Goal: Communication & Community: Ask a question

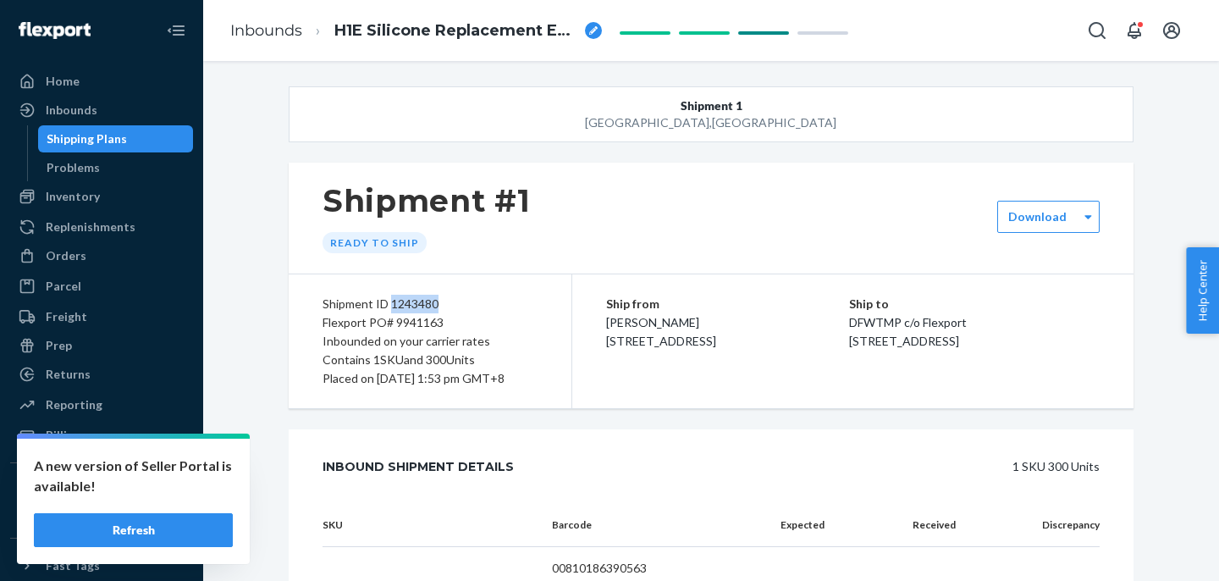
click at [141, 536] on button "Refresh" at bounding box center [133, 530] width 199 height 34
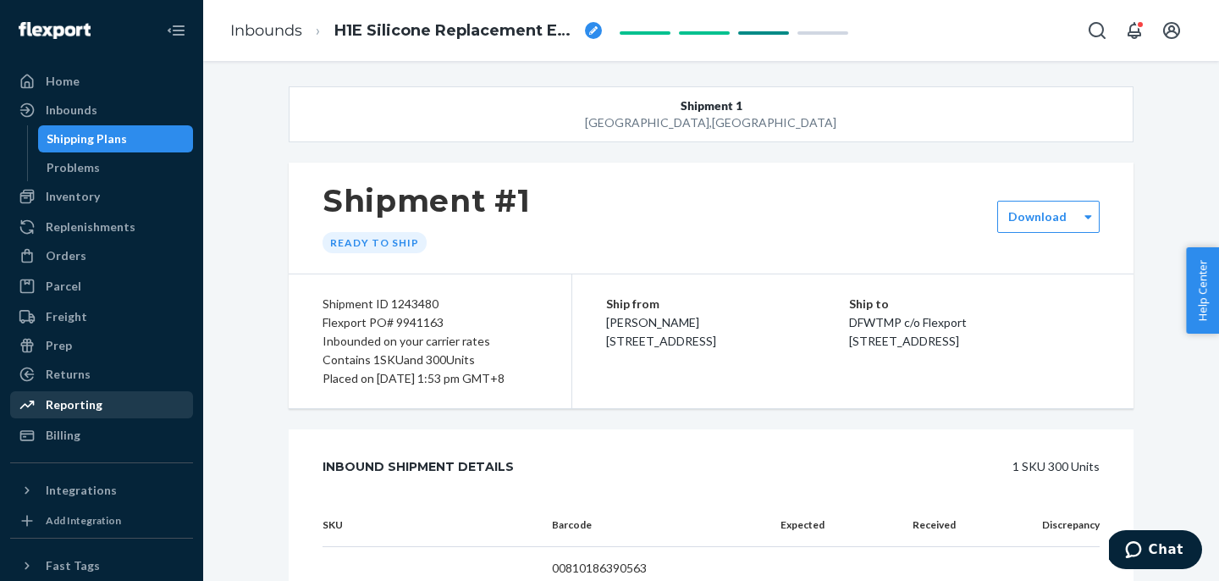
click at [80, 412] on div "Reporting" at bounding box center [74, 404] width 57 height 17
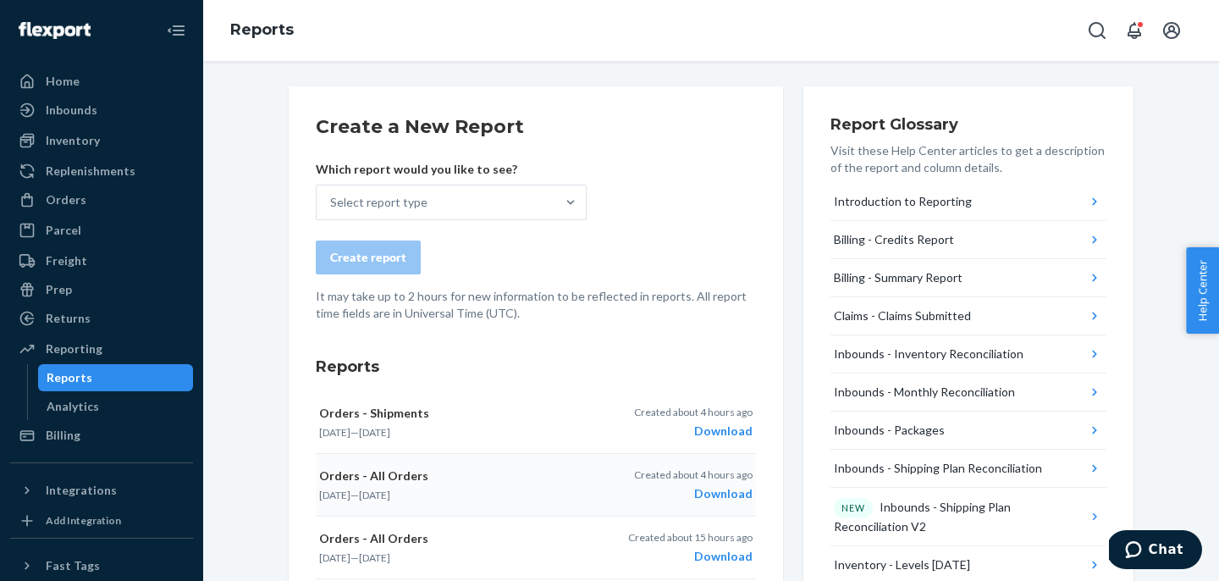
click at [721, 491] on div "Download" at bounding box center [693, 493] width 119 height 17
click at [723, 434] on div "Download" at bounding box center [693, 431] width 119 height 17
click at [55, 143] on div "Inventory" at bounding box center [73, 140] width 54 height 17
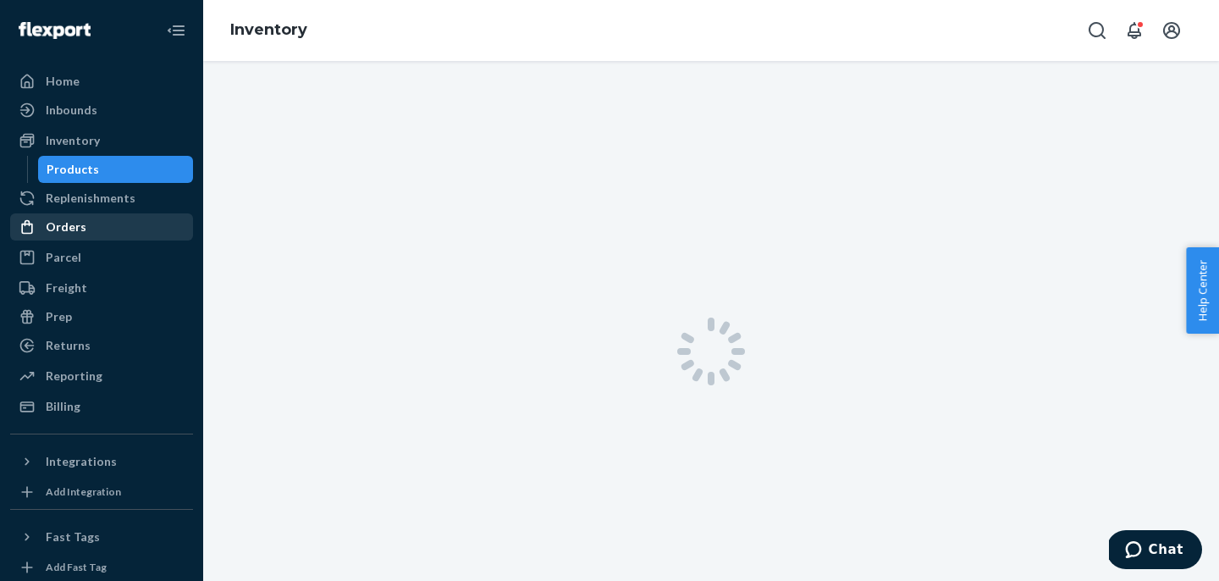
click at [61, 190] on div "Replenishments" at bounding box center [91, 198] width 90 height 17
click at [64, 218] on div "Orders" at bounding box center [66, 226] width 41 height 17
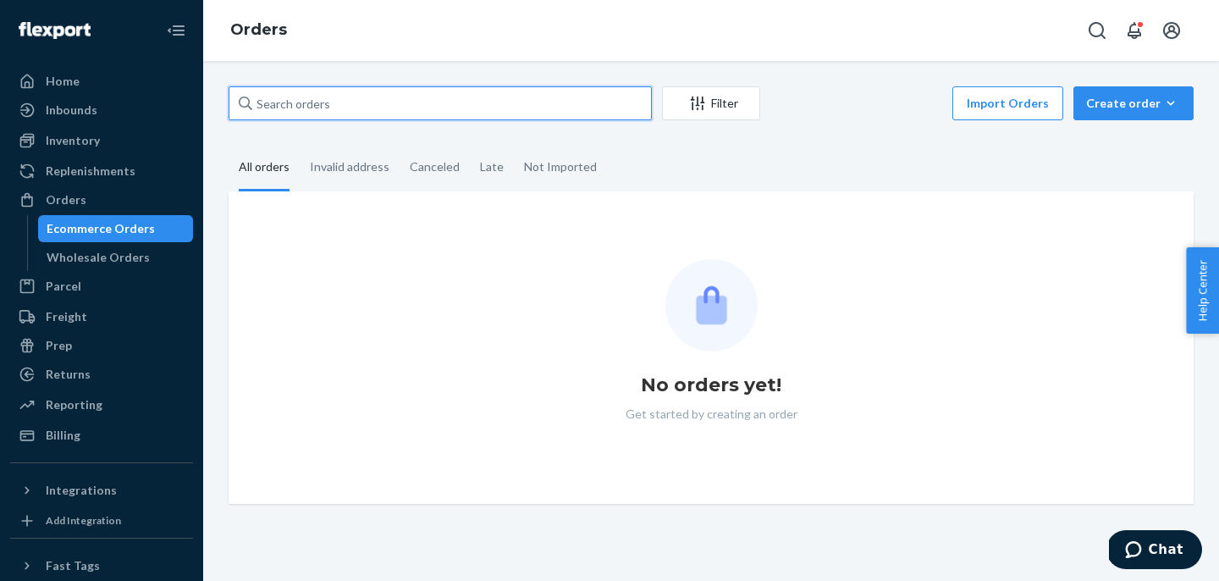
click at [430, 99] on input "text" at bounding box center [440, 103] width 423 height 34
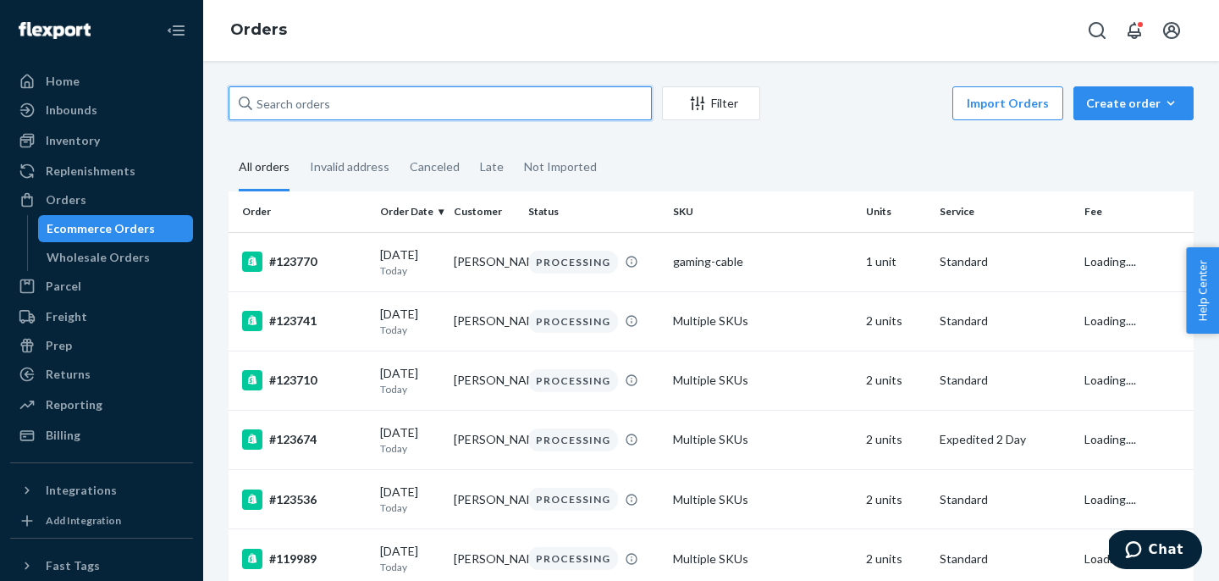
paste input "#1125tws"
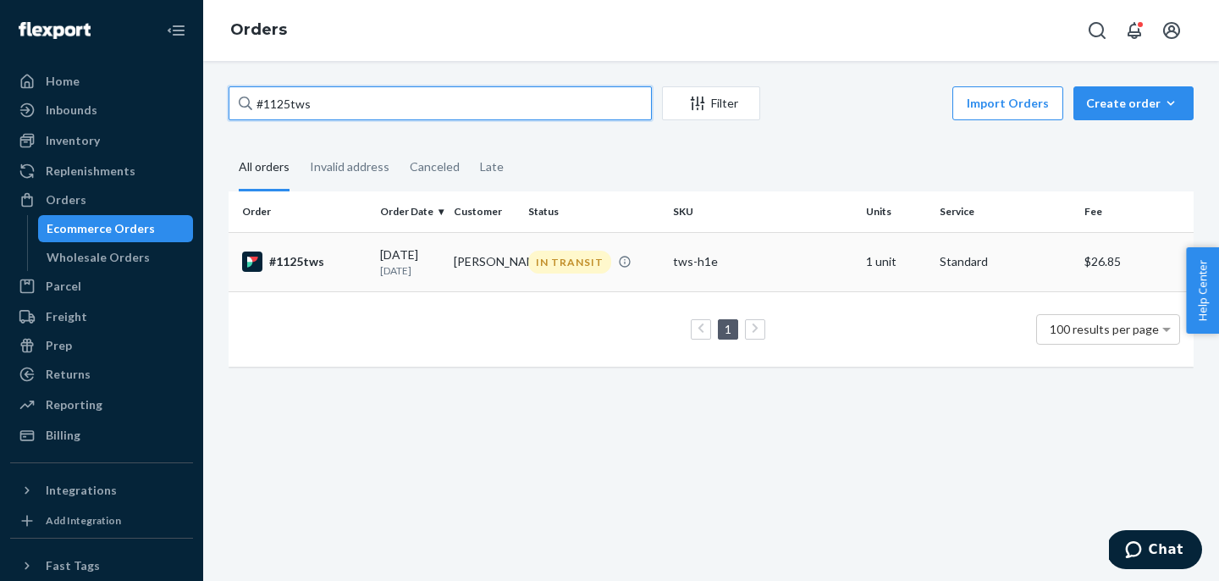
type input "#1125tws"
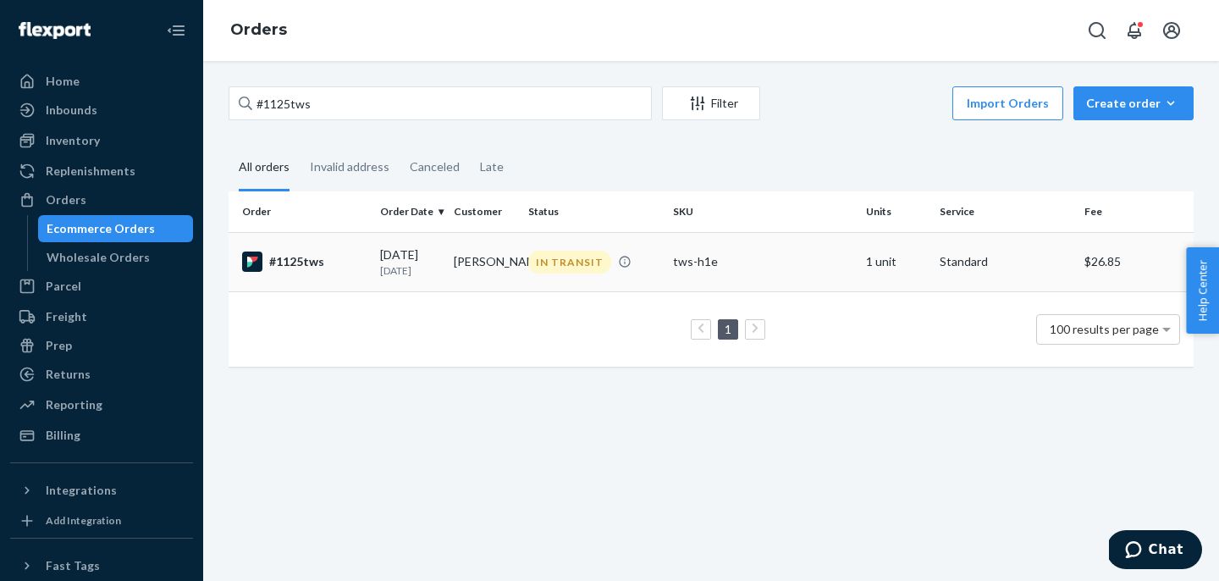
click at [336, 264] on div "#1125tws" at bounding box center [304, 262] width 124 height 20
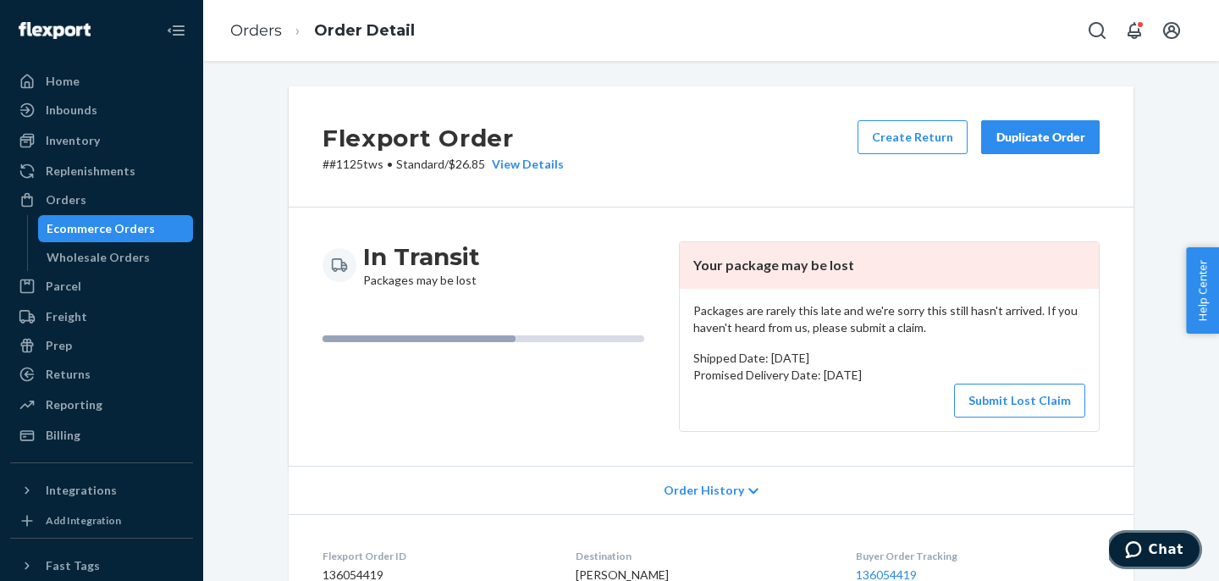
click at [1152, 536] on button "Chat" at bounding box center [1155, 549] width 96 height 39
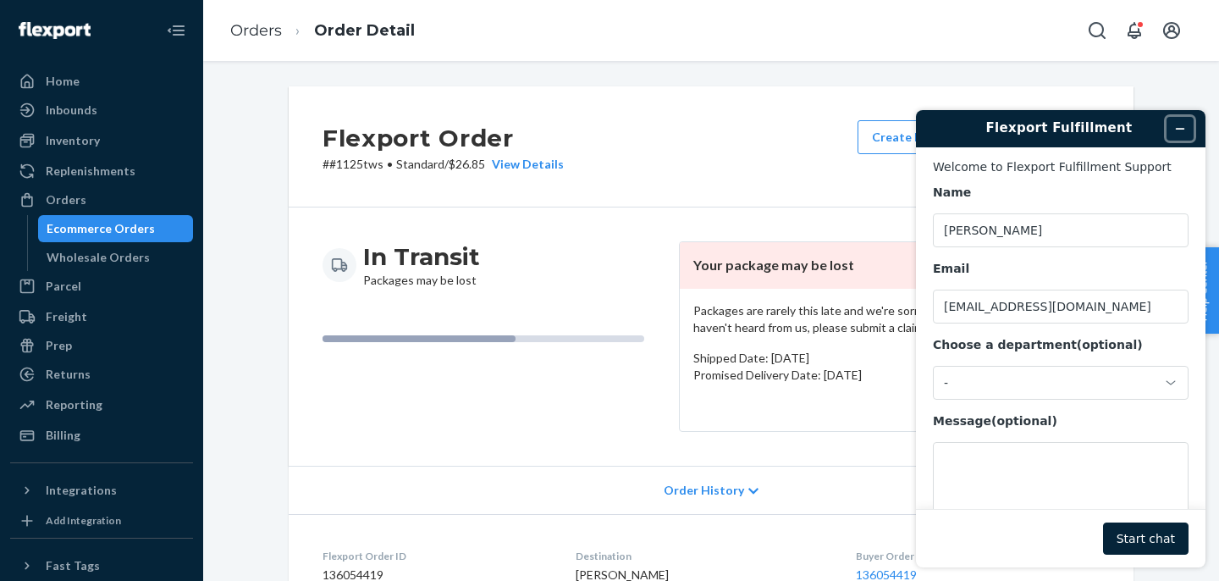
click at [1182, 132] on icon "Minimize widget" at bounding box center [1181, 129] width 12 height 12
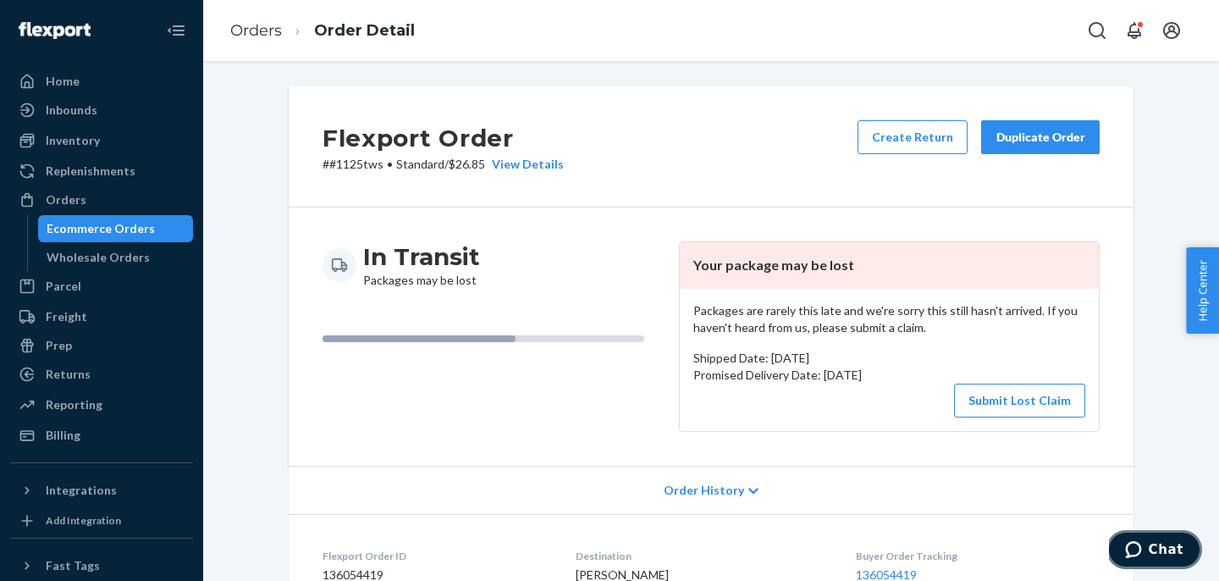
click at [1149, 547] on span "Chat" at bounding box center [1137, 549] width 24 height 17
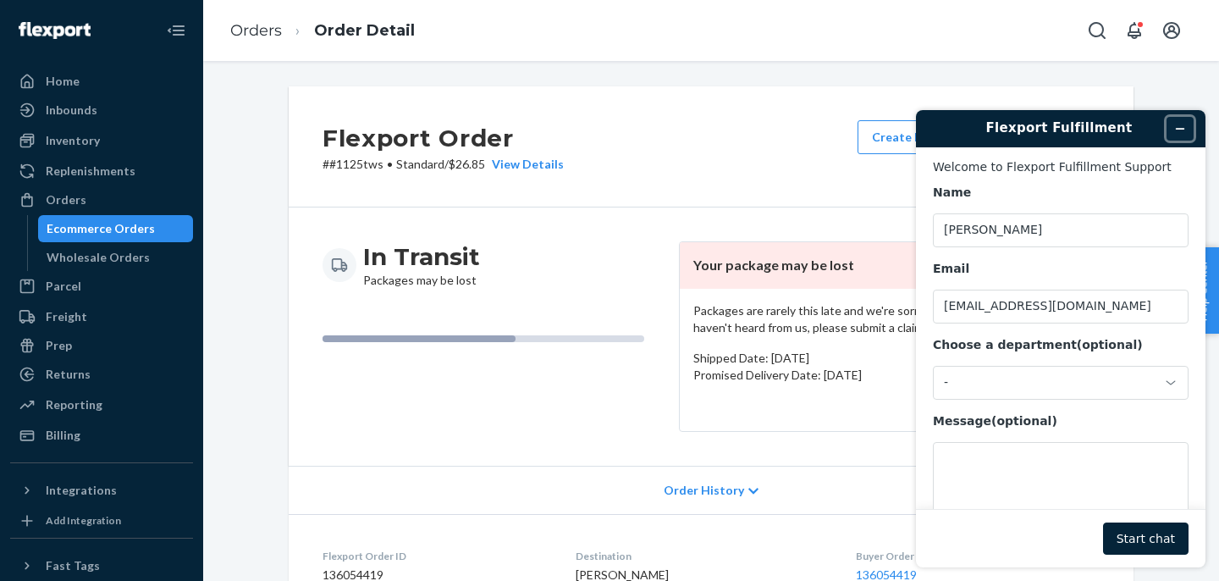
click at [1175, 119] on button "Minimize widget" at bounding box center [1180, 129] width 27 height 24
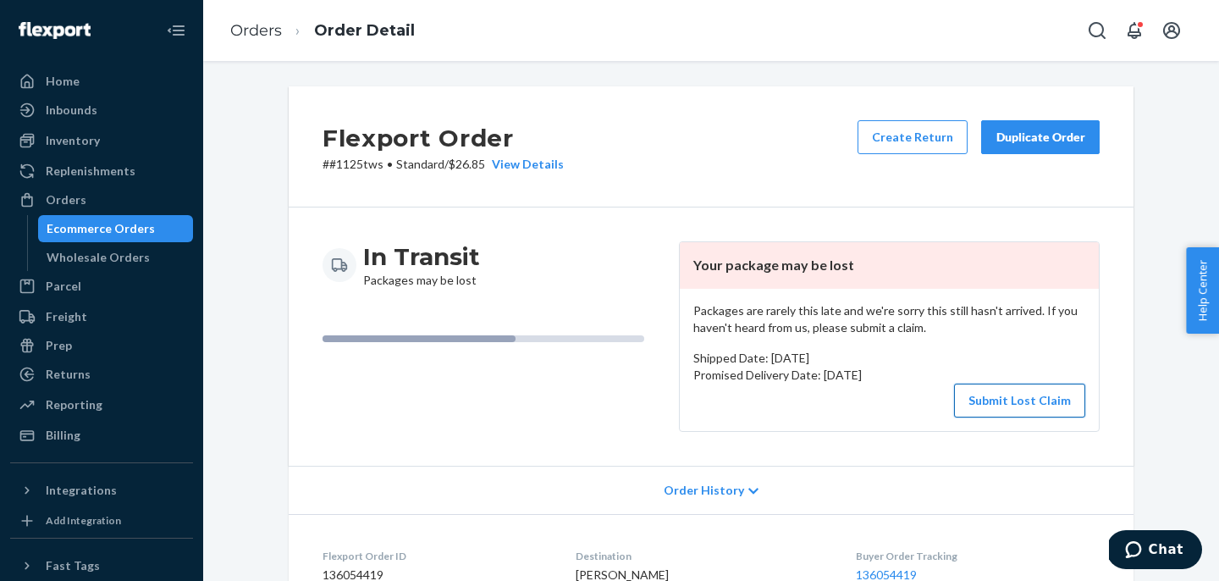
click at [1012, 400] on button "Submit Lost Claim" at bounding box center [1019, 401] width 131 height 34
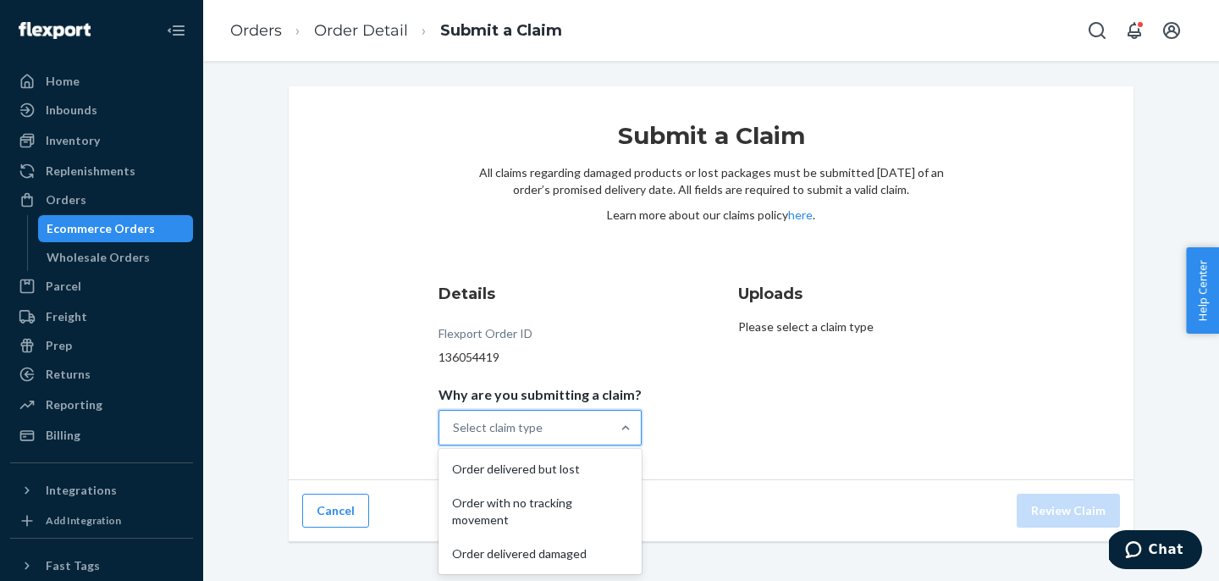
click at [581, 431] on div "Select claim type" at bounding box center [524, 428] width 171 height 34
click at [455, 431] on input "Why are you submitting a claim? option Order delivered but lost focused, 1 of 5…" at bounding box center [454, 427] width 2 height 17
click at [561, 473] on div "Order delivered but lost" at bounding box center [540, 469] width 196 height 34
click at [455, 436] on input "Why are you submitting a claim? option Order delivered but lost focused, 1 of 5…" at bounding box center [454, 427] width 2 height 17
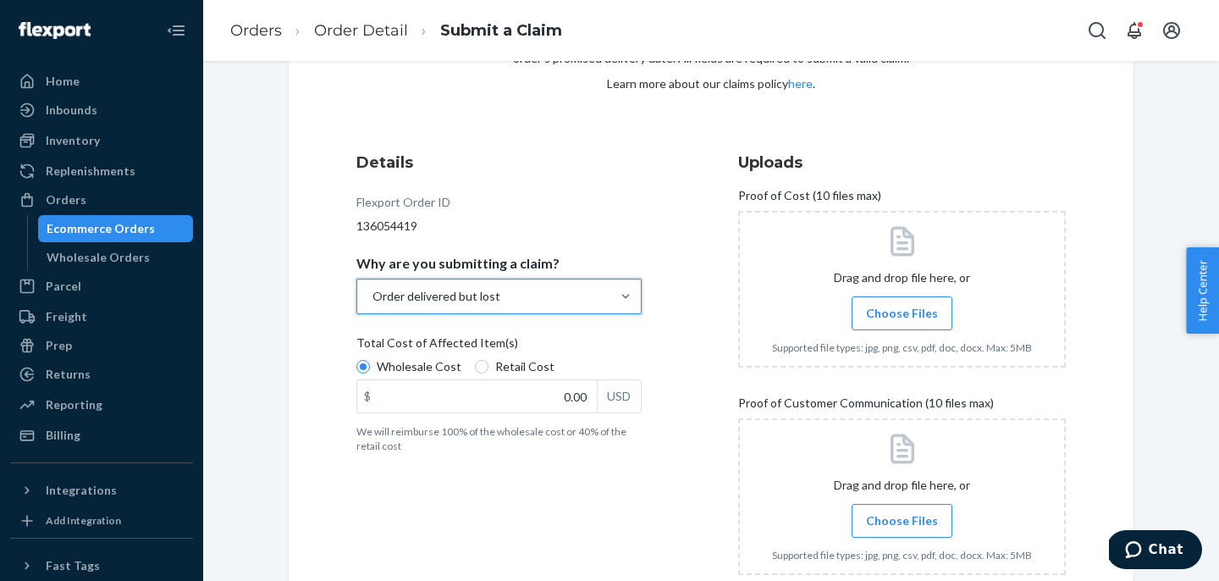
scroll to position [132, 0]
click at [509, 291] on div "Order delivered but lost" at bounding box center [483, 296] width 253 height 34
click at [373, 291] on input "Why are you submitting a claim? option Order delivered but lost, selected. 0 re…" at bounding box center [372, 295] width 2 height 17
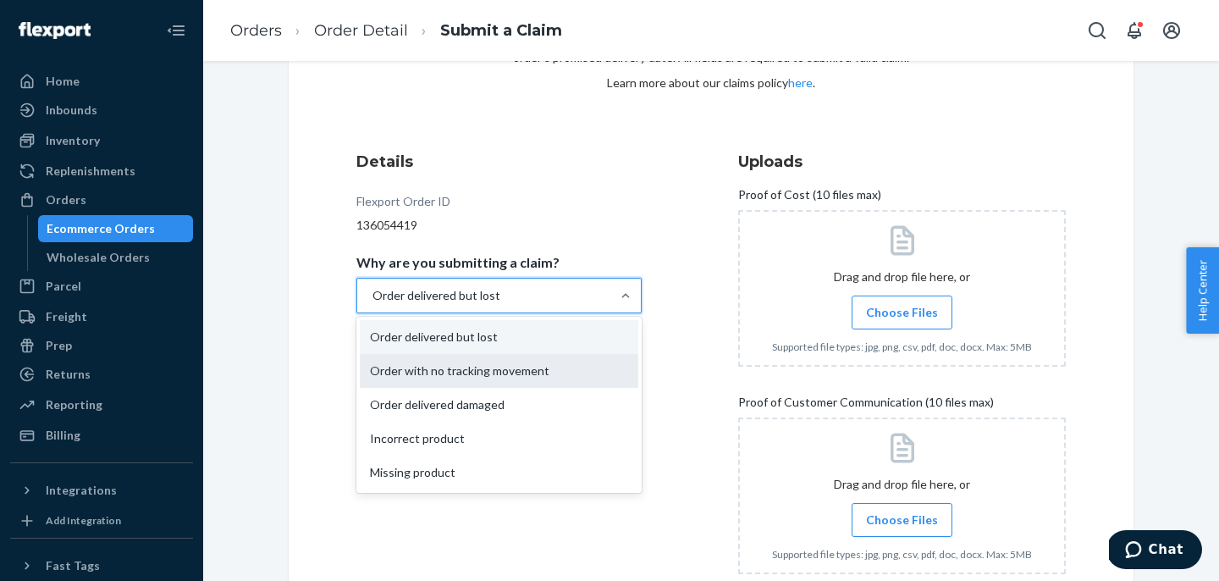
click at [517, 372] on div "Order with no tracking movement" at bounding box center [499, 371] width 279 height 34
click at [373, 304] on input "Why are you submitting a claim? option Order delivered but lost, selected. opti…" at bounding box center [372, 295] width 2 height 17
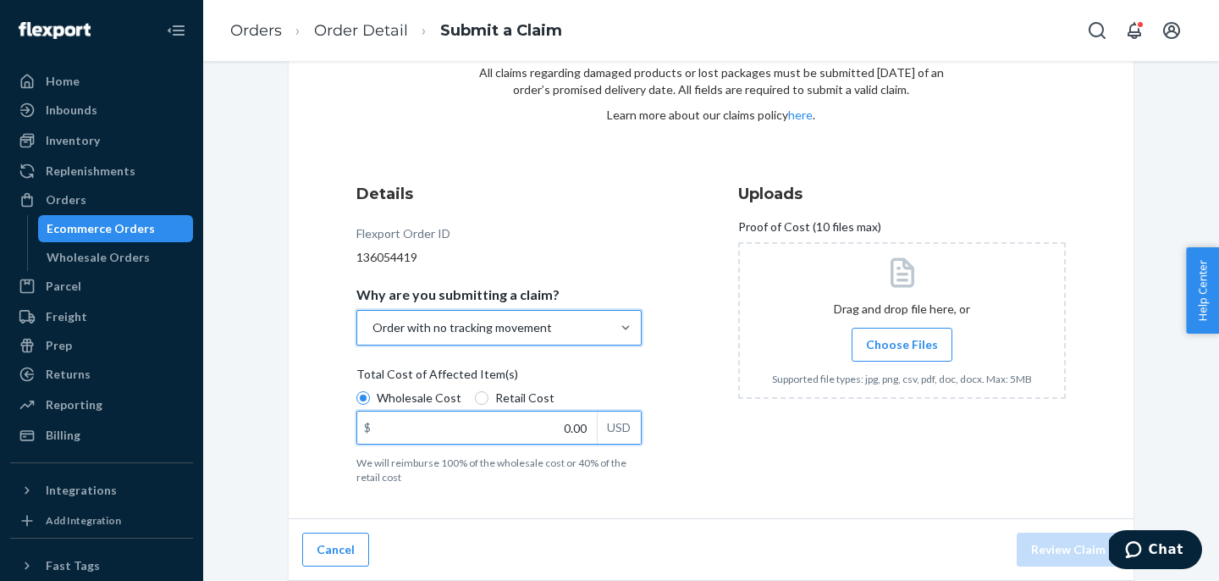
click at [505, 430] on input "0.00" at bounding box center [477, 428] width 240 height 32
type input "129.00"
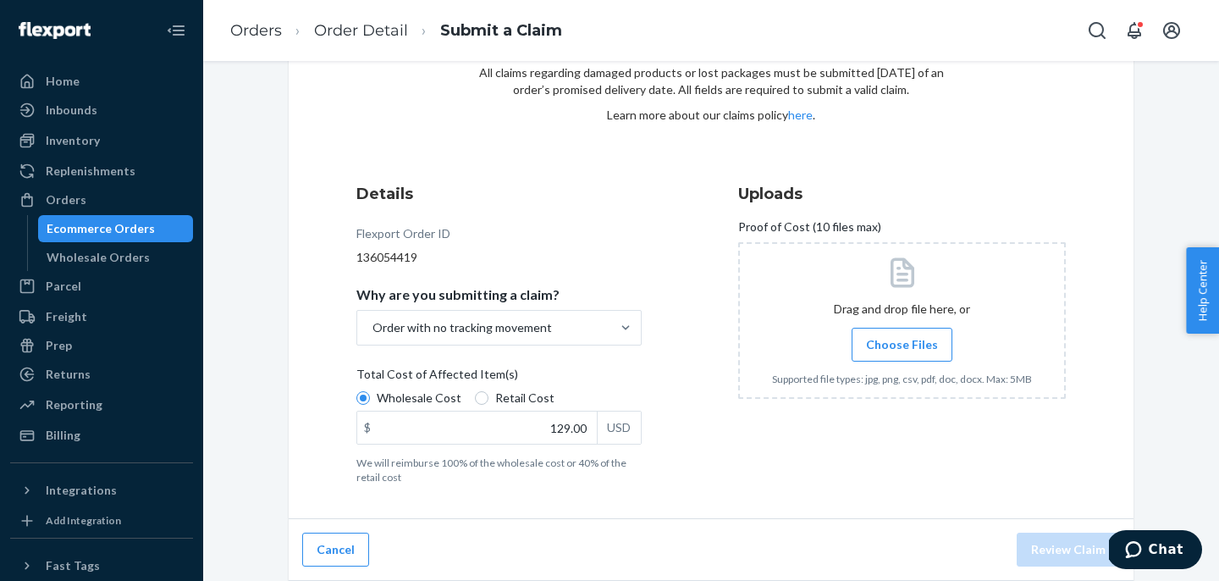
click at [485, 389] on span "Total Cost of Affected Item(s)" at bounding box center [438, 378] width 162 height 24
click at [370, 391] on input "Wholesale Cost" at bounding box center [364, 398] width 14 height 14
click at [477, 395] on input "Retail Cost" at bounding box center [482, 398] width 14 height 14
radio input "true"
radio input "false"
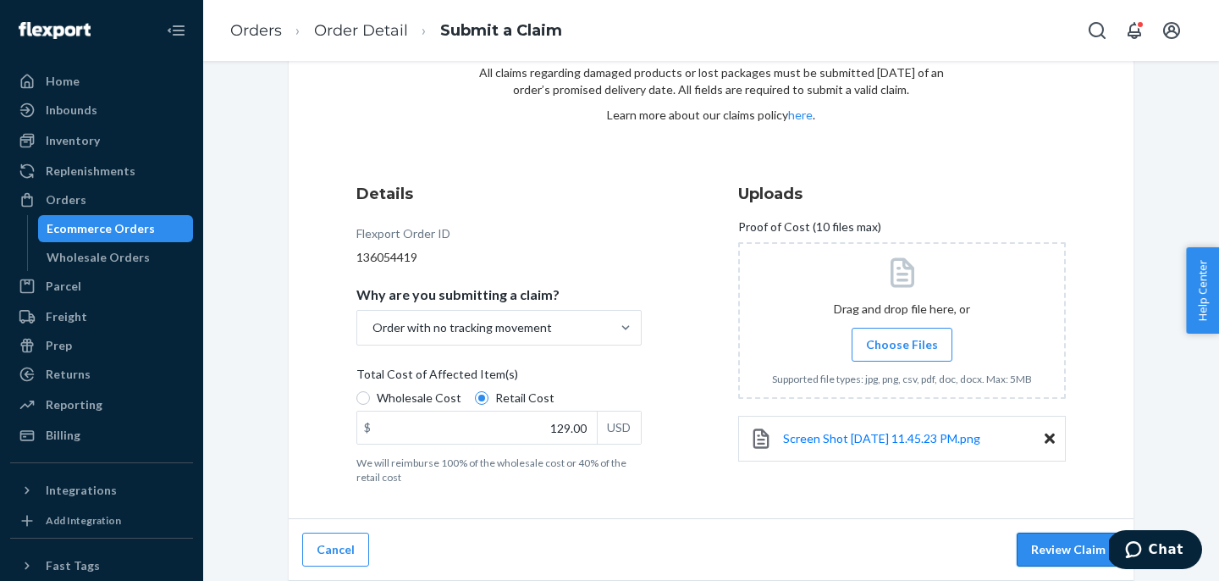
click at [1070, 556] on button "Review Claim" at bounding box center [1068, 550] width 103 height 34
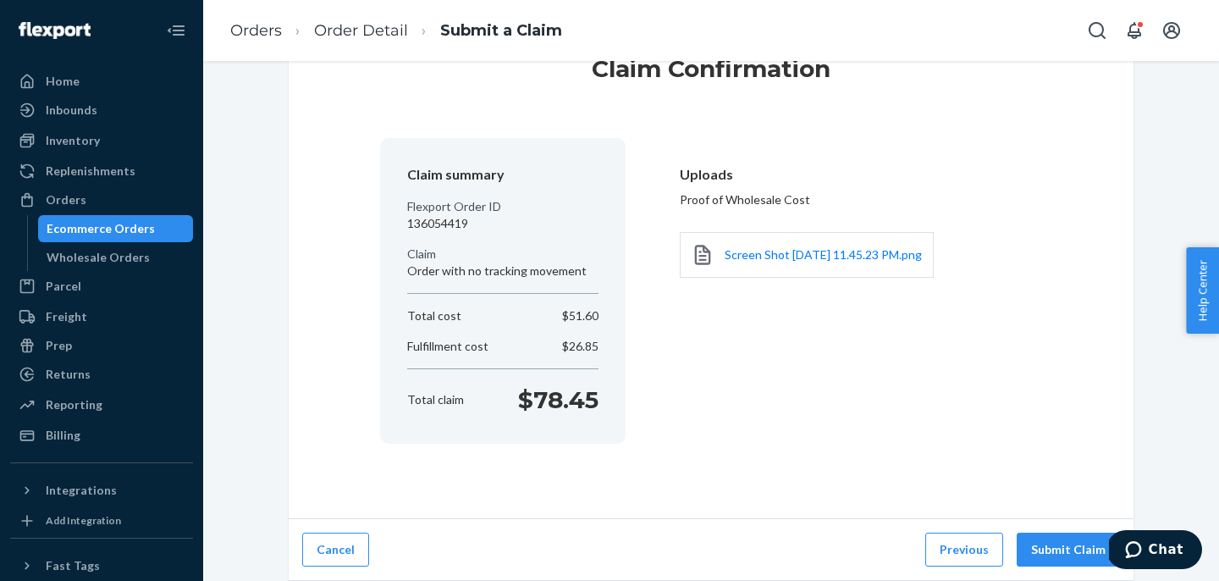
scroll to position [67, 0]
click at [1068, 549] on button "Submit Claim" at bounding box center [1068, 550] width 103 height 34
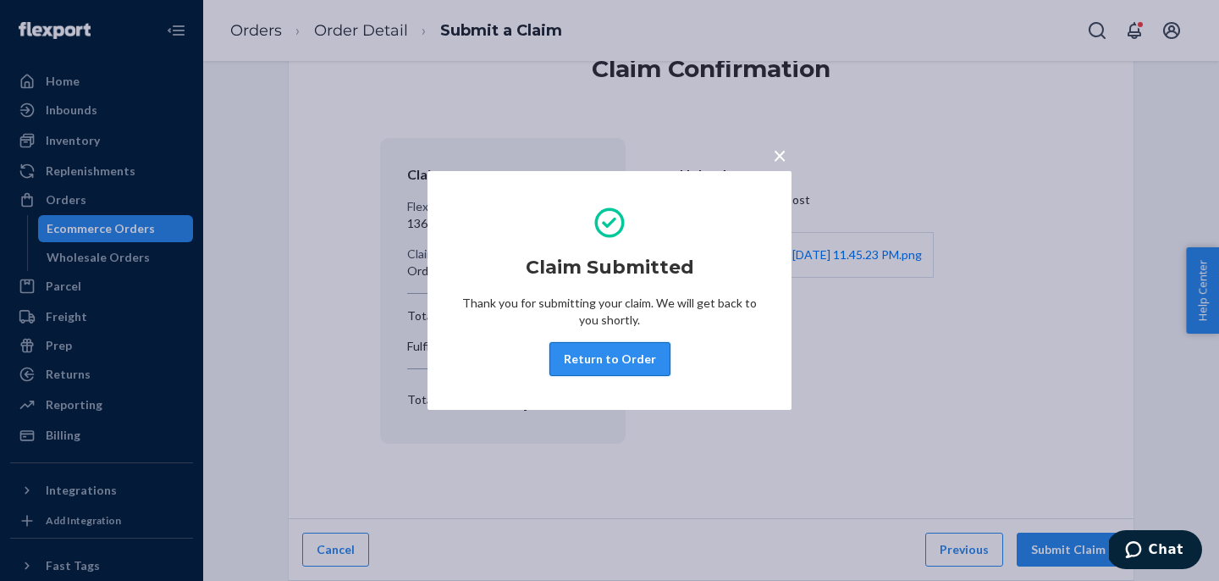
click at [614, 361] on button "Return to Order" at bounding box center [610, 359] width 121 height 34
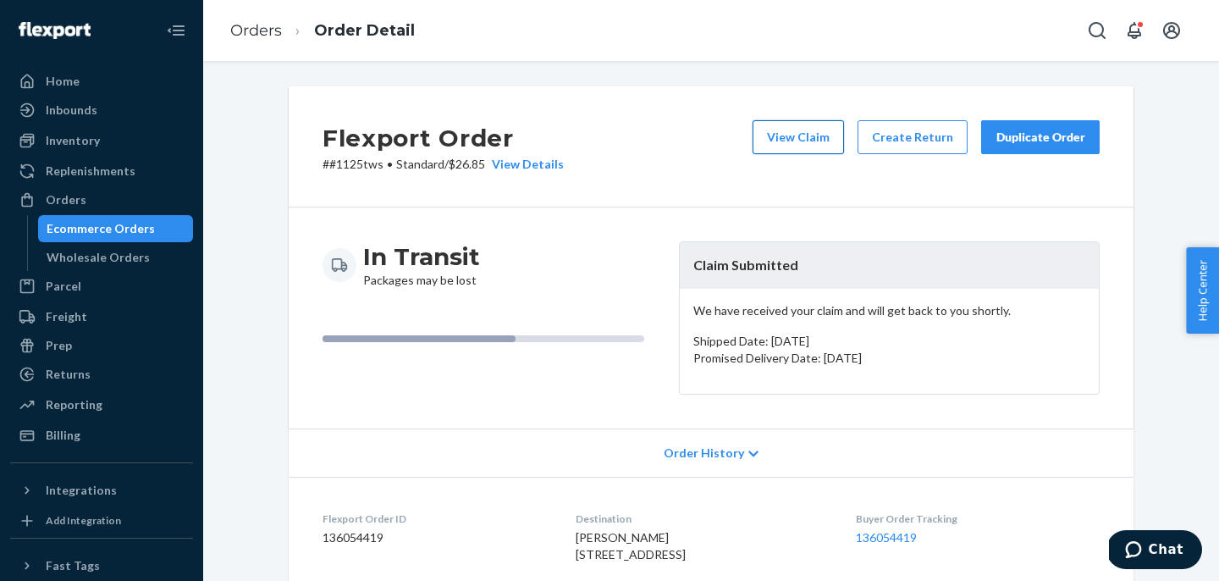
click at [829, 140] on button "View Claim" at bounding box center [798, 137] width 91 height 34
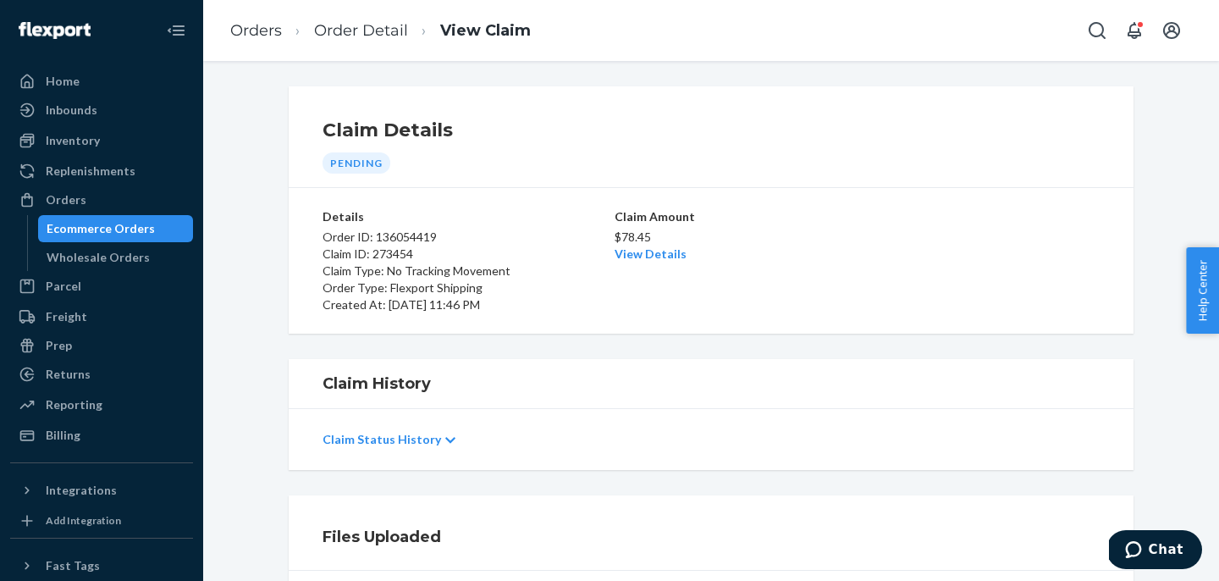
click at [412, 235] on p "Order ID: 136054419" at bounding box center [467, 237] width 289 height 17
copy p "136054419"
click at [384, 260] on p "Claim ID: 273454" at bounding box center [467, 254] width 289 height 17
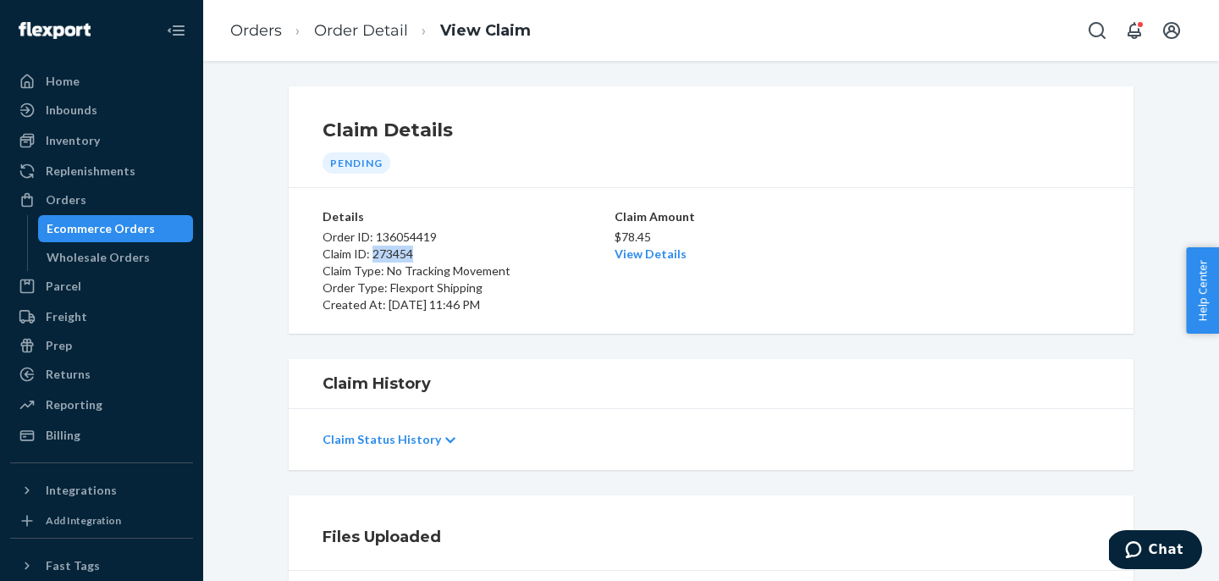
copy p "273454"
click at [349, 40] on li "Order Detail" at bounding box center [345, 30] width 126 height 23
click at [358, 26] on link "Order Detail" at bounding box center [361, 30] width 94 height 19
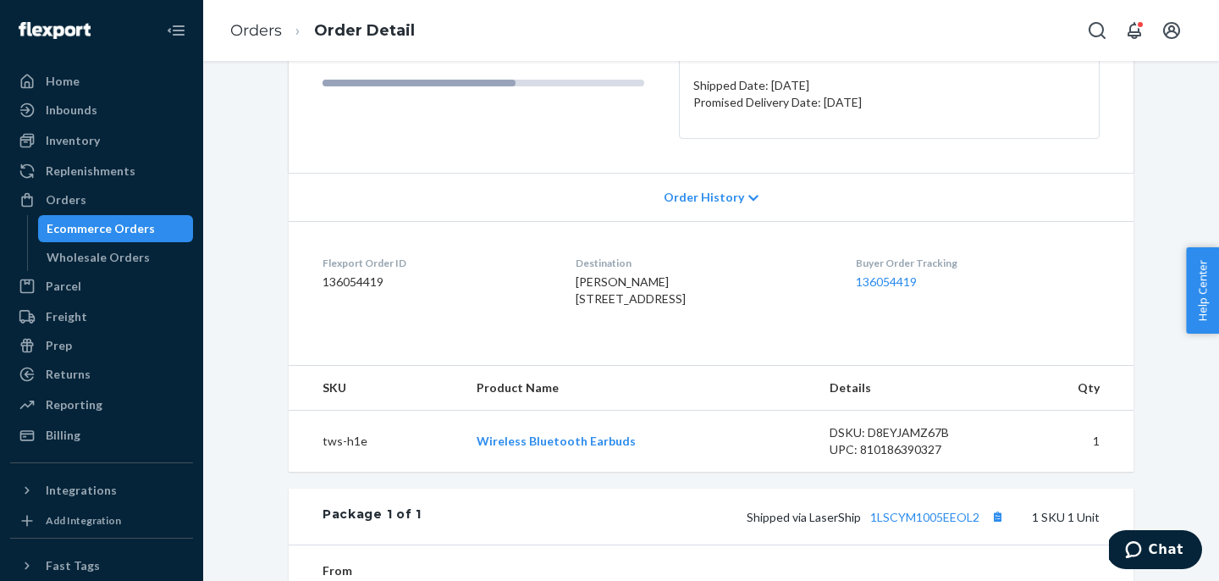
scroll to position [257, 0]
drag, startPoint x: 661, startPoint y: 279, endPoint x: 561, endPoint y: 286, distance: 99.4
click at [561, 286] on dl "Flexport Order ID 136054419 Destination [PERSON_NAME] [STREET_ADDRESS] US Buyer…" at bounding box center [711, 283] width 845 height 127
copy span "[PERSON_NAME]"
click at [256, 18] on ol "Orders Order Detail" at bounding box center [323, 31] width 212 height 50
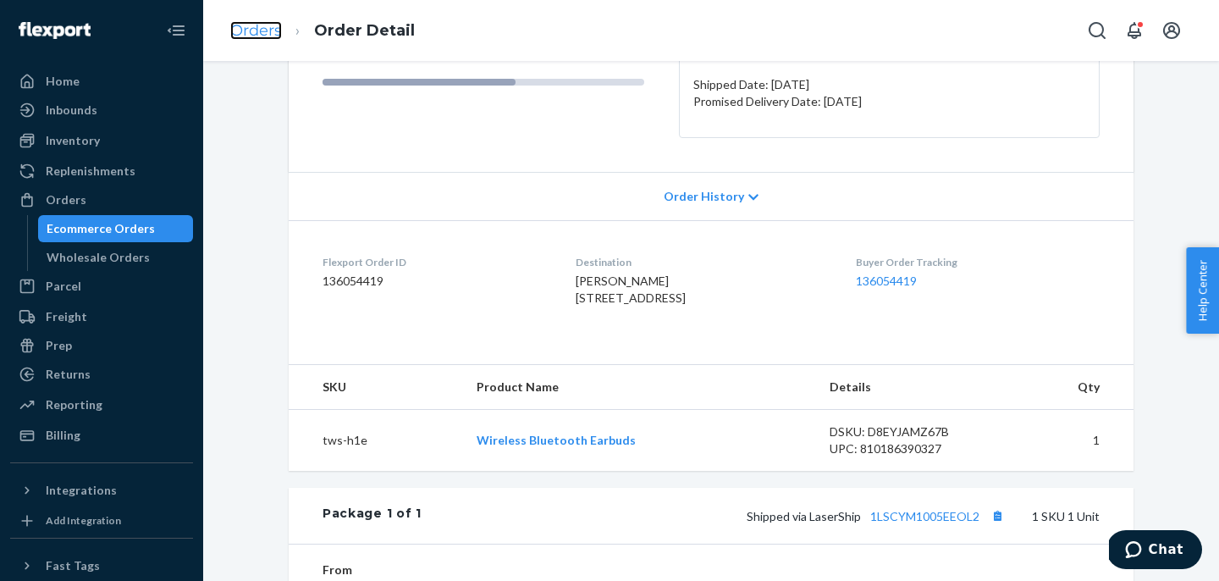
click at [246, 29] on link "Orders" at bounding box center [256, 30] width 52 height 19
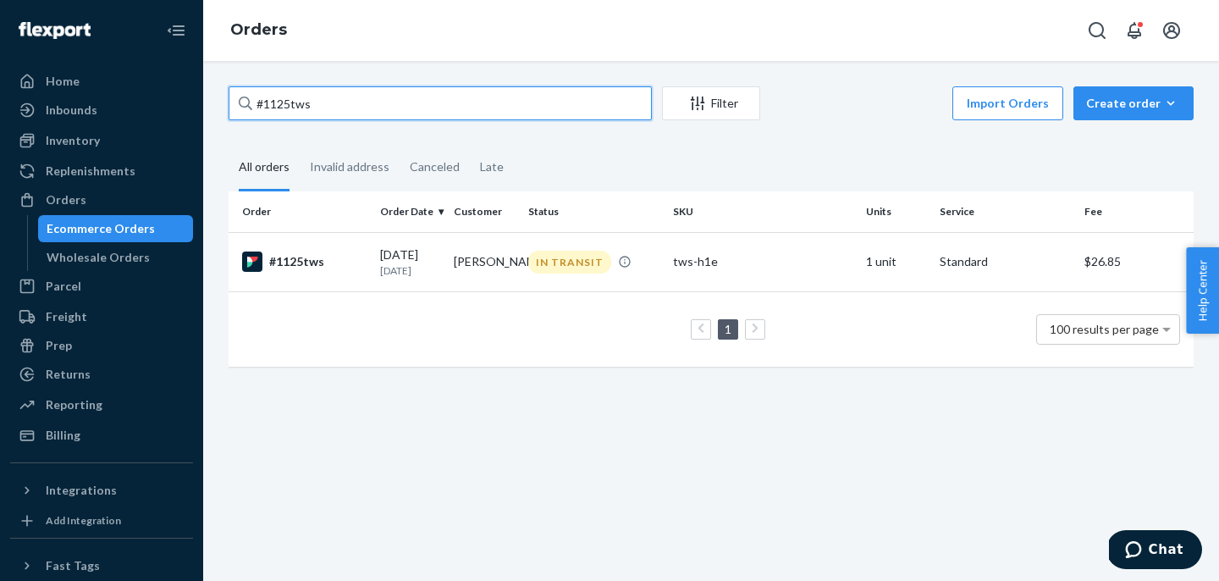
drag, startPoint x: 333, startPoint y: 100, endPoint x: 219, endPoint y: 100, distance: 113.5
click at [221, 100] on div "#1125tws Filter Import Orders Create order Ecommerce order Removal order All or…" at bounding box center [711, 234] width 991 height 297
paste input "[PERSON_NAME]"
type input "[PERSON_NAME]"
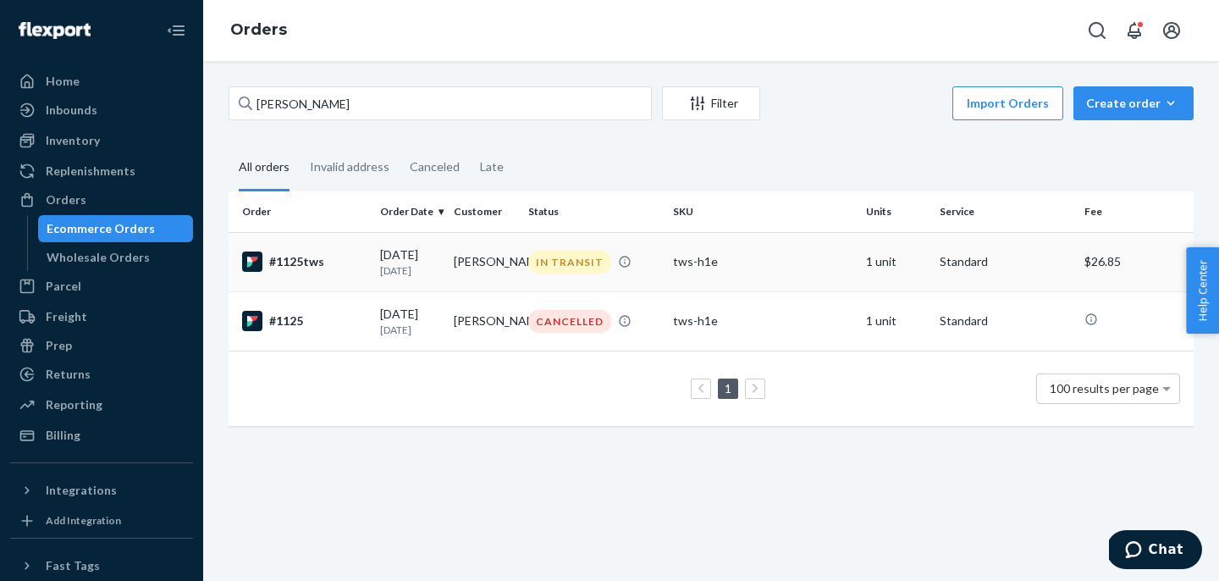
click at [296, 259] on div "#1125tws" at bounding box center [304, 262] width 124 height 20
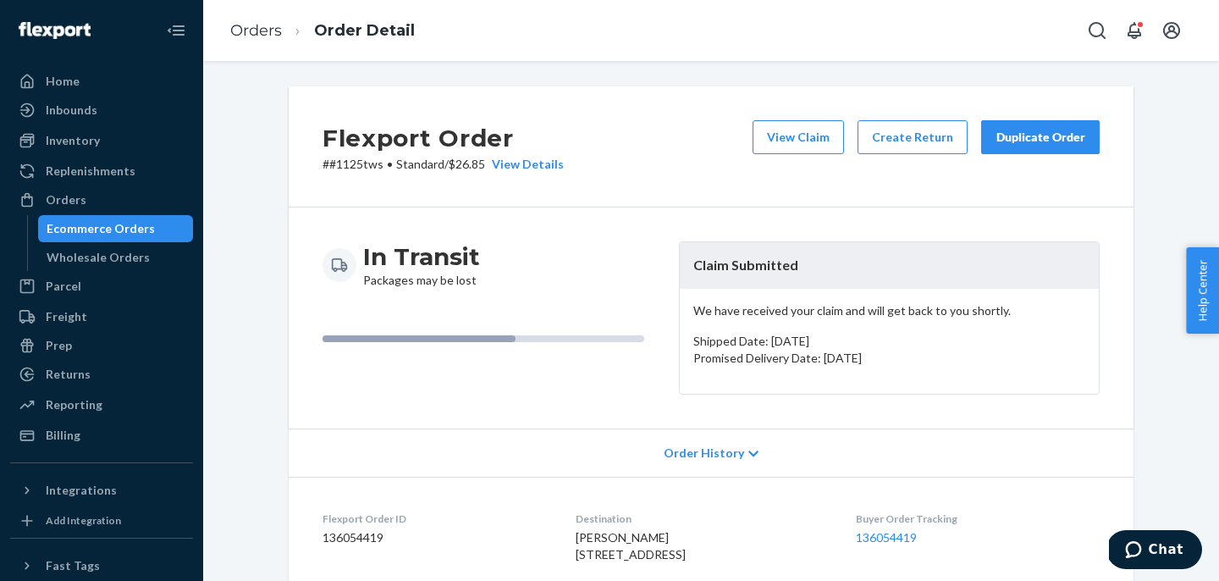
click at [1045, 130] on div "Duplicate Order" at bounding box center [1041, 137] width 90 height 17
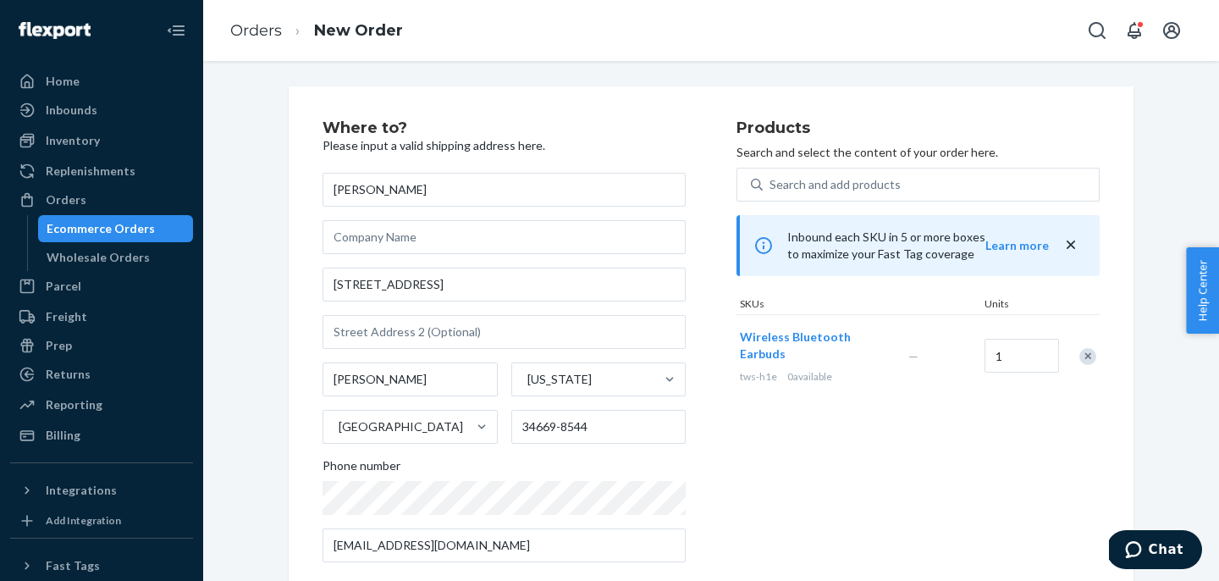
click at [265, 53] on ol "Orders New Order" at bounding box center [317, 31] width 200 height 50
click at [257, 25] on link "Orders" at bounding box center [256, 30] width 52 height 19
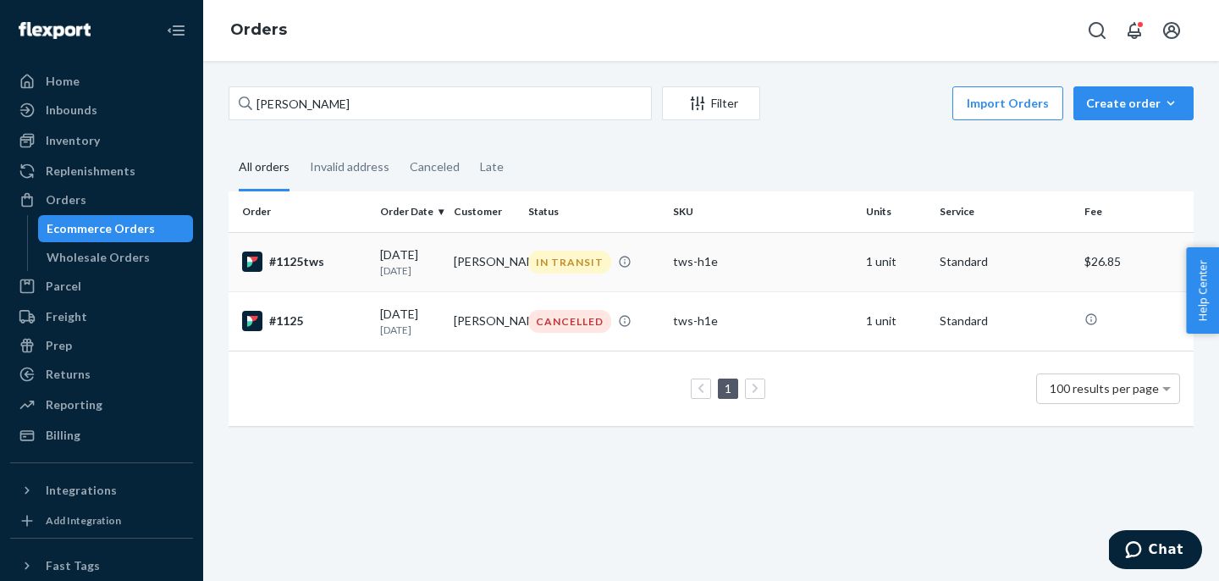
click at [307, 257] on div "#1125tws" at bounding box center [304, 262] width 124 height 20
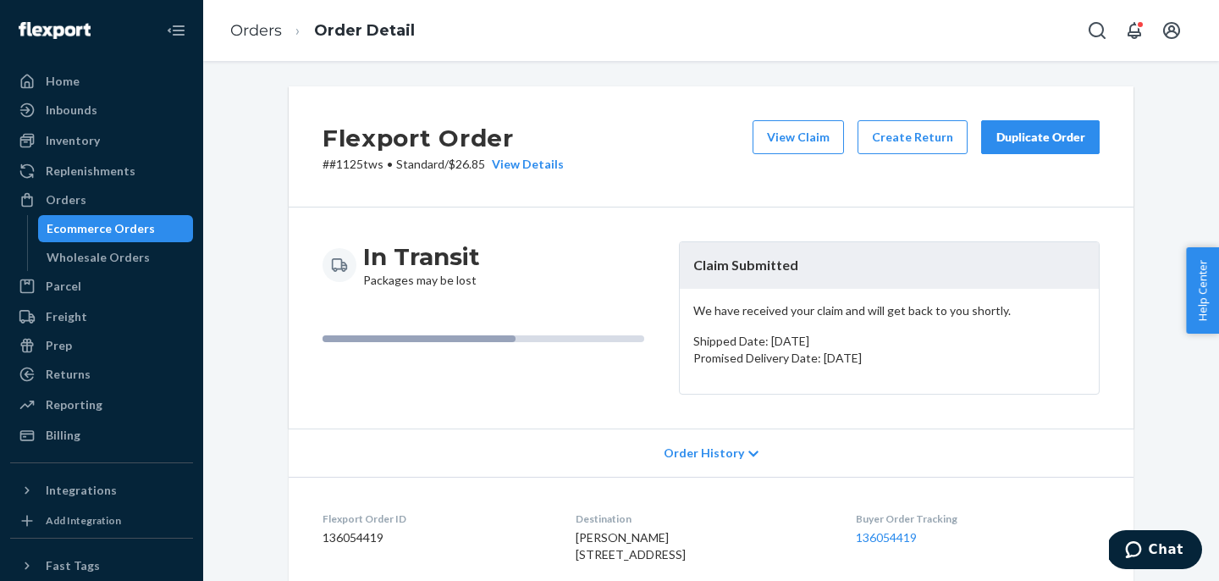
click at [1034, 140] on div "Duplicate Order" at bounding box center [1041, 137] width 90 height 17
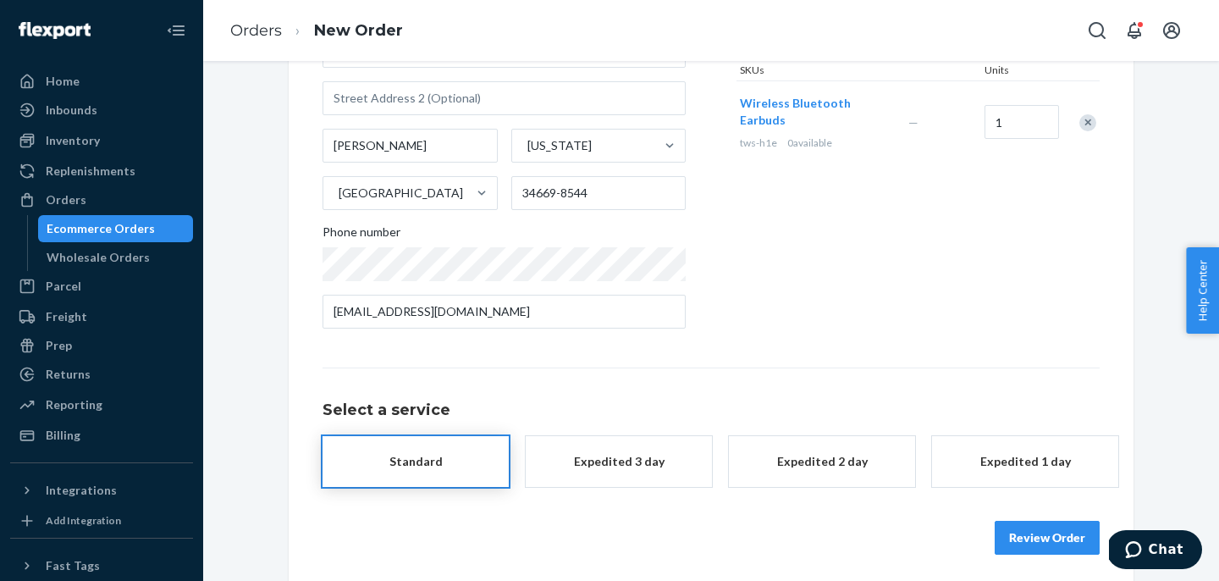
scroll to position [258, 0]
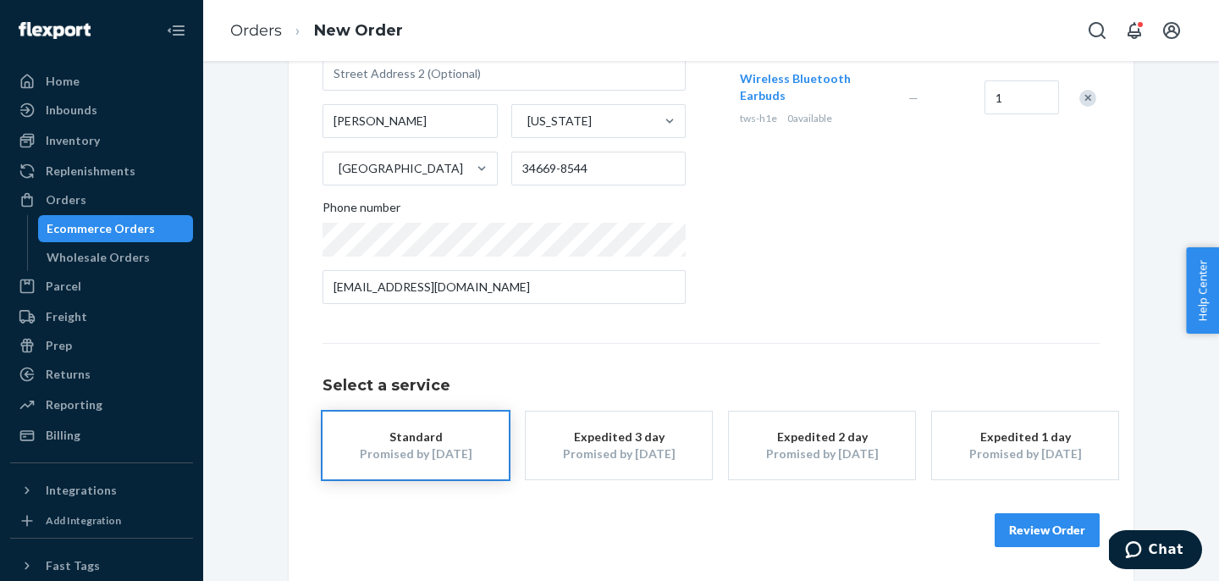
click at [572, 451] on div "Promised by [DATE]" at bounding box center [618, 453] width 135 height 17
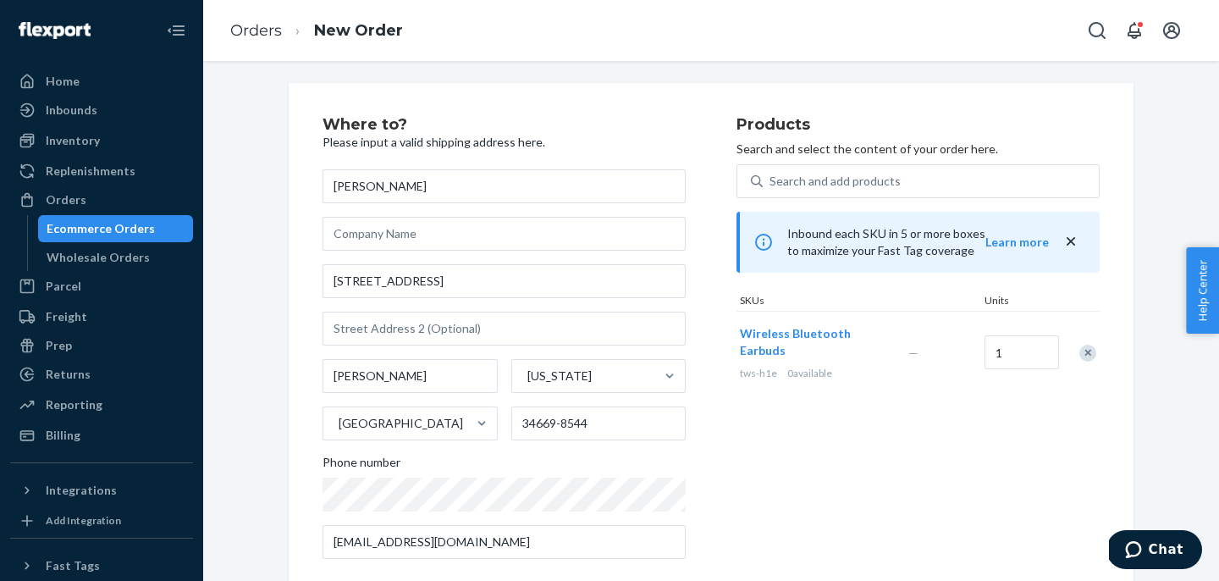
scroll to position [0, 0]
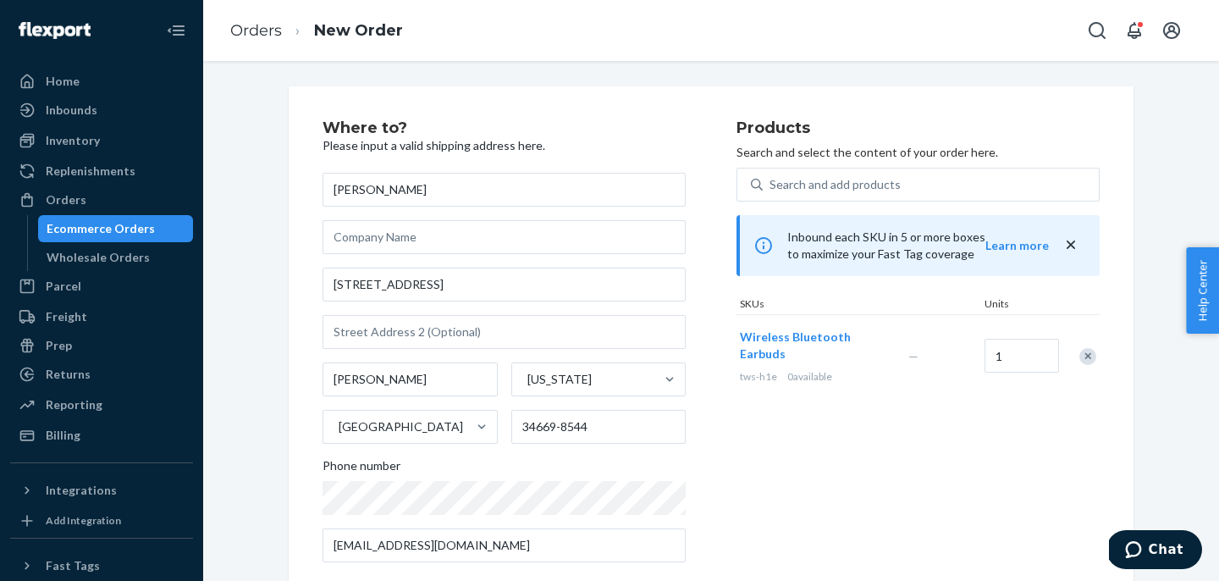
click at [798, 370] on span "0 available" at bounding box center [810, 376] width 45 height 13
click at [831, 370] on span "0 available" at bounding box center [810, 376] width 45 height 13
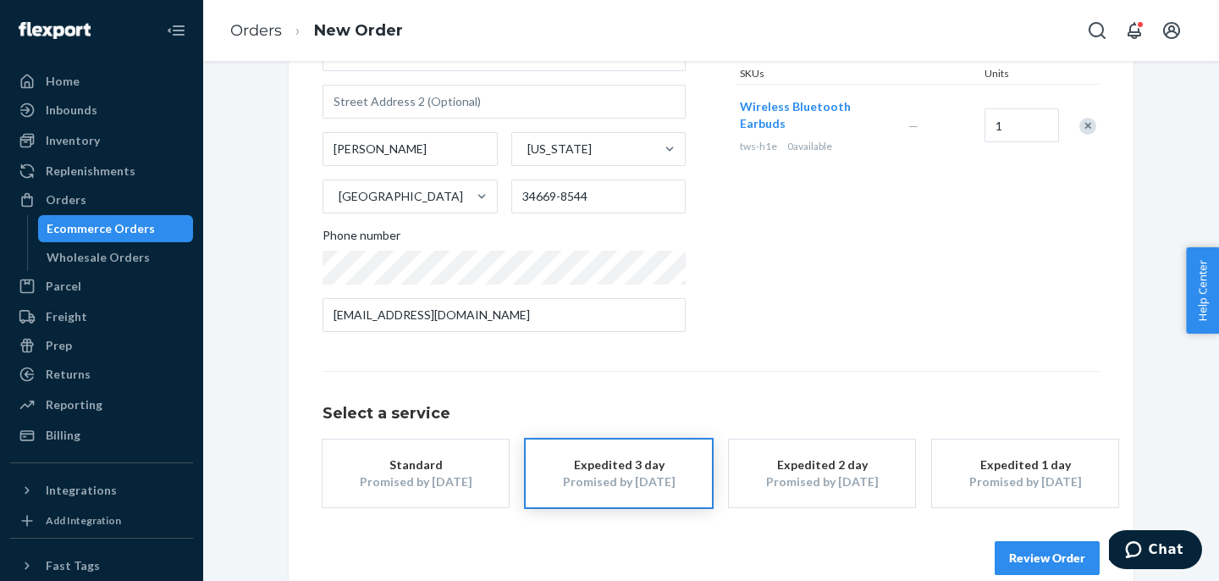
scroll to position [258, 0]
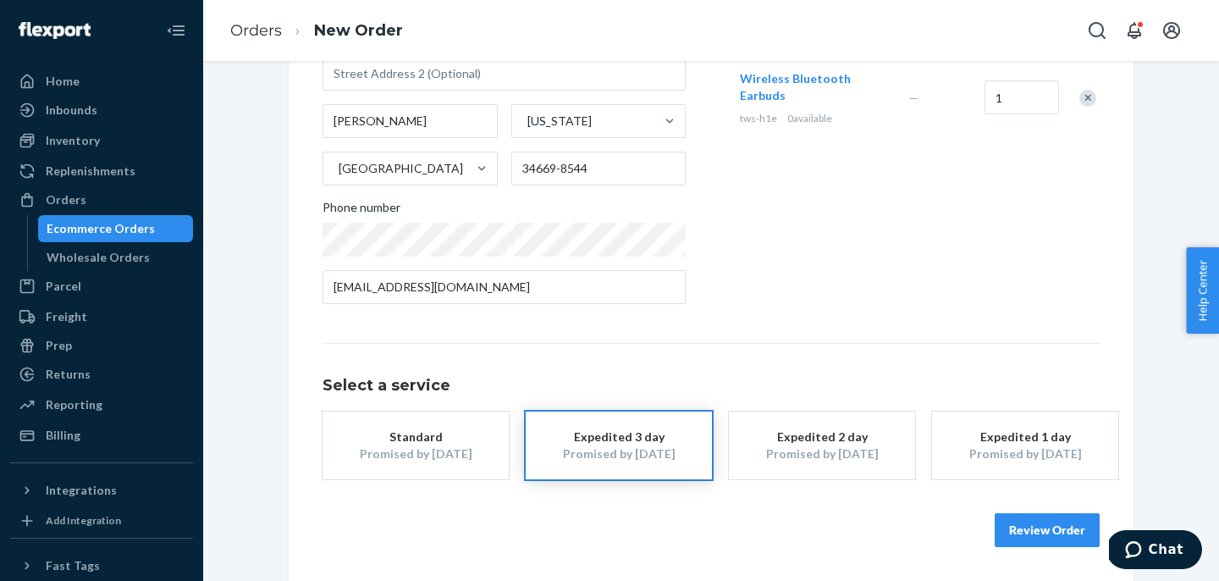
click at [1030, 535] on button "Review Order" at bounding box center [1047, 530] width 105 height 34
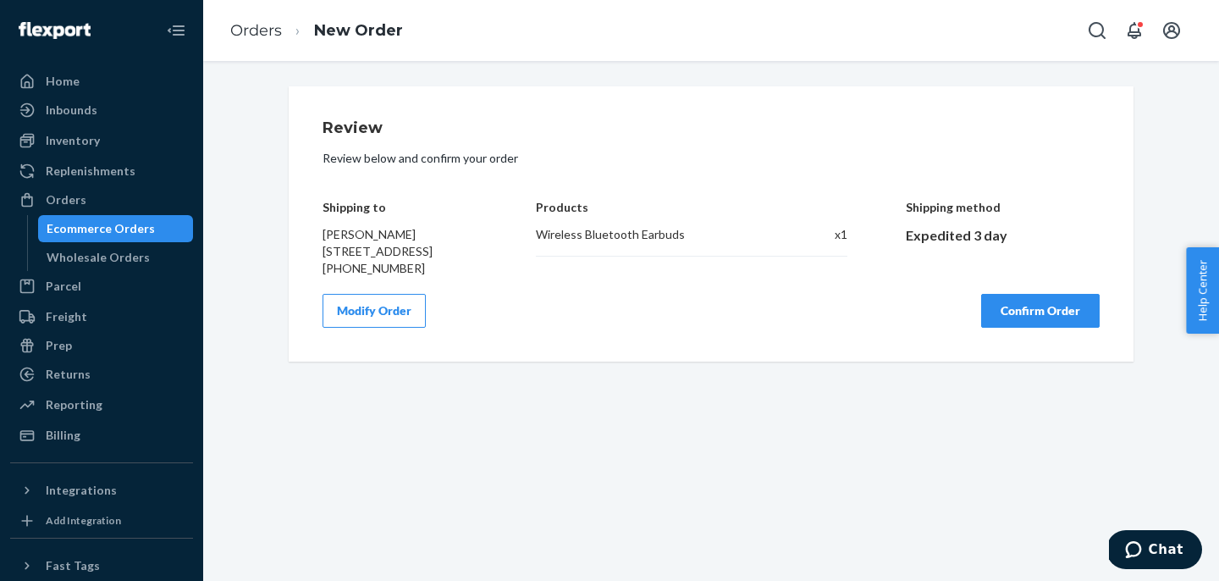
scroll to position [0, 0]
click at [255, 22] on link "Orders" at bounding box center [256, 30] width 52 height 19
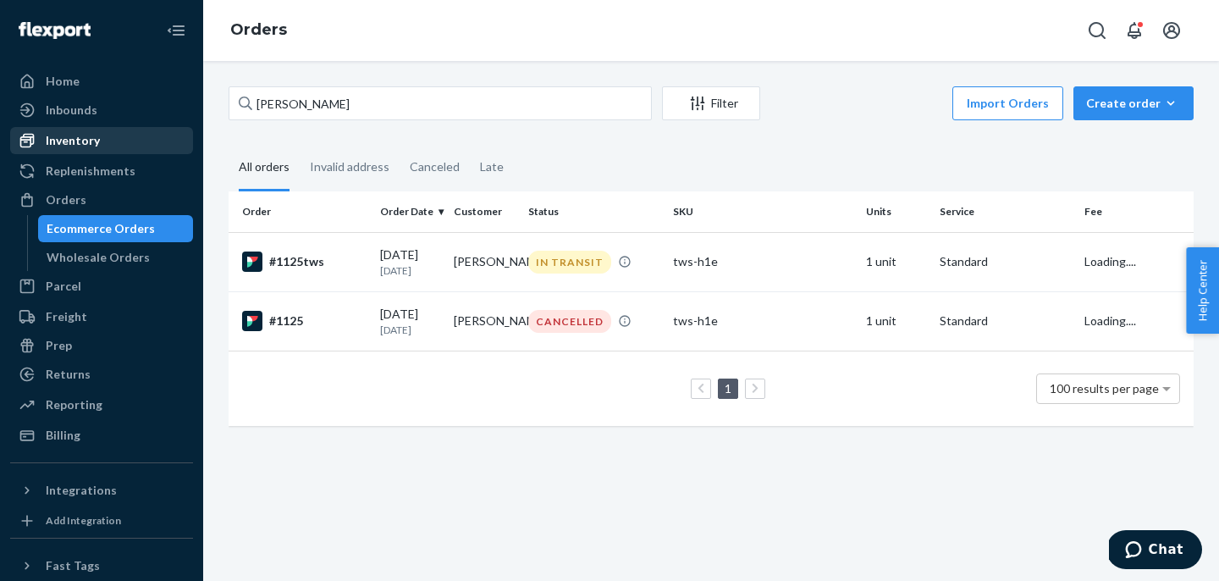
click at [113, 137] on div "Inventory" at bounding box center [102, 141] width 180 height 24
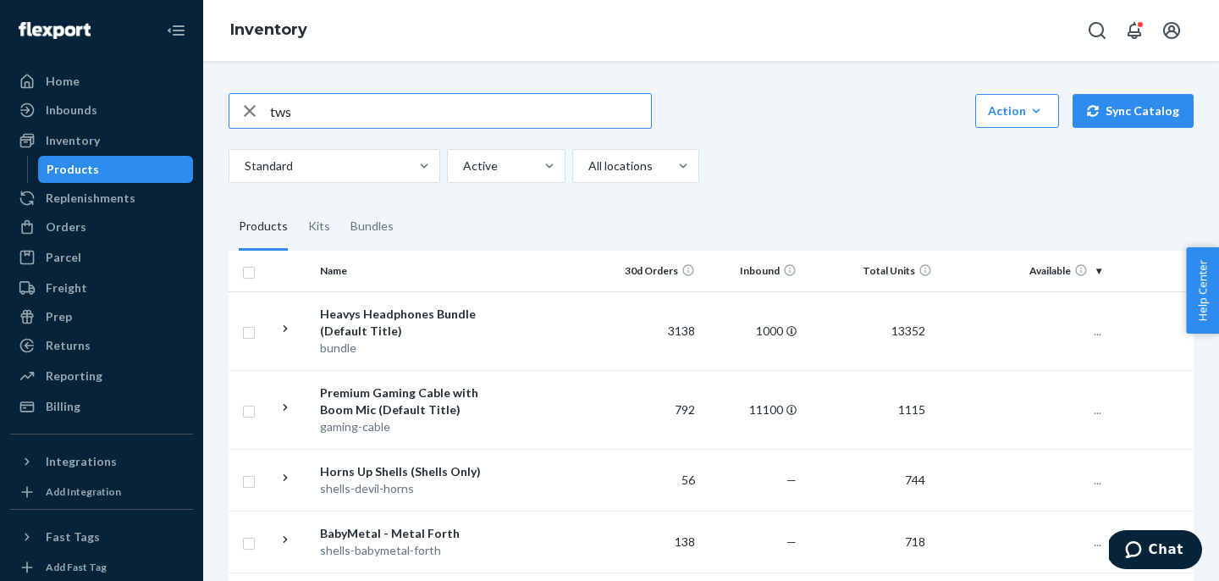
type input "tws"
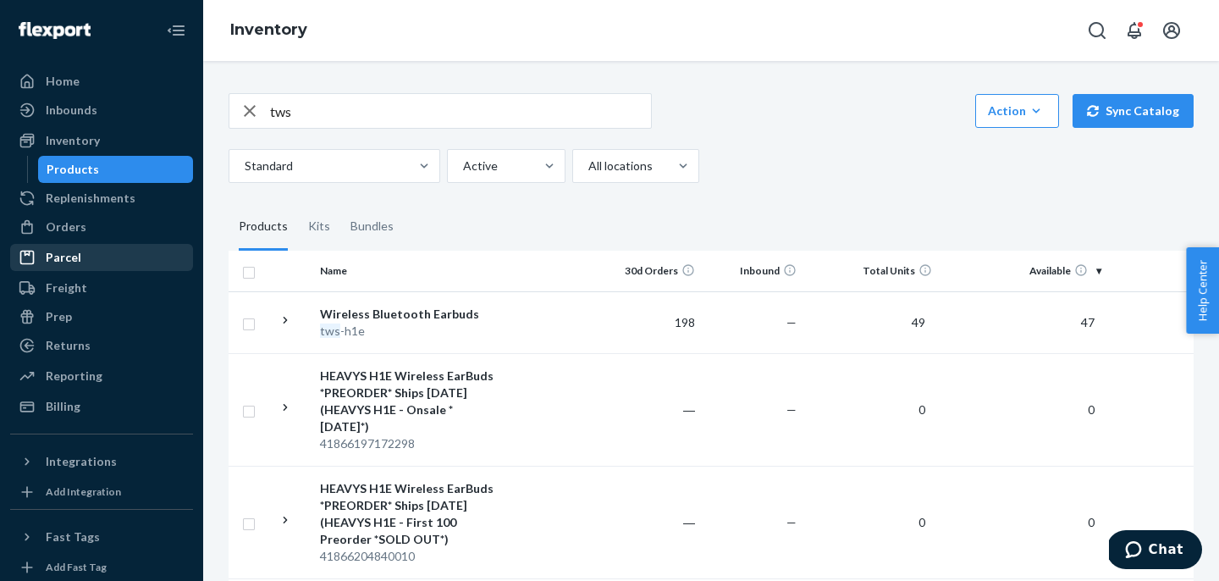
click at [101, 246] on div "Parcel" at bounding box center [102, 258] width 180 height 24
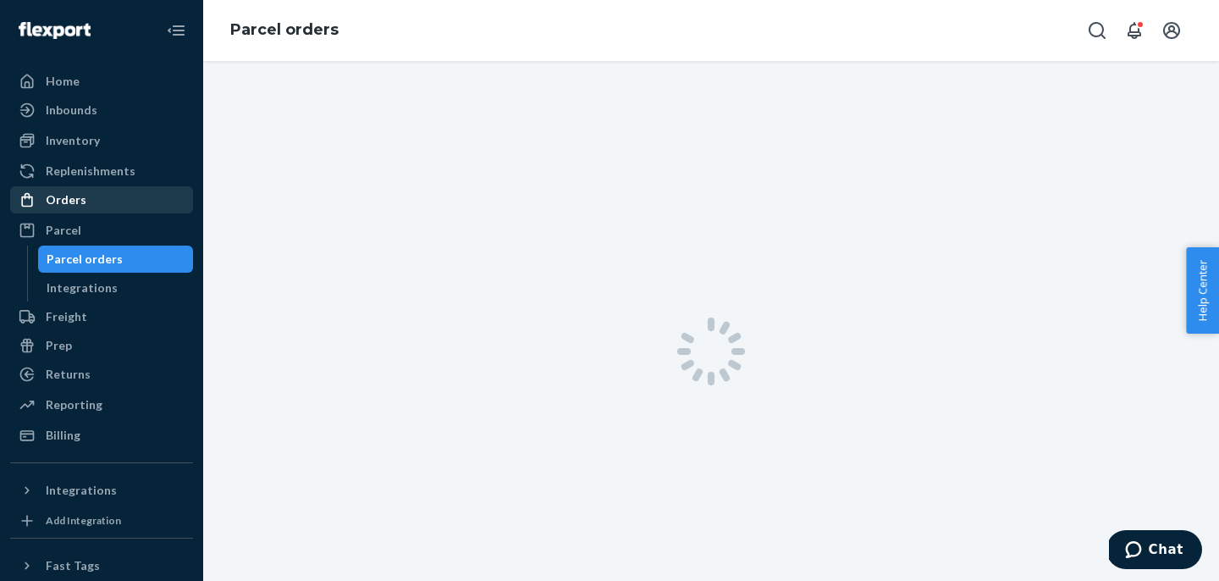
click at [101, 224] on ul "Home Inbounds Shipping Plans Problems Inventory Products Replenishments Orders …" at bounding box center [101, 258] width 183 height 381
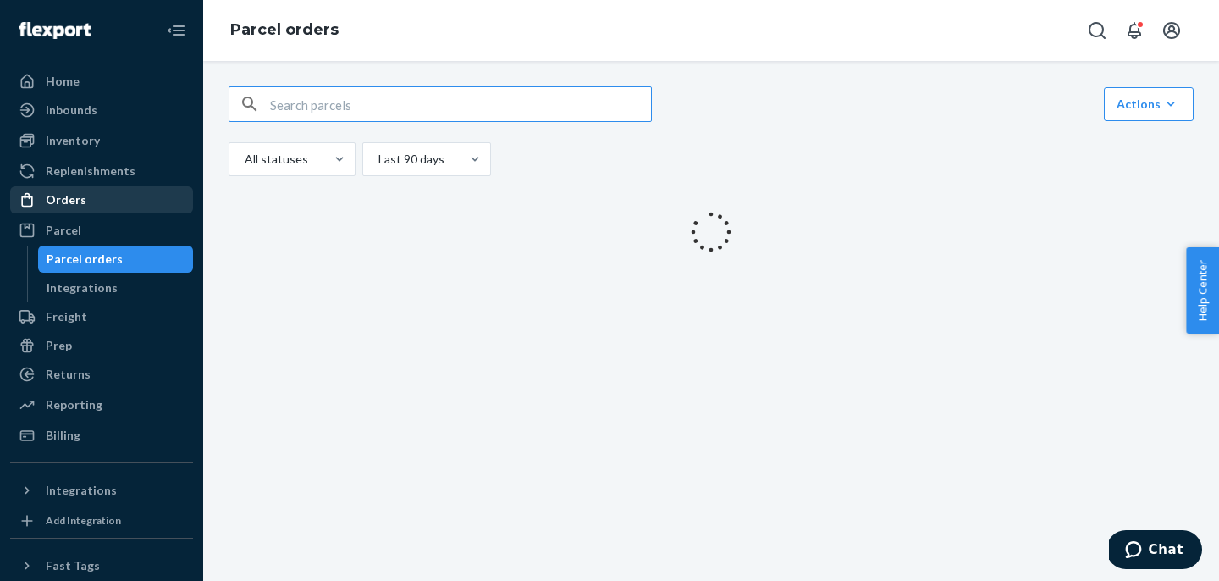
click at [101, 195] on div "Orders" at bounding box center [102, 200] width 180 height 24
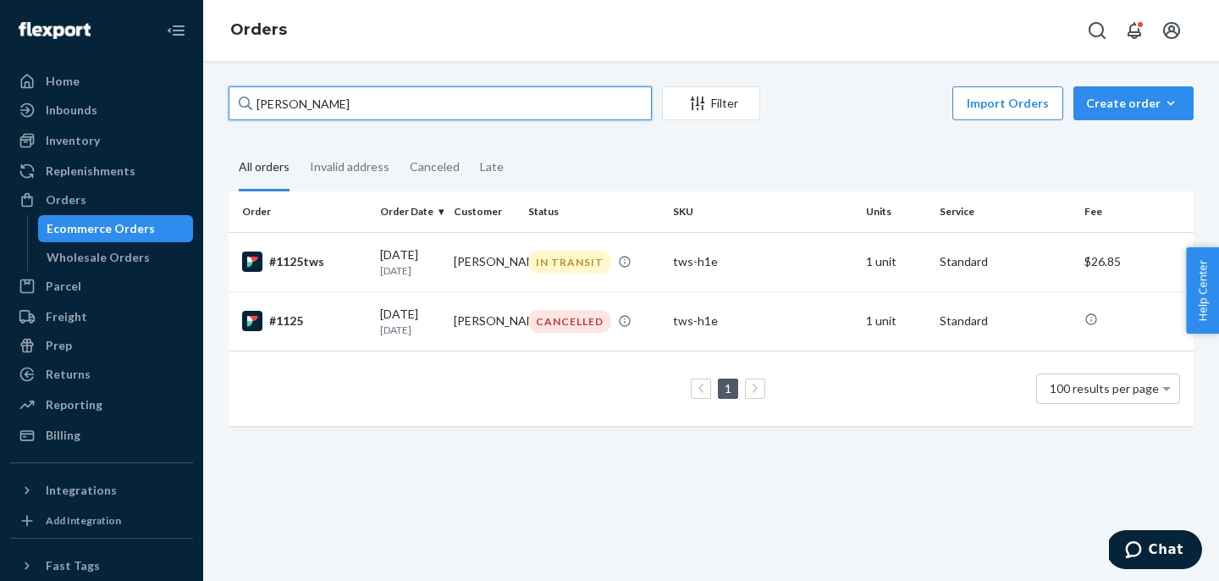
click at [295, 103] on input "[PERSON_NAME]" at bounding box center [440, 103] width 423 height 34
paste input "#1027"
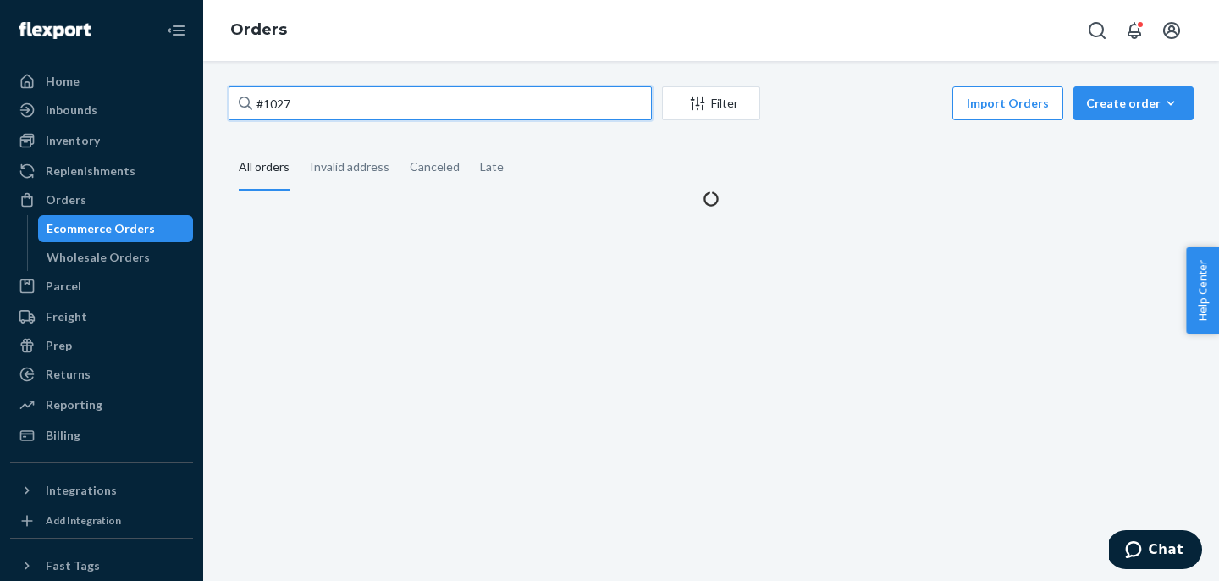
type input "#1027"
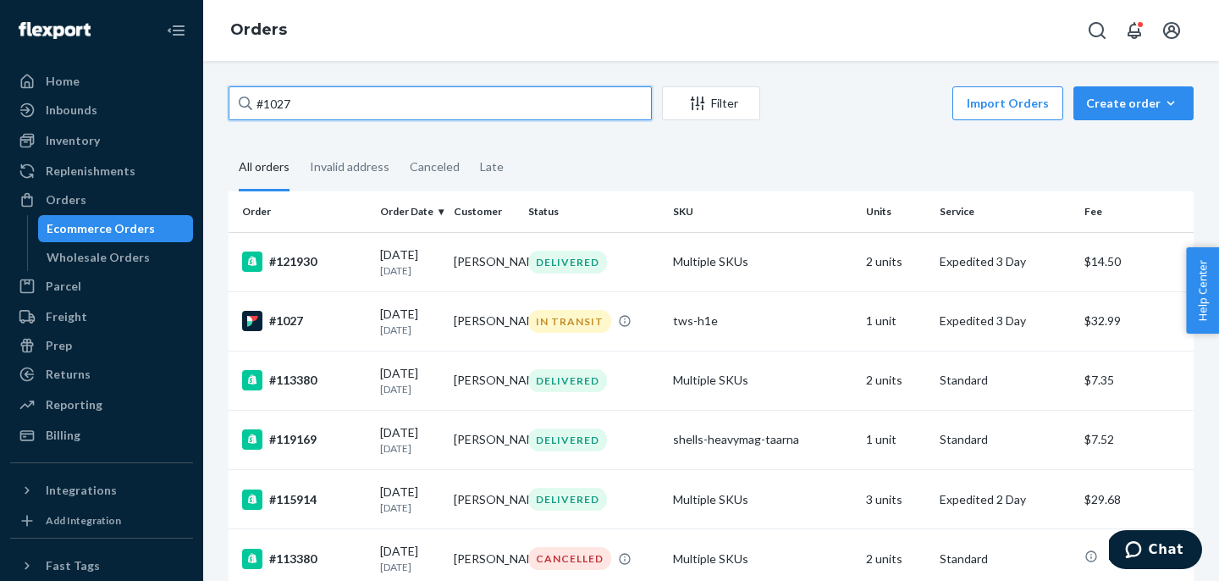
click at [314, 108] on input "#1027" at bounding box center [440, 103] width 423 height 34
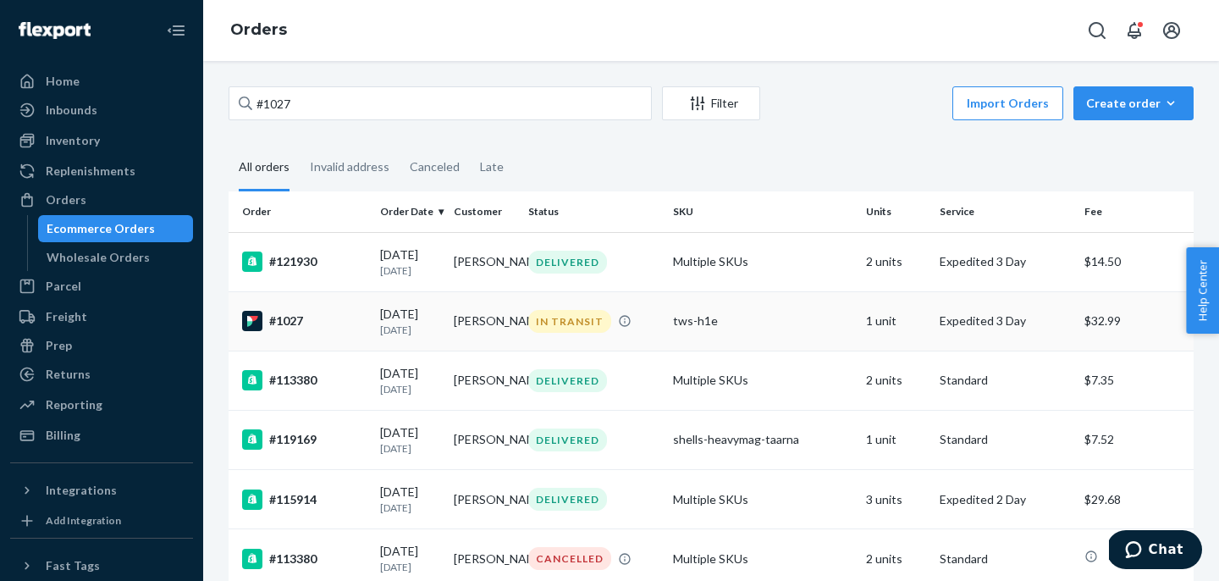
click at [308, 337] on td "#1027" at bounding box center [301, 320] width 145 height 59
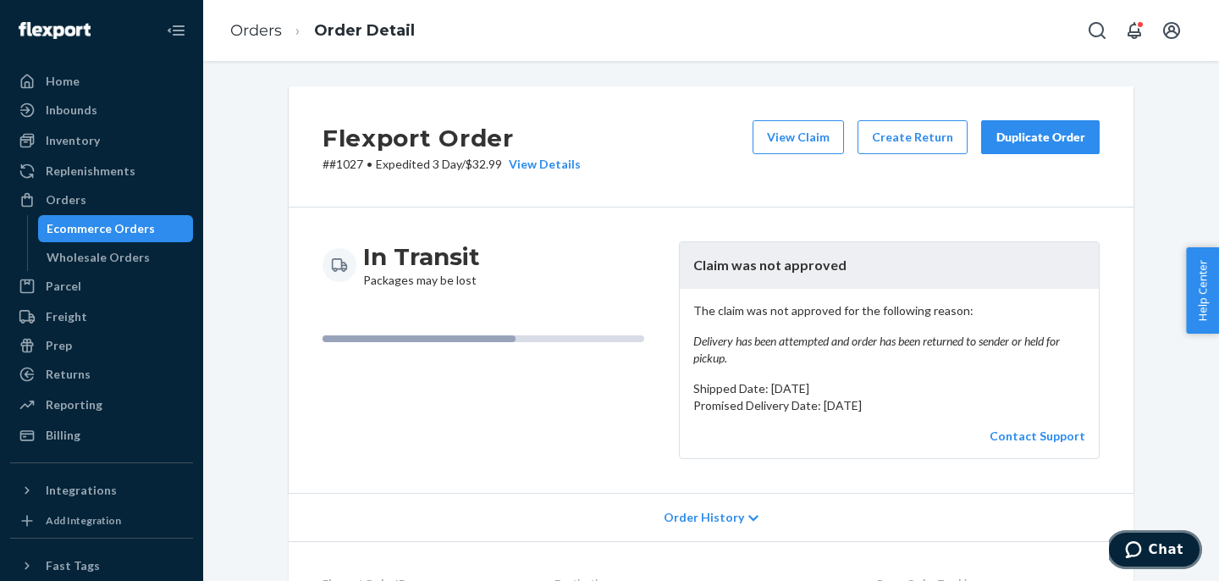
click at [1159, 539] on button "Chat" at bounding box center [1155, 549] width 96 height 39
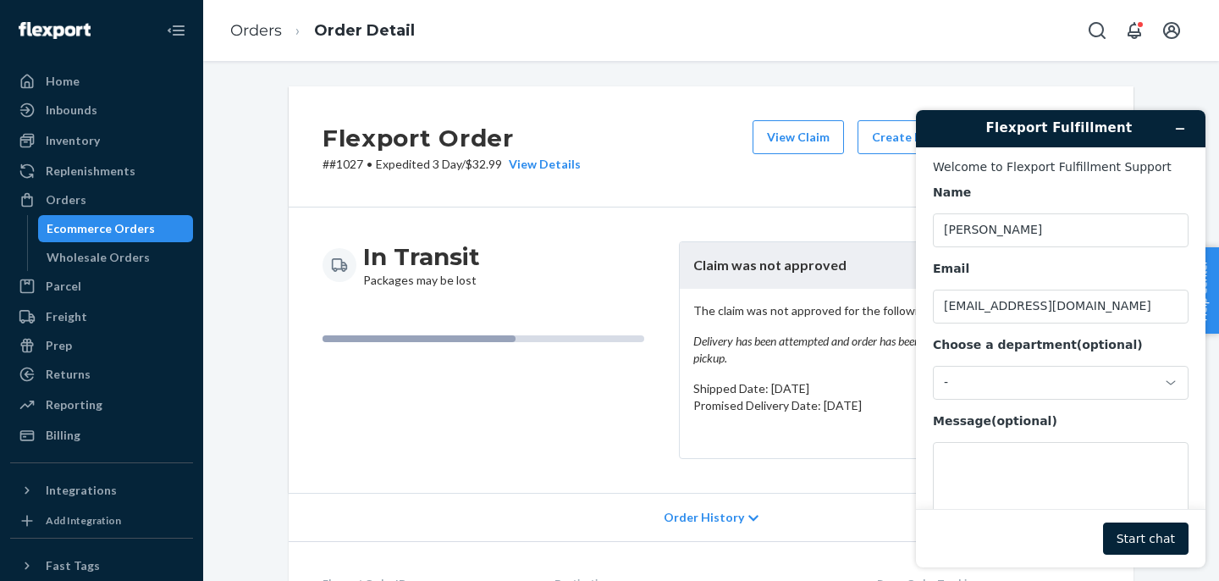
click at [827, 357] on em "Delivery has been attempted and order has been returned to sender or held for p…" at bounding box center [890, 350] width 392 height 34
click at [1196, 124] on header "Flexport Fulfillment" at bounding box center [1061, 128] width 290 height 37
click at [1185, 124] on icon "Minimize widget" at bounding box center [1181, 129] width 12 height 12
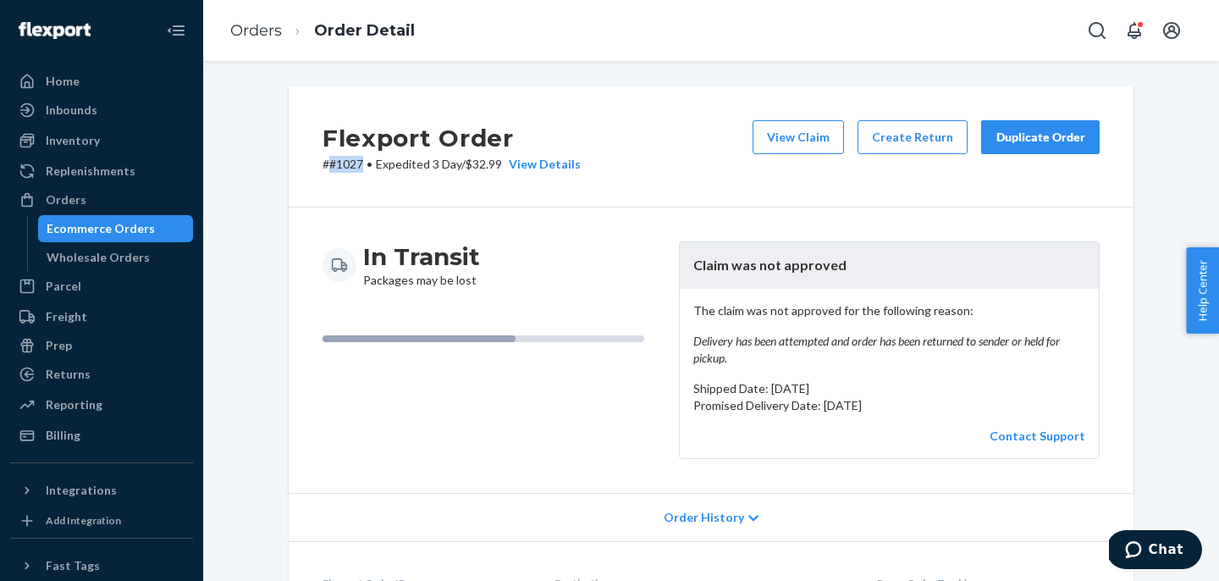
drag, startPoint x: 366, startPoint y: 164, endPoint x: 332, endPoint y: 163, distance: 33.9
click at [332, 163] on p "# #1027 • Expedited 3 Day / $32.99 View Details" at bounding box center [452, 164] width 258 height 17
copy p "#1027"
click at [1043, 437] on link "Contact Support" at bounding box center [1038, 435] width 96 height 14
click at [1045, 437] on link "Contact Support" at bounding box center [1038, 435] width 96 height 14
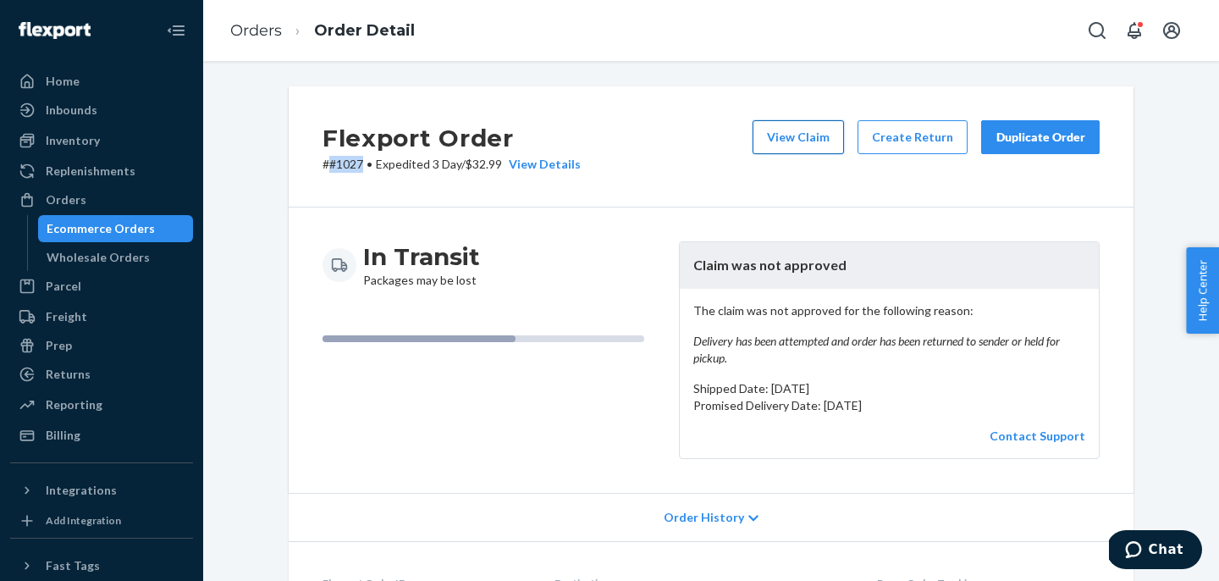
click at [803, 150] on button "View Claim" at bounding box center [798, 137] width 91 height 34
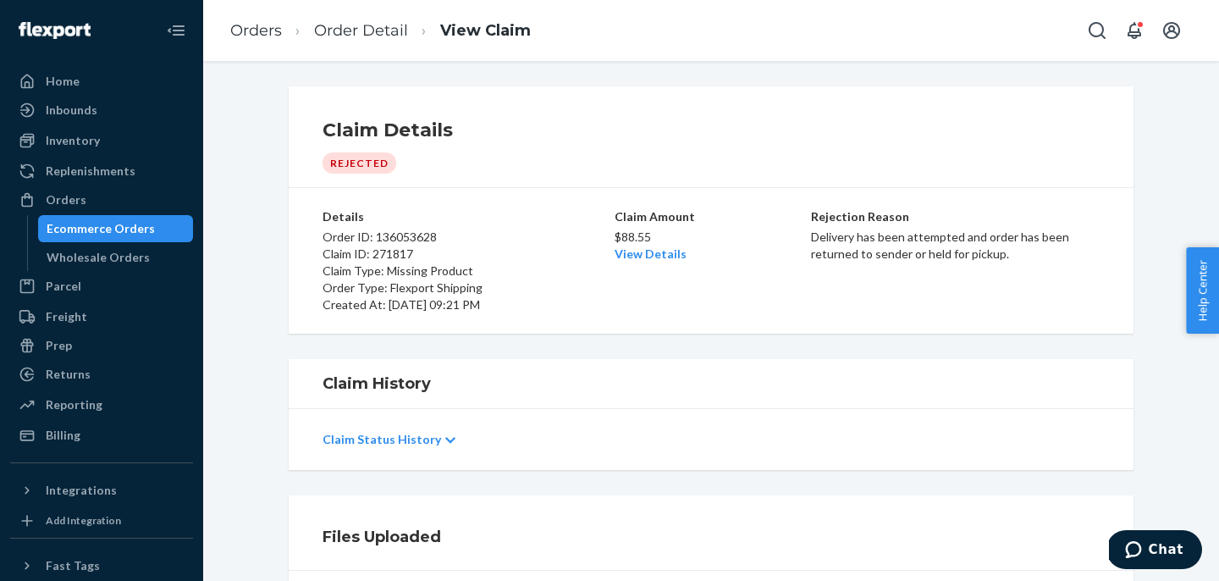
click at [395, 240] on p "Order ID: 136053628" at bounding box center [467, 237] width 289 height 17
copy p "136053628"
click at [1086, 43] on button "Open Search Box" at bounding box center [1098, 31] width 34 height 34
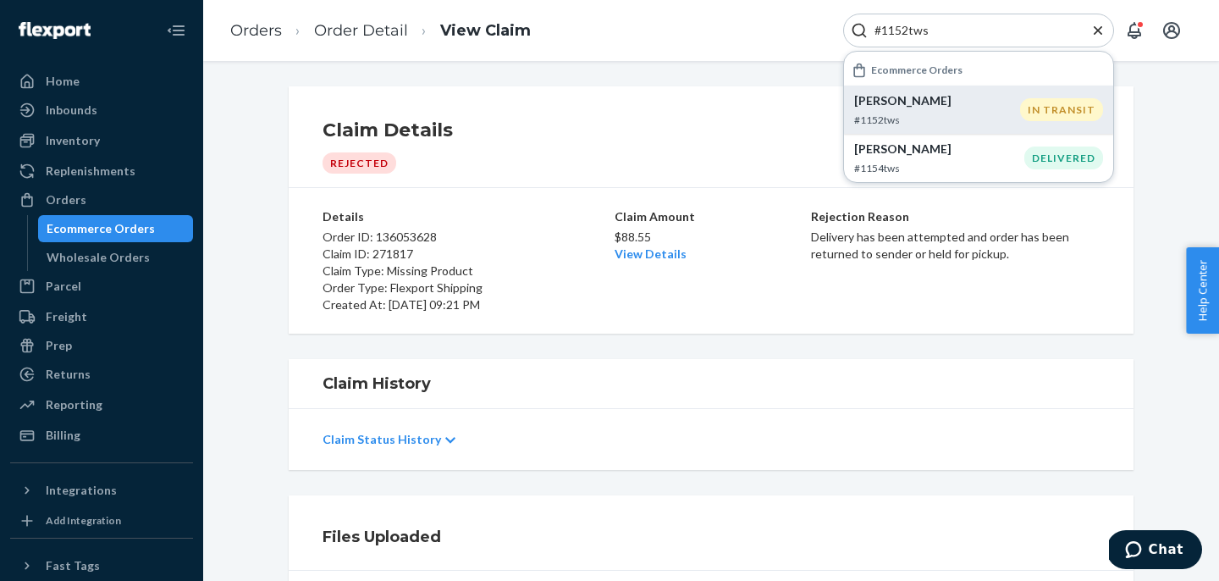
type input "#1152tws"
click at [871, 131] on li "[PERSON_NAME] #1152tws IN TRANSIT" at bounding box center [978, 110] width 269 height 48
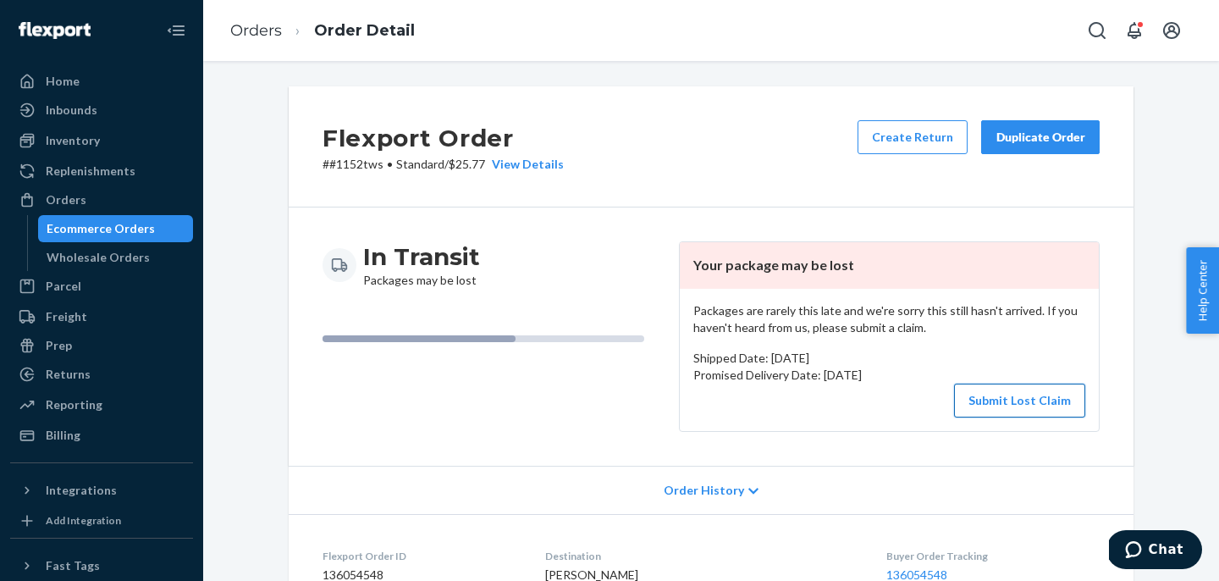
click at [1058, 398] on button "Submit Lost Claim" at bounding box center [1019, 401] width 131 height 34
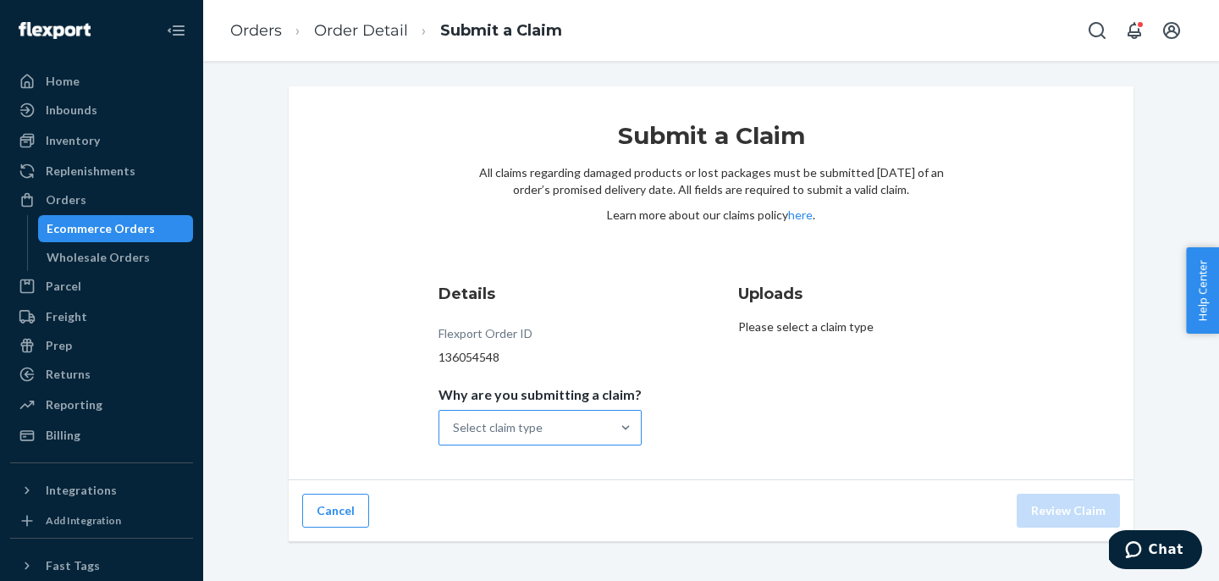
click at [543, 428] on div "Select claim type" at bounding box center [498, 427] width 90 height 17
click at [455, 428] on input "Why are you submitting a claim? Select claim type" at bounding box center [454, 427] width 2 height 17
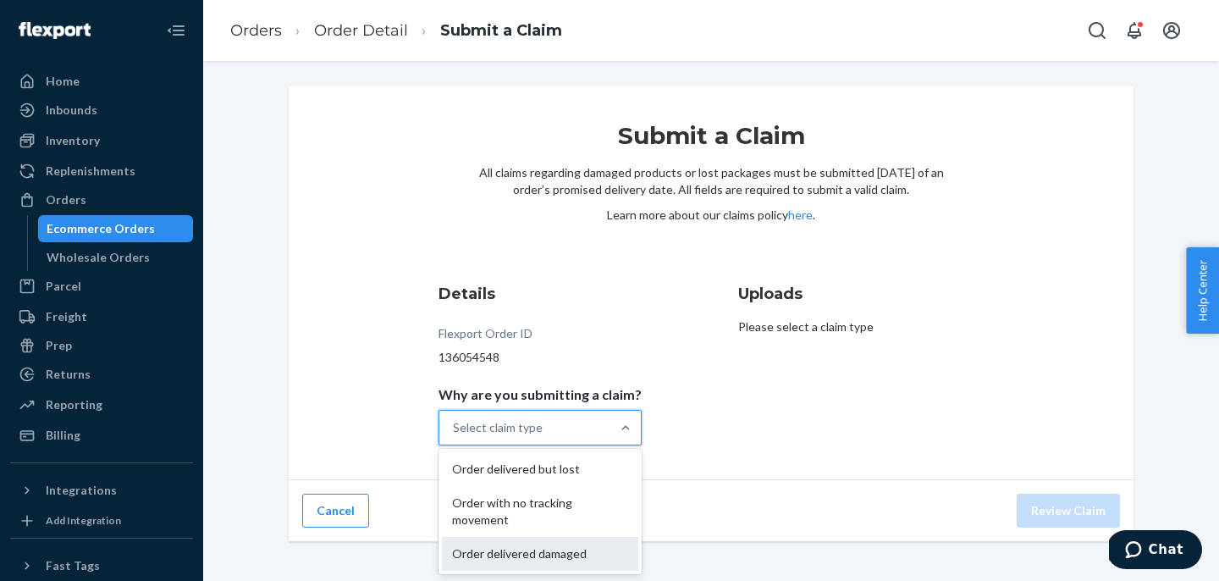
scroll to position [8, 0]
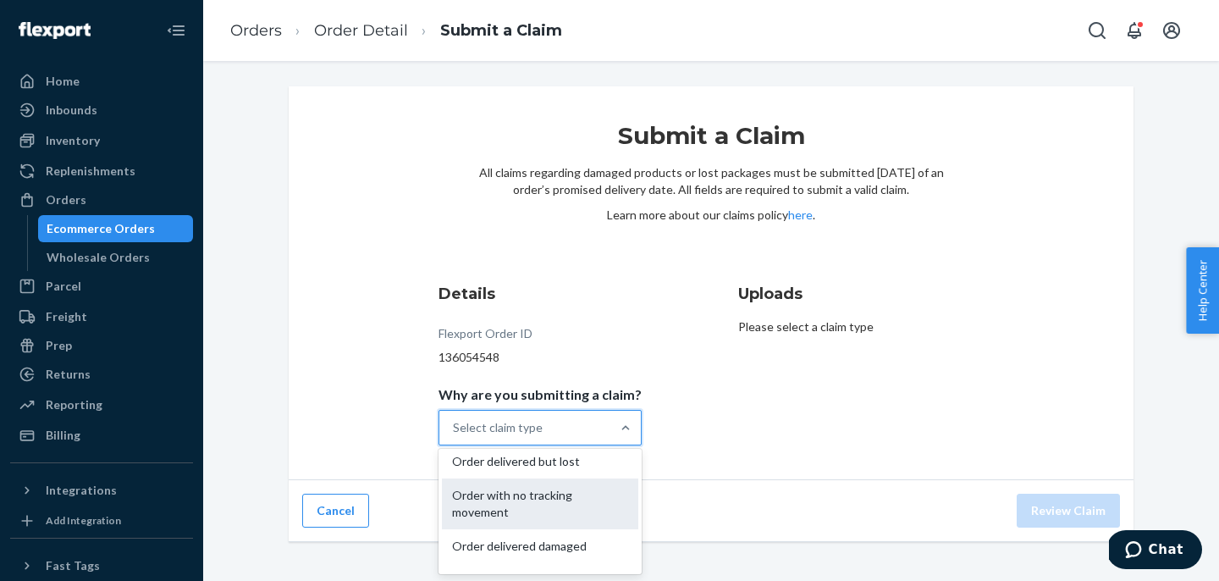
click at [538, 517] on div "Order with no tracking movement" at bounding box center [540, 503] width 196 height 51
click at [455, 436] on input "Why are you submitting a claim? option Order with no tracking movement focused,…" at bounding box center [454, 427] width 2 height 17
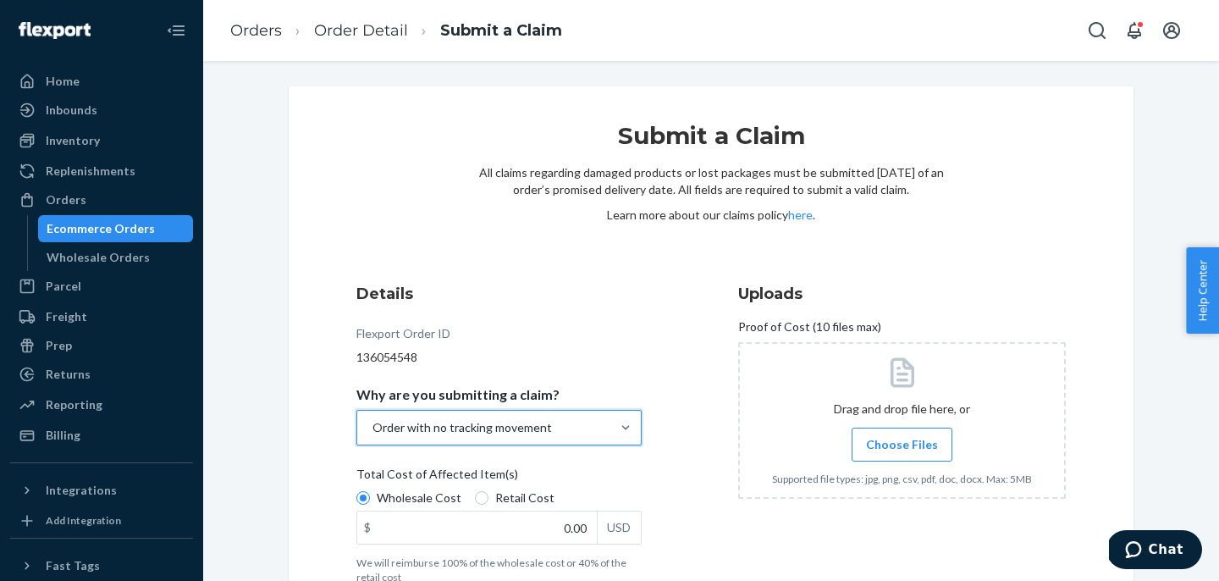
scroll to position [100, 0]
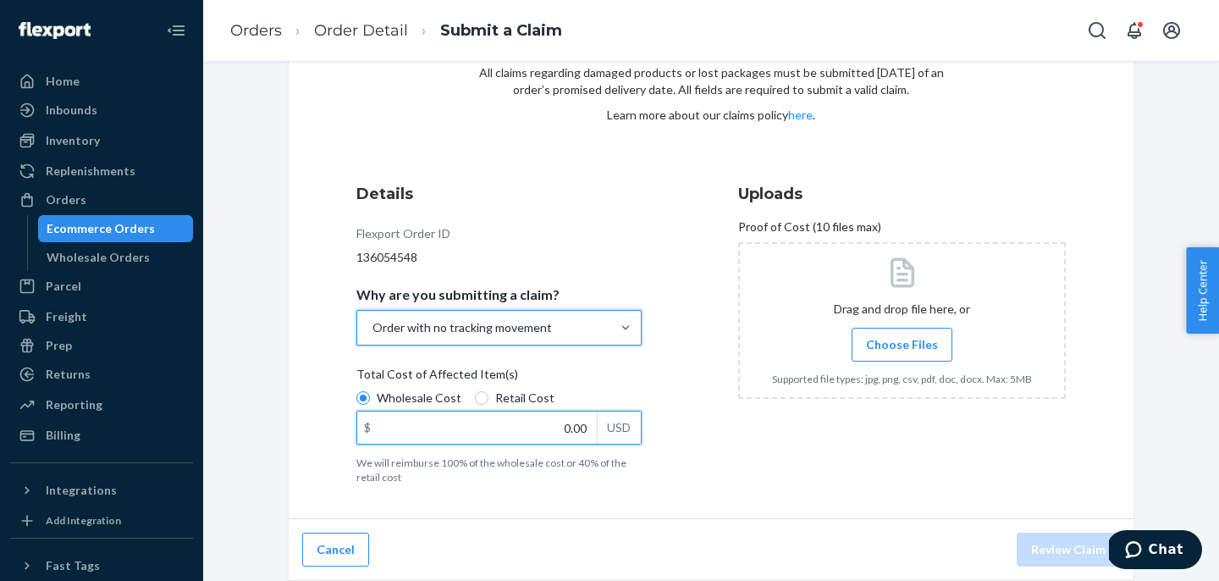
click at [571, 431] on input "0.00" at bounding box center [477, 428] width 240 height 32
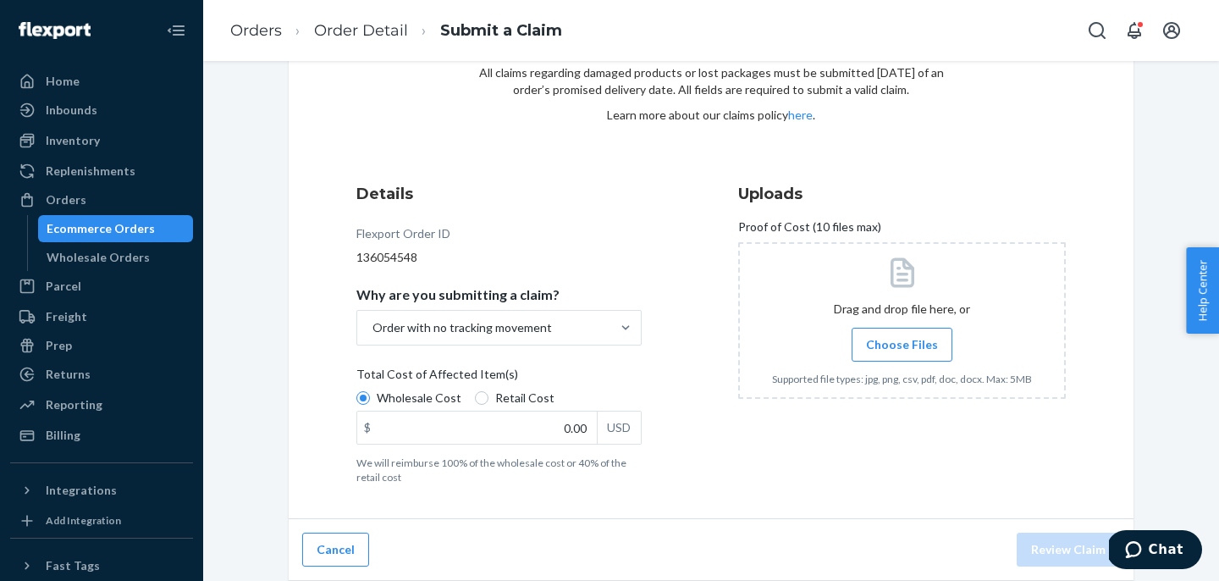
click at [502, 409] on div "Wholesale Cost Retail Cost" at bounding box center [499, 400] width 299 height 21
click at [370, 405] on input "Wholesale Cost" at bounding box center [364, 398] width 14 height 14
click at [489, 401] on label "Retail Cost" at bounding box center [515, 398] width 80 height 17
click at [489, 401] on input "Retail Cost" at bounding box center [482, 398] width 14 height 14
radio input "true"
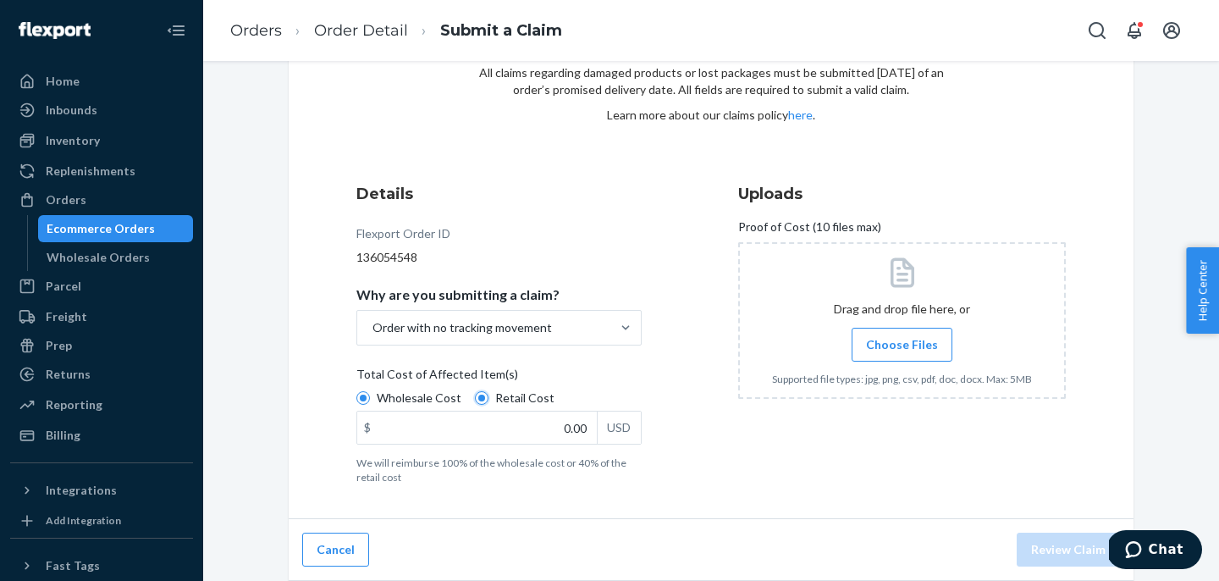
radio input "false"
click at [540, 433] on input "0.00" at bounding box center [477, 428] width 240 height 32
type input "129.00"
click at [915, 354] on label "Choose Files" at bounding box center [902, 345] width 101 height 34
click at [903, 354] on input "Choose Files" at bounding box center [902, 344] width 1 height 19
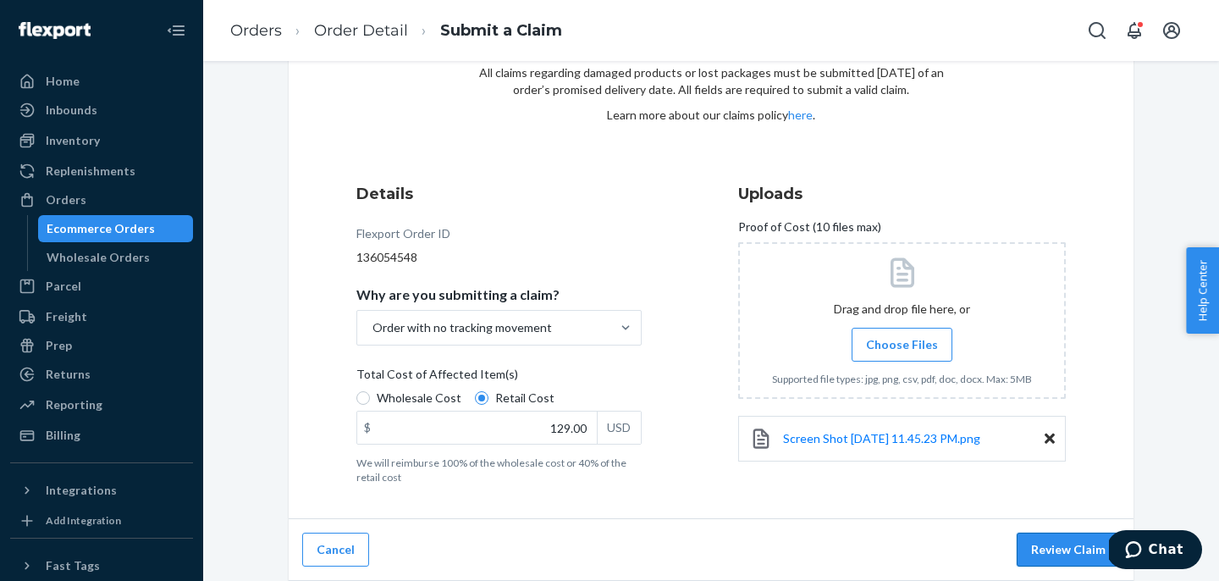
click at [1070, 545] on button "Review Claim" at bounding box center [1068, 550] width 103 height 34
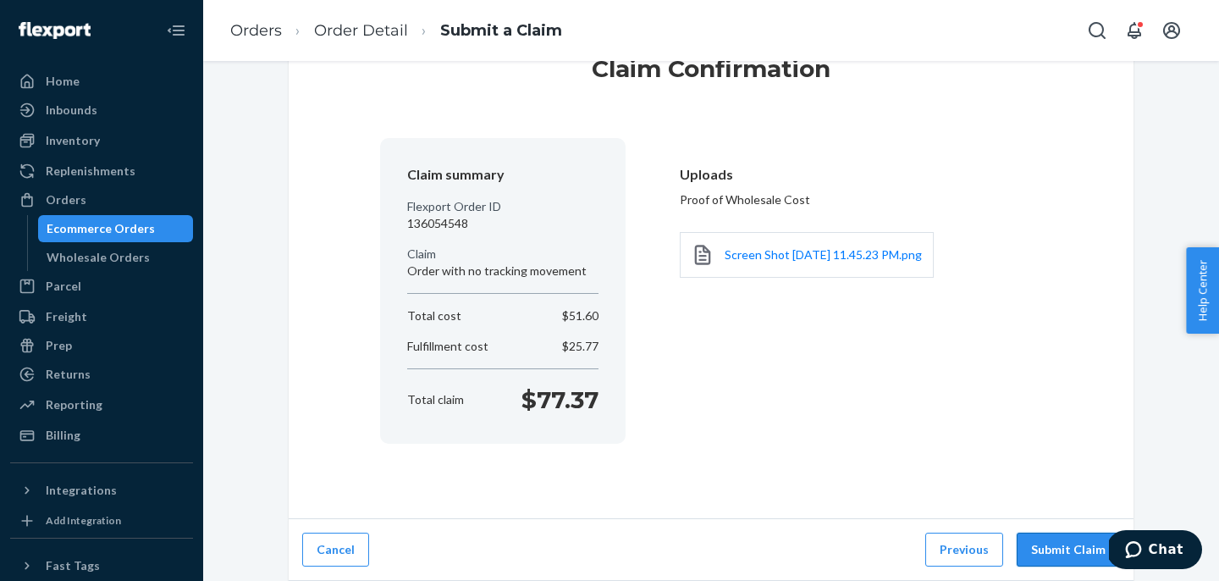
click at [1078, 535] on button "Submit Claim" at bounding box center [1068, 550] width 103 height 34
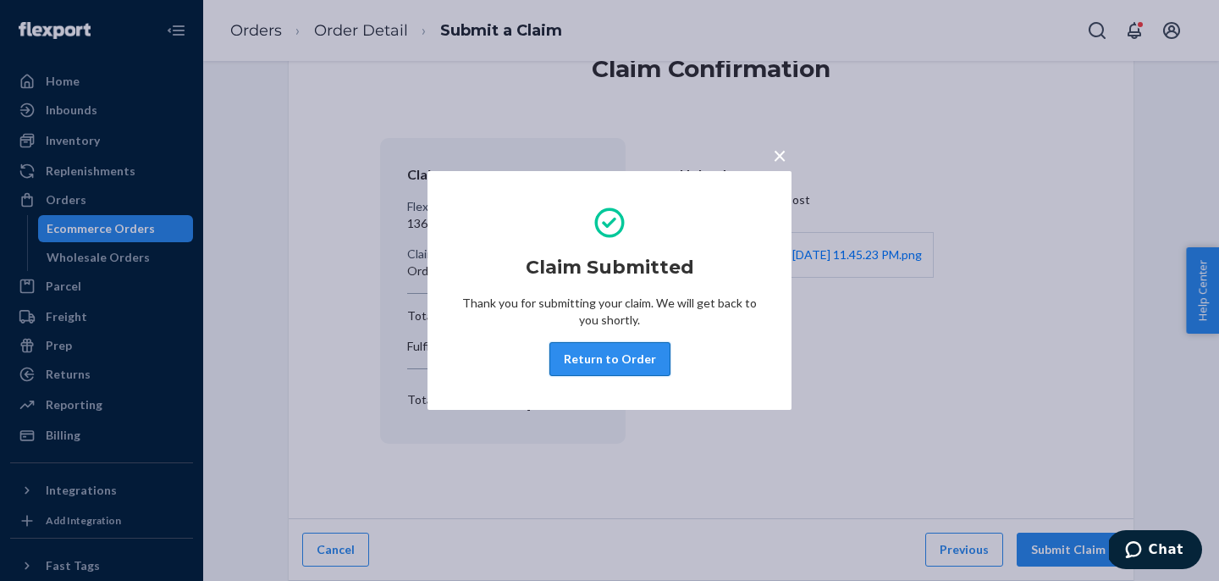
click at [638, 373] on button "Return to Order" at bounding box center [610, 359] width 121 height 34
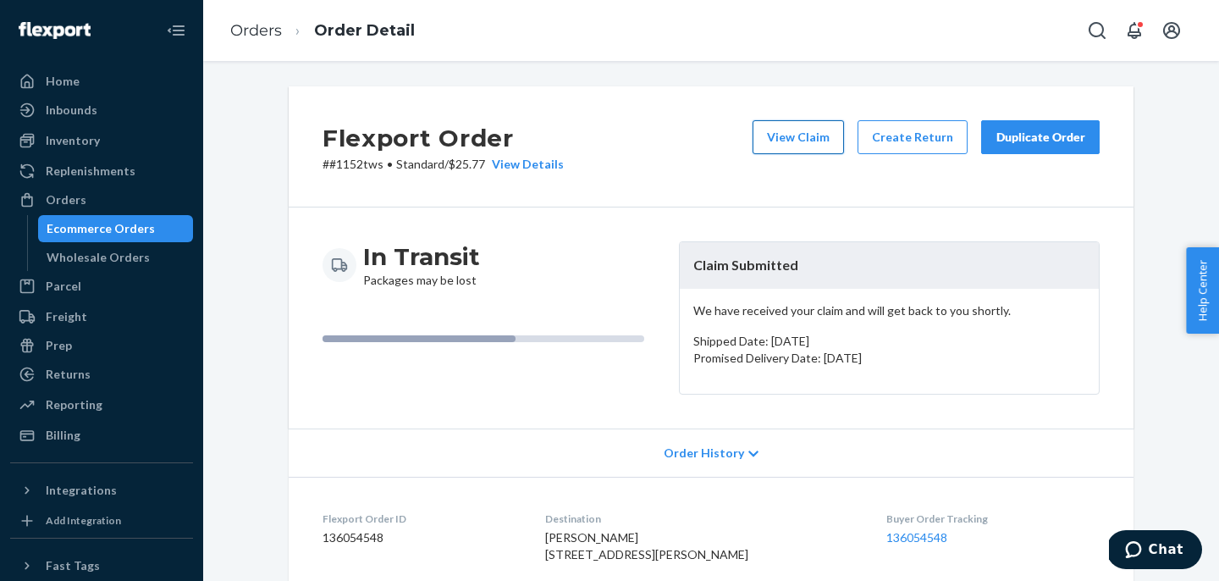
click at [804, 134] on button "View Claim" at bounding box center [798, 137] width 91 height 34
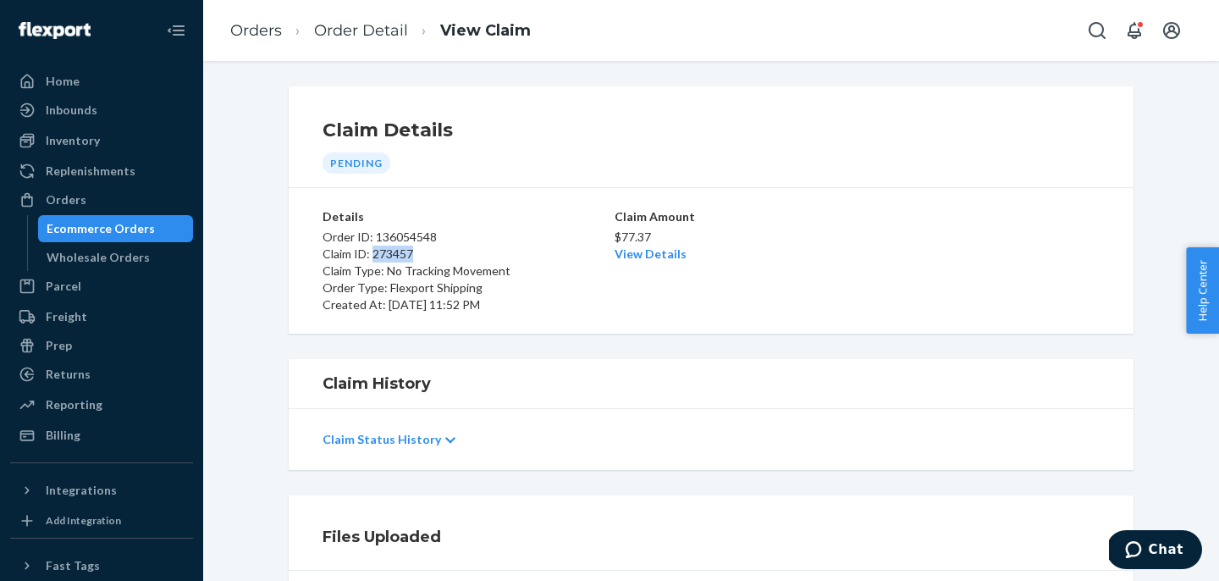
drag, startPoint x: 420, startPoint y: 250, endPoint x: 372, endPoint y: 251, distance: 48.3
click at [372, 251] on p "Claim ID: 273457" at bounding box center [467, 254] width 289 height 17
copy p "273457"
click at [1101, 41] on button "Open Search Box" at bounding box center [1098, 31] width 34 height 34
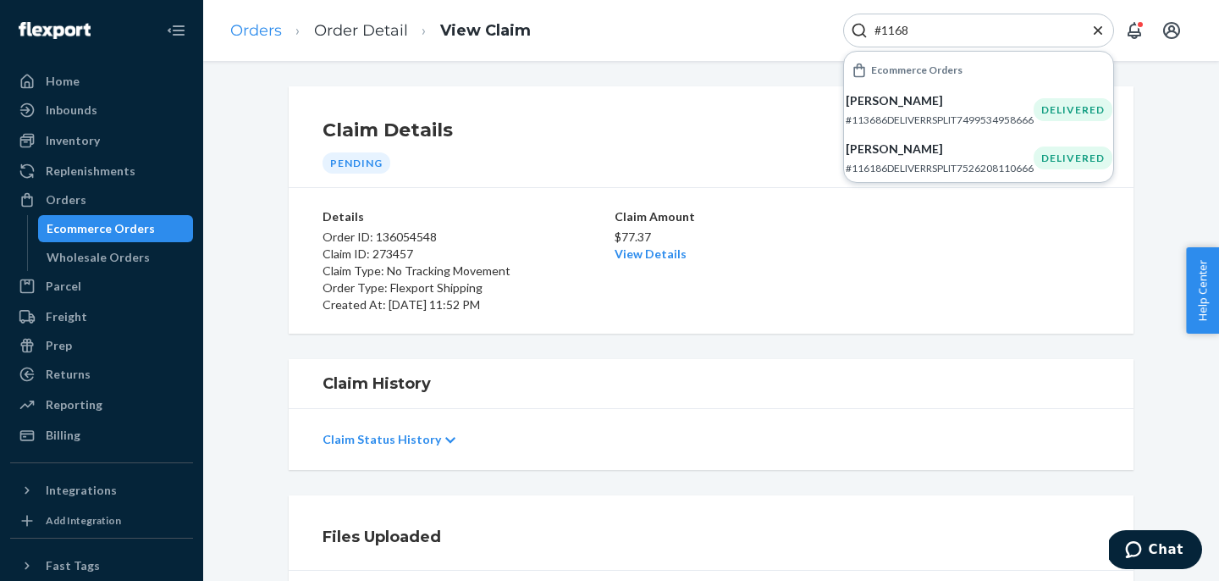
type input "#1168"
click at [265, 22] on link "Orders" at bounding box center [256, 30] width 52 height 19
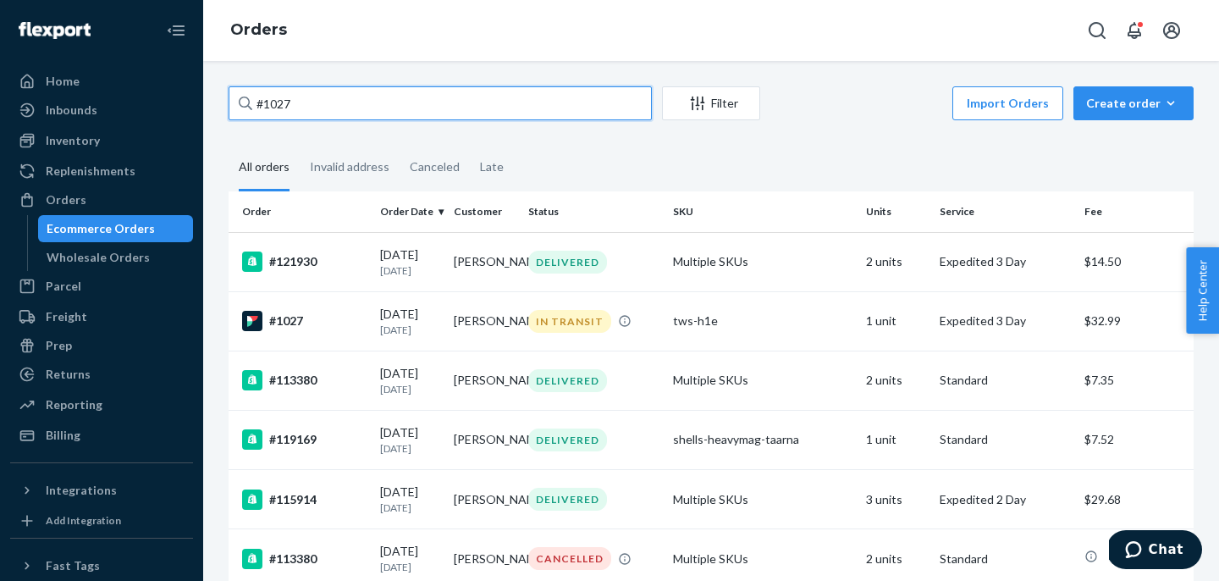
click at [287, 111] on input "#1027" at bounding box center [440, 103] width 423 height 34
drag, startPoint x: 322, startPoint y: 111, endPoint x: 244, endPoint y: 111, distance: 77.9
click at [244, 111] on div "#1027" at bounding box center [440, 103] width 423 height 34
click at [244, 111] on input "#1027" at bounding box center [440, 103] width 423 height 34
paste input "#1168"
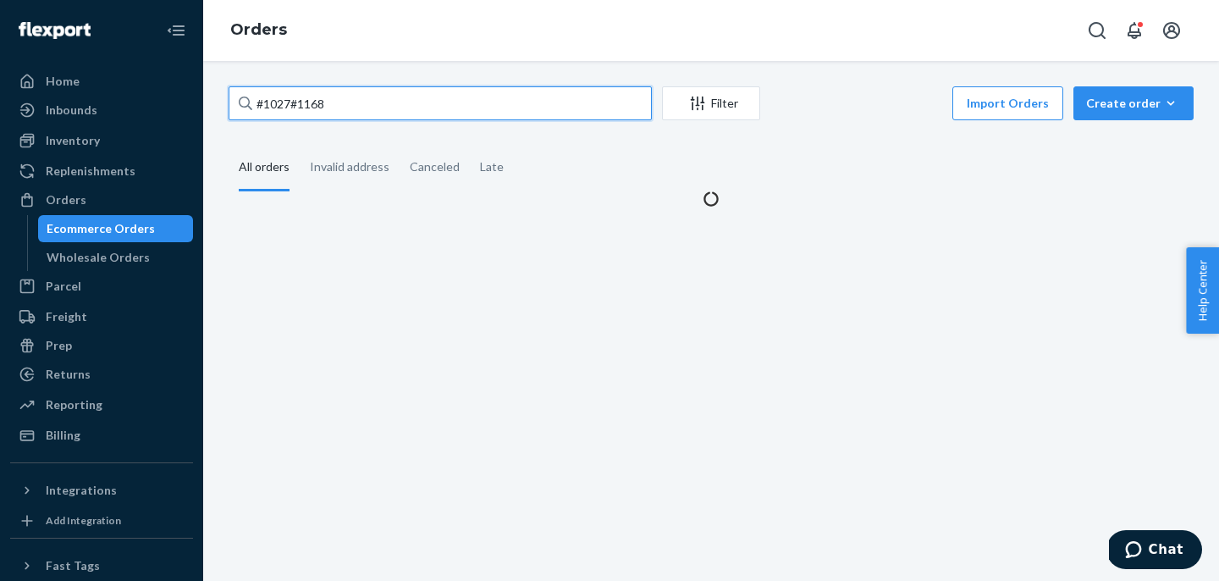
paste input "text"
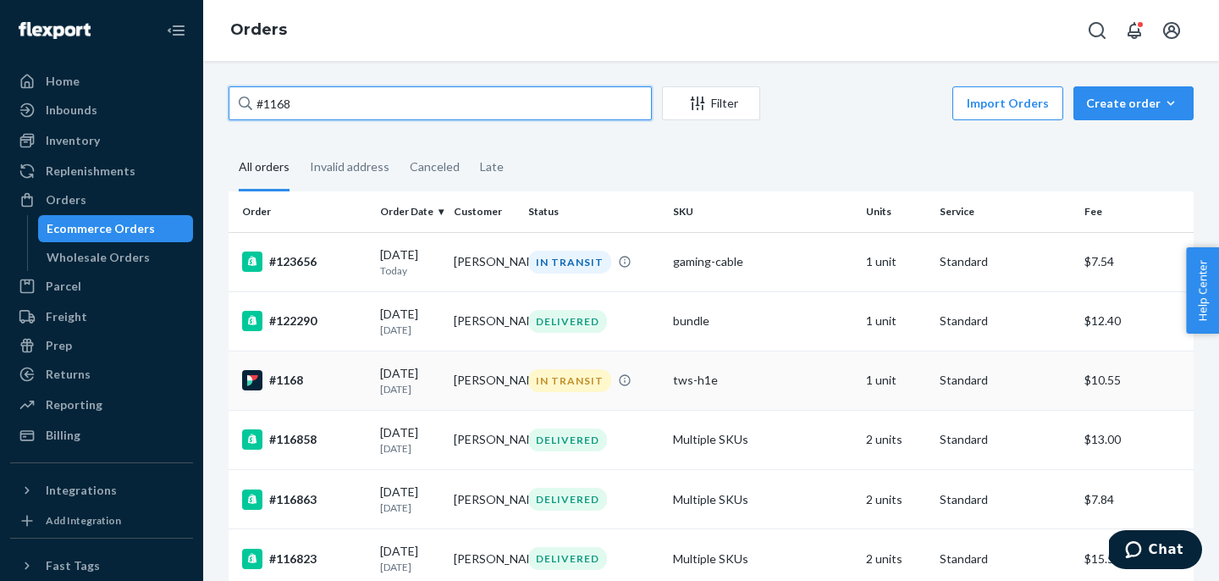
type input "#1168"
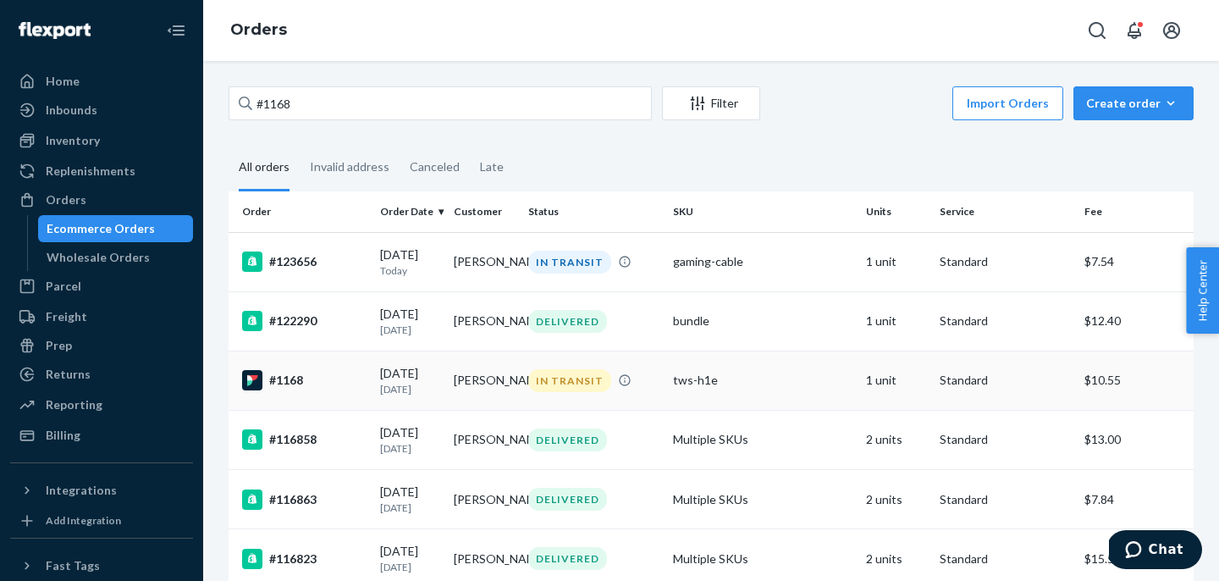
click at [328, 387] on div "#1168" at bounding box center [304, 380] width 124 height 20
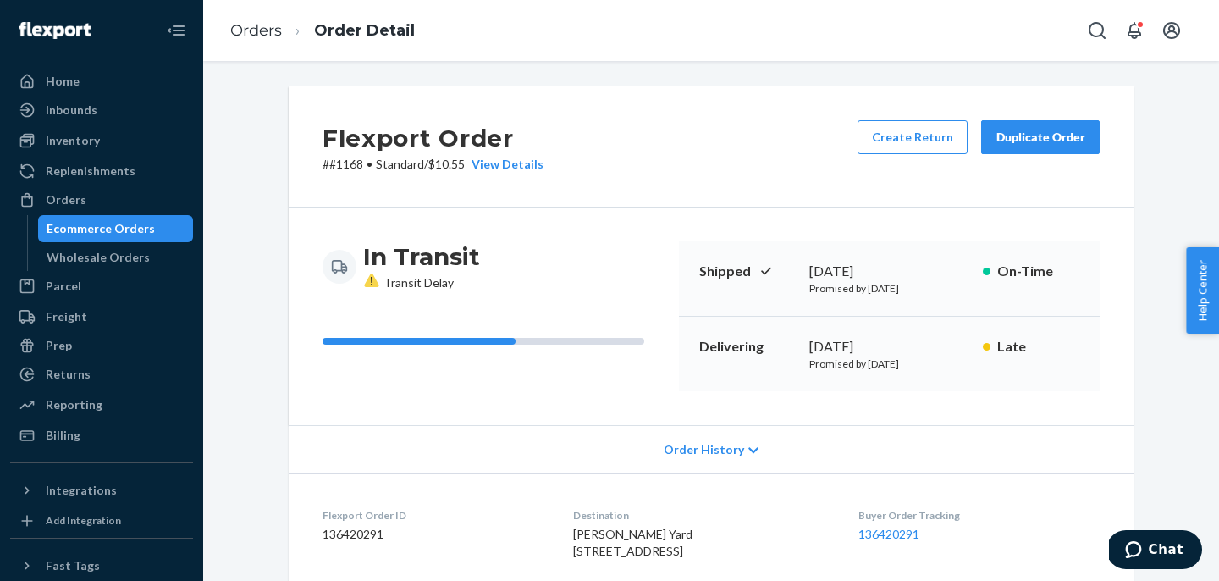
click at [725, 443] on span "Order History" at bounding box center [704, 449] width 80 height 17
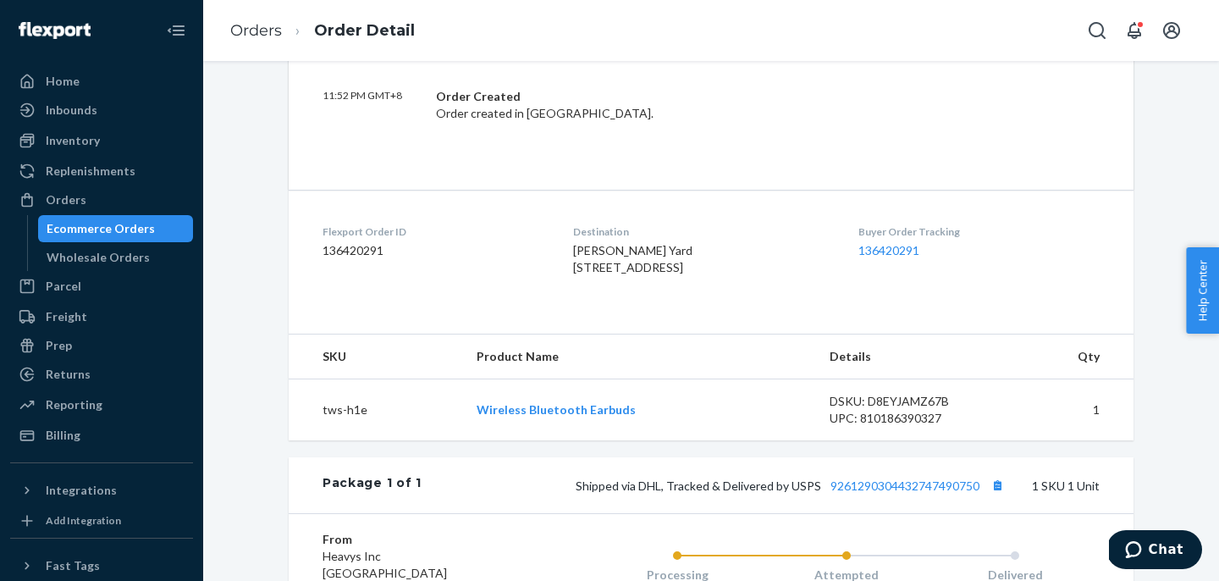
scroll to position [817, 0]
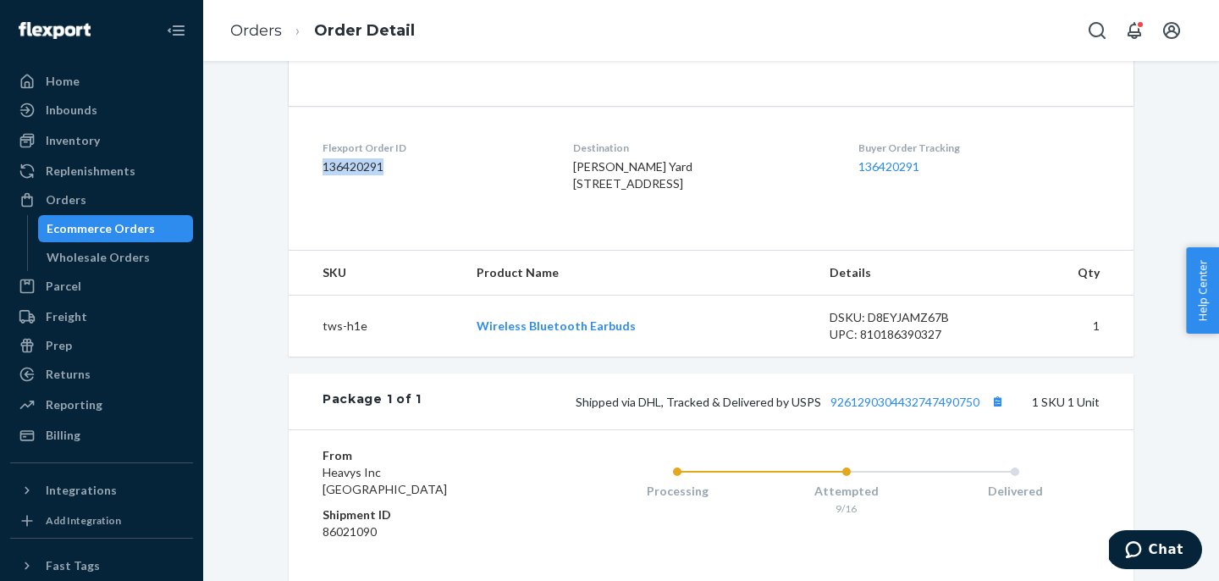
drag, startPoint x: 392, startPoint y: 171, endPoint x: 296, endPoint y: 171, distance: 96.5
click at [296, 171] on dl "Flexport Order ID 136420291 Destination [PERSON_NAME][GEOGRAPHIC_DATA] [STREET_…" at bounding box center [711, 169] width 845 height 127
copy dd "136420291"
click at [1153, 548] on span "Chat" at bounding box center [1166, 549] width 35 height 15
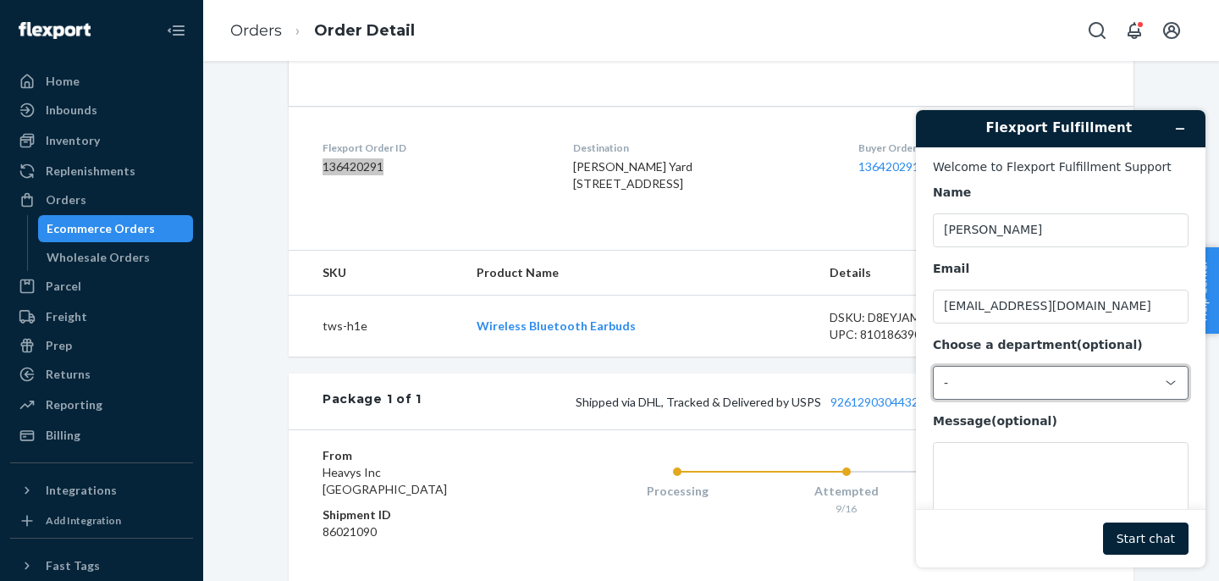
click at [979, 386] on div "-" at bounding box center [1050, 382] width 213 height 15
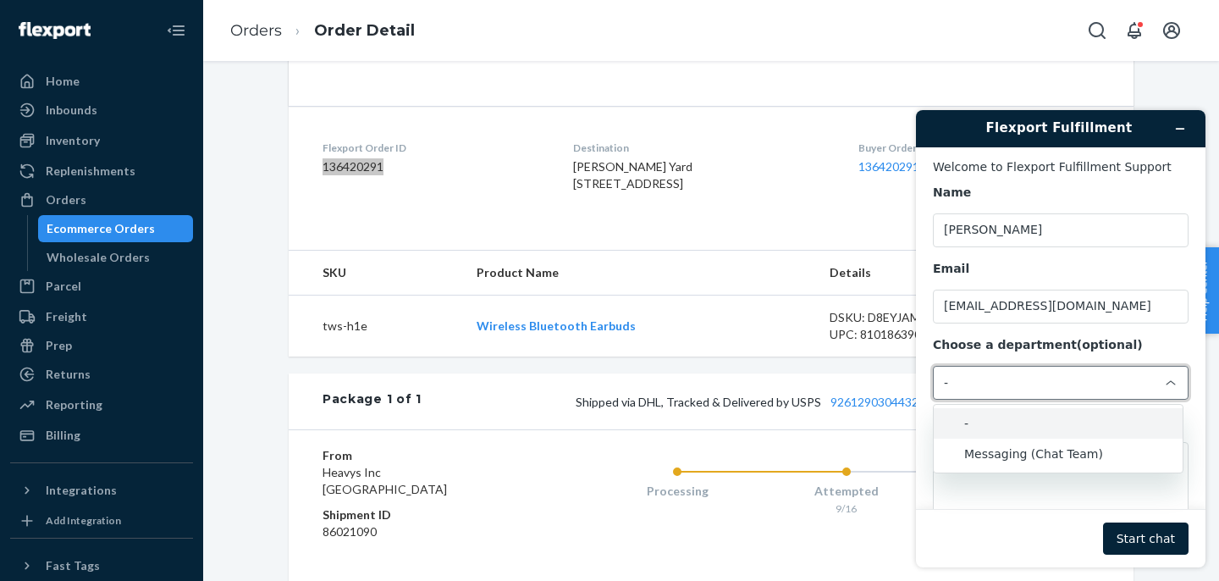
click at [982, 441] on li "Messaging (Chat Team)" at bounding box center [1058, 454] width 249 height 30
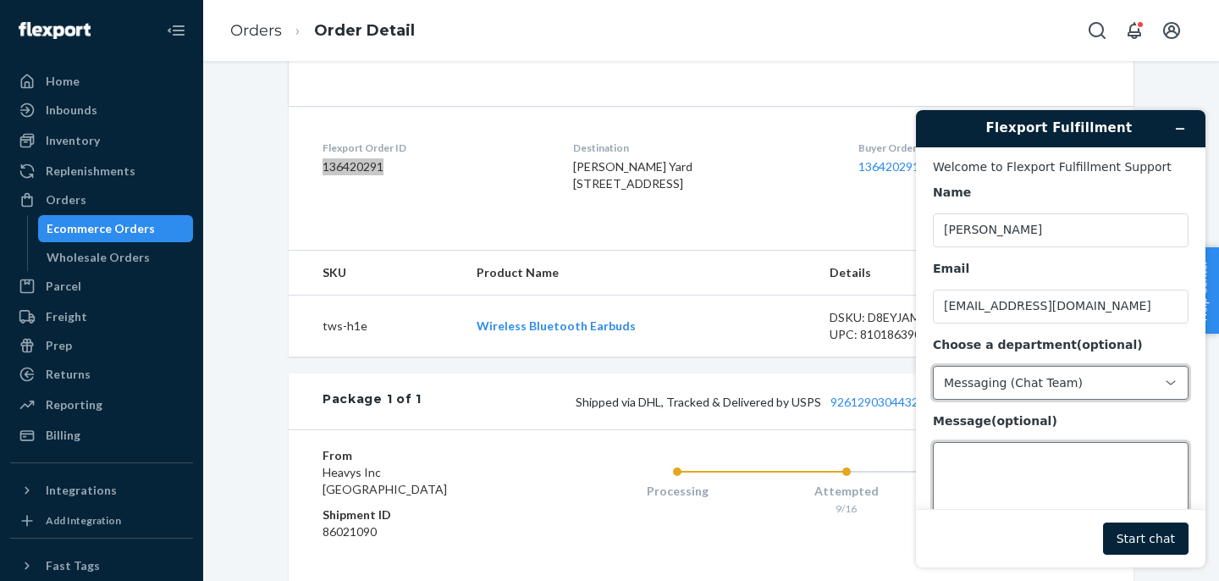
click at [993, 453] on textarea "Message (optional)" at bounding box center [1061, 489] width 256 height 95
paste textarea "136420291"
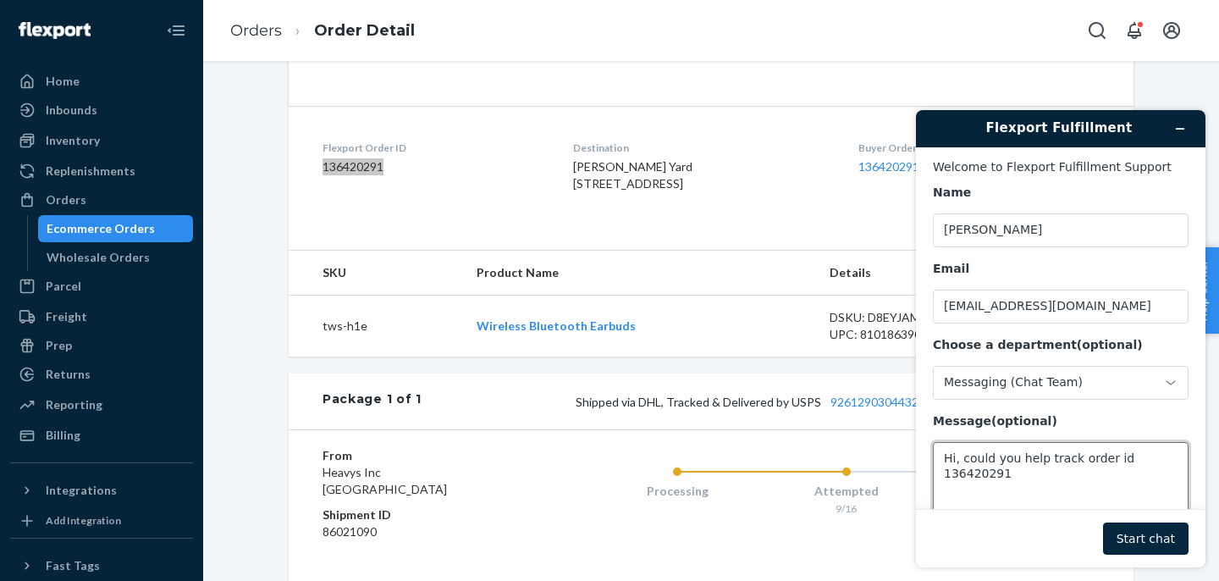
type textarea "Hi, could you help track order id 136420291"
click at [1146, 539] on button "Start chat" at bounding box center [1146, 538] width 86 height 32
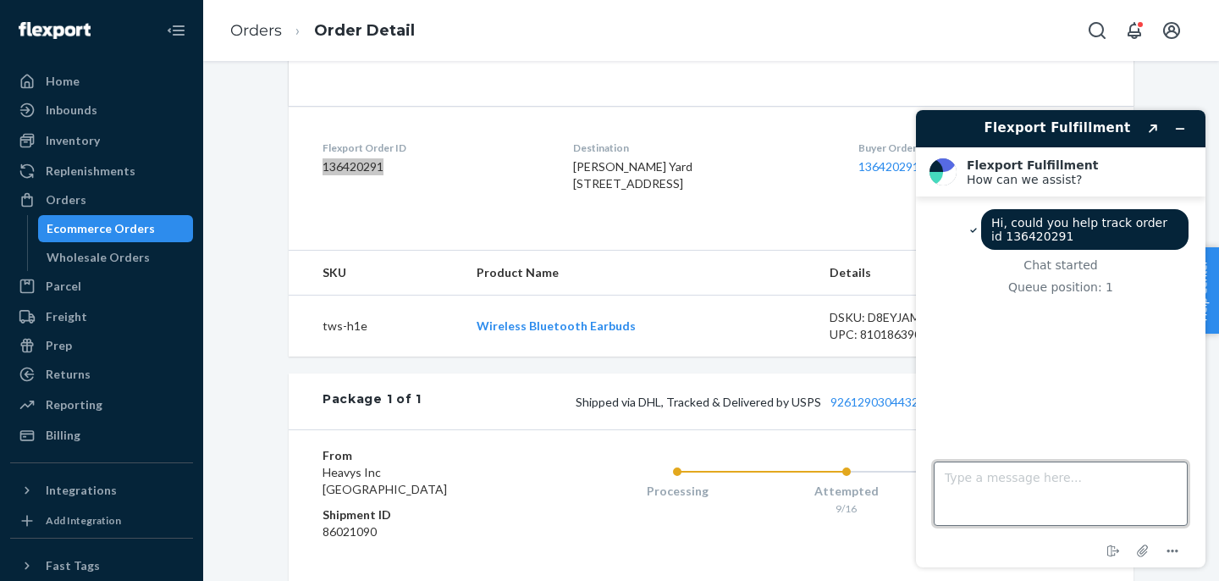
click at [1020, 507] on textarea "Type a message here..." at bounding box center [1061, 494] width 254 height 64
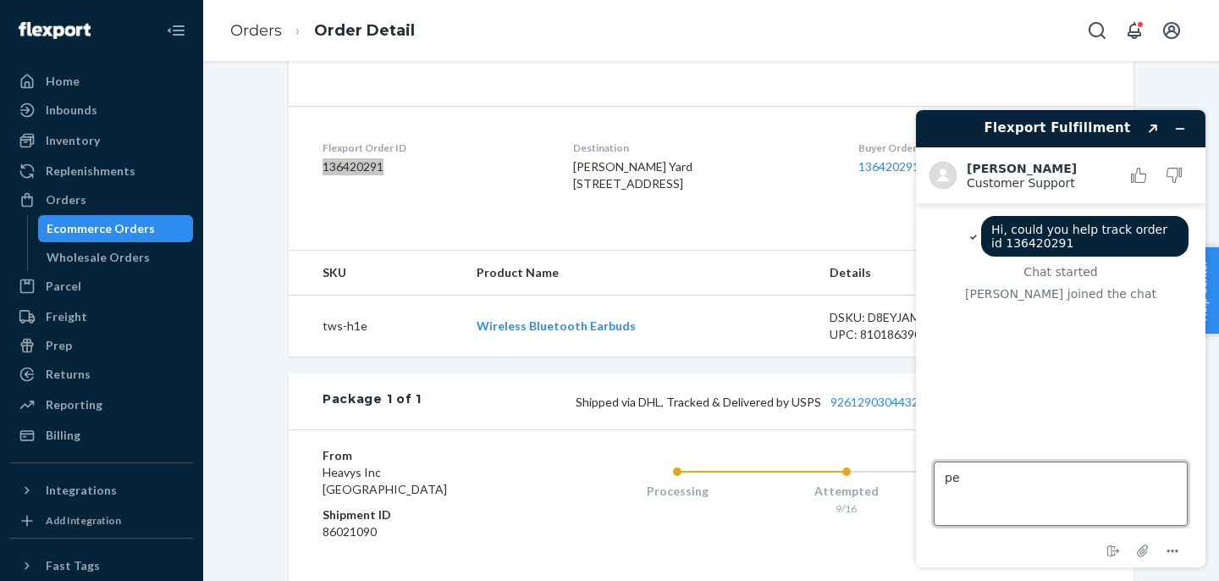
type textarea "p"
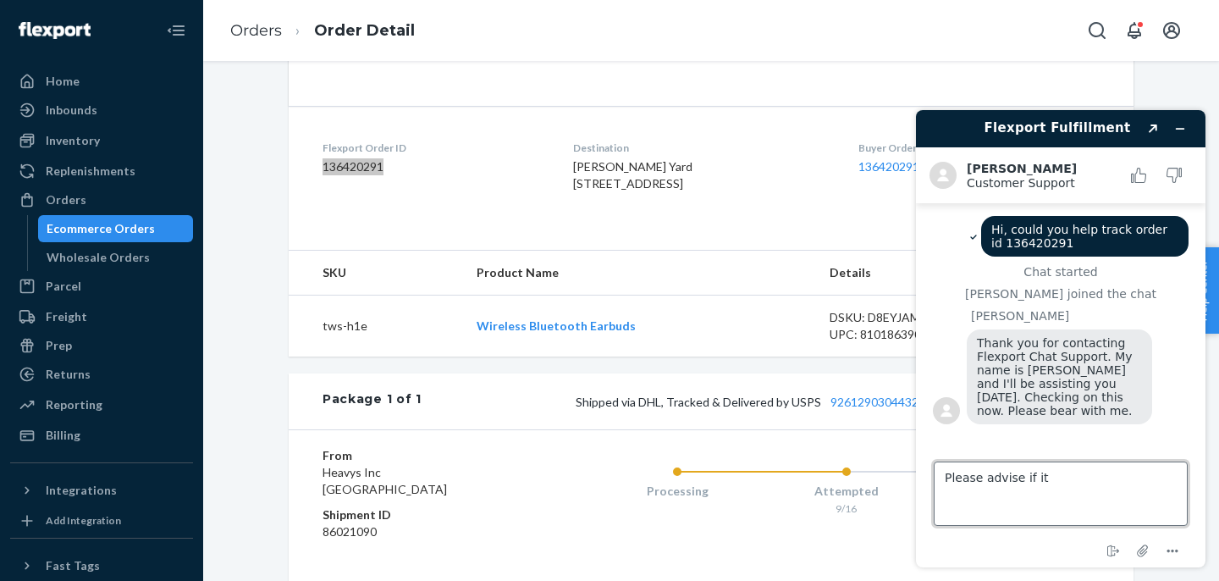
type textarea "Please advise if it w"
type textarea "Thank you"
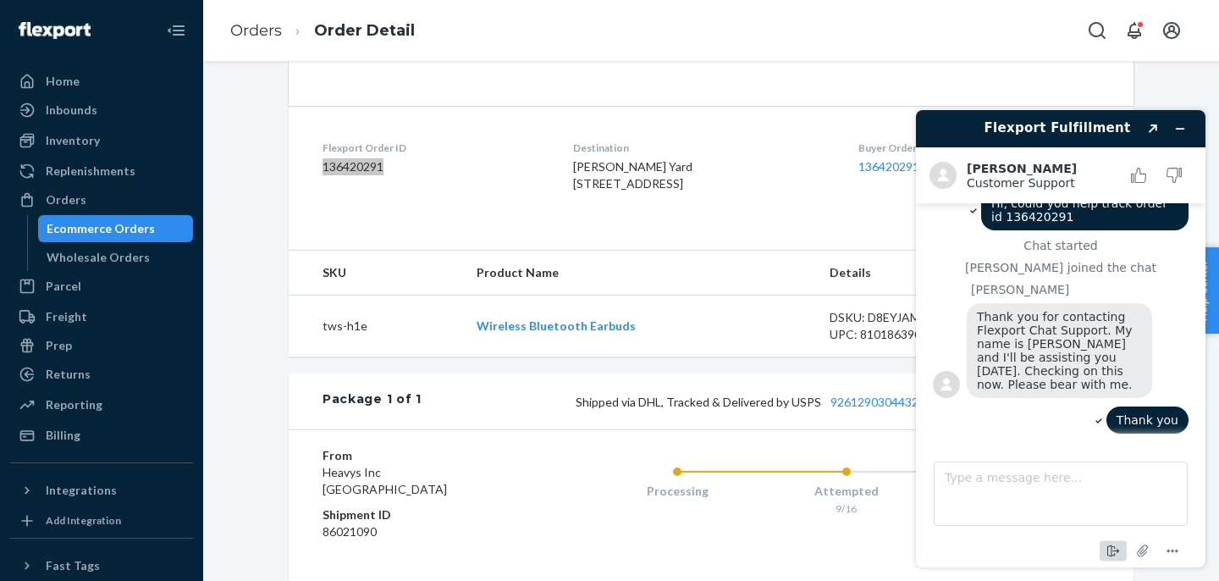
click at [1110, 555] on icon "End chat" at bounding box center [1113, 551] width 20 height 20
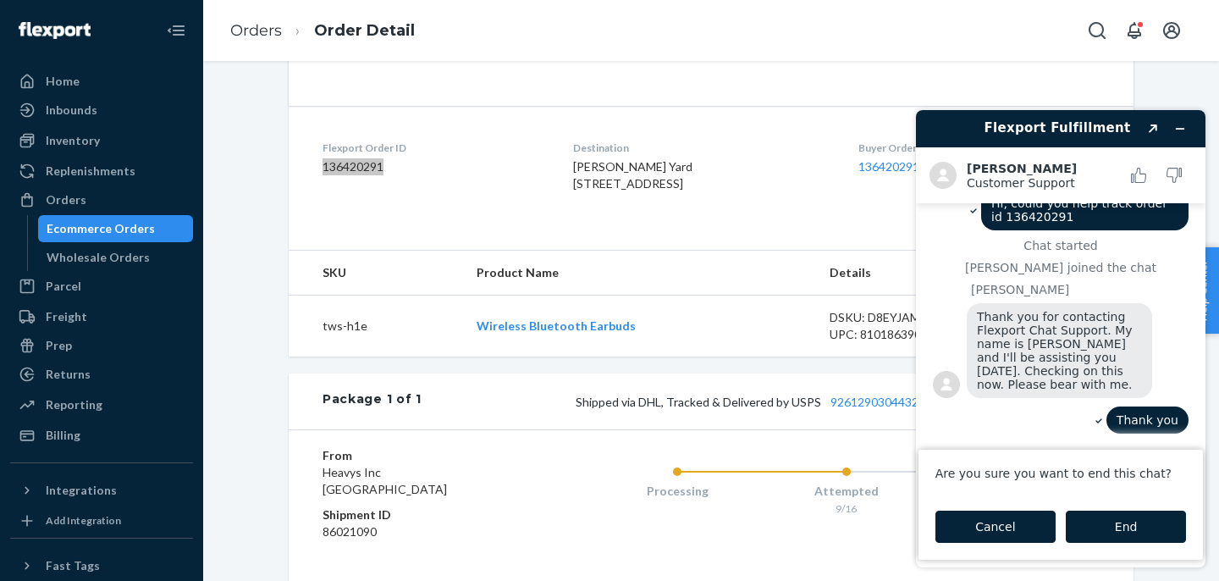
click at [1030, 532] on button "Cancel" at bounding box center [996, 527] width 120 height 32
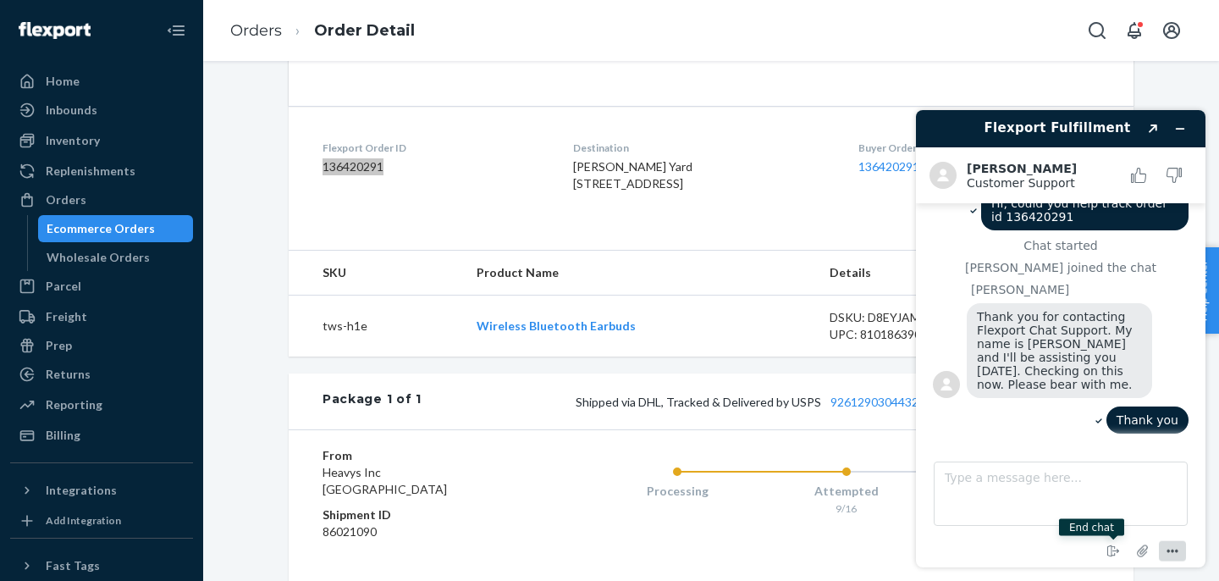
click at [1168, 552] on icon "Menu" at bounding box center [1173, 551] width 20 height 20
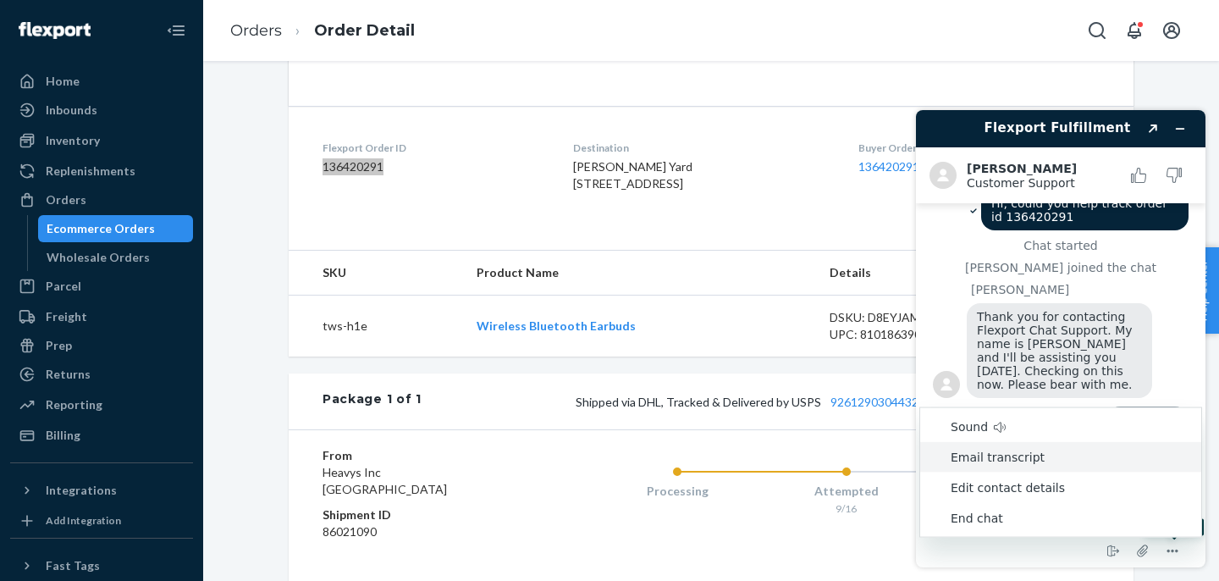
click at [1046, 460] on li "Email transcript" at bounding box center [1060, 457] width 281 height 30
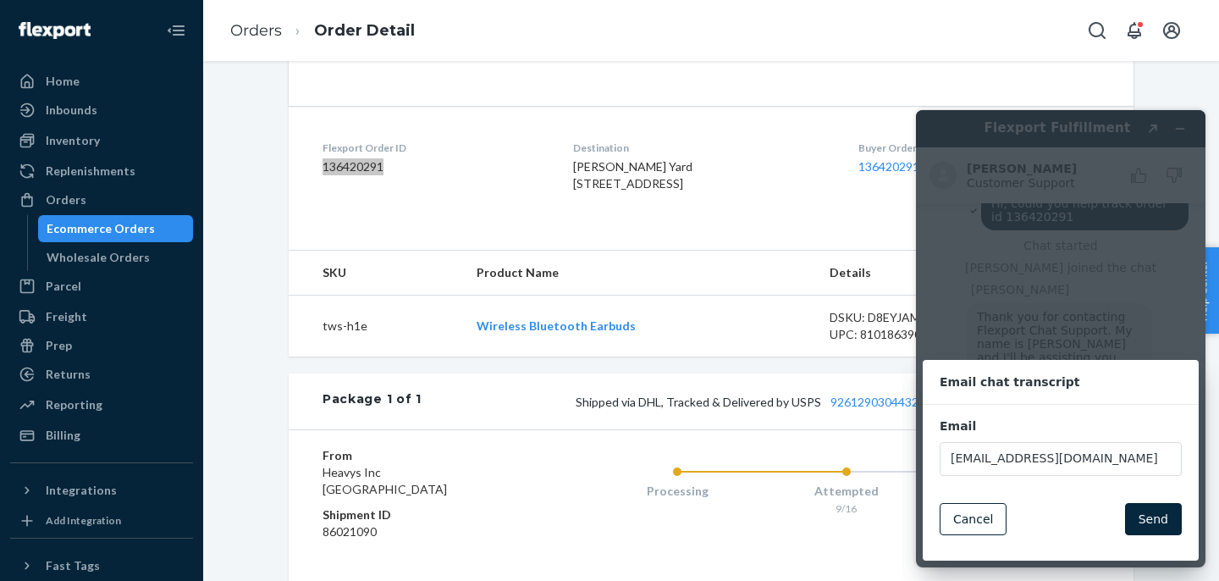
click at [1134, 507] on button "Send" at bounding box center [1153, 519] width 57 height 32
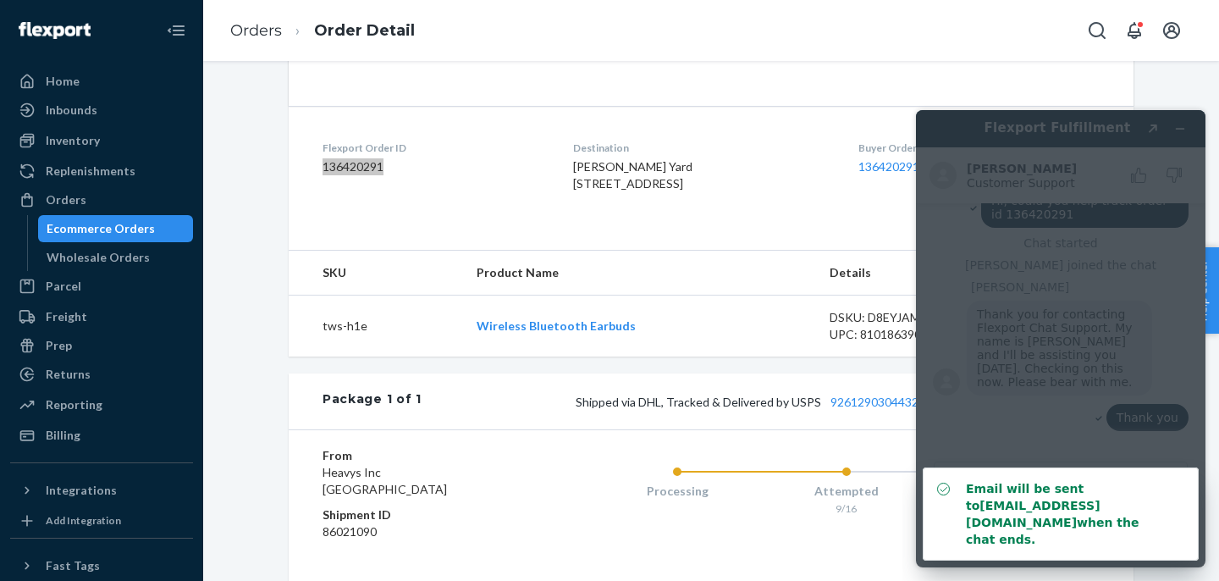
scroll to position [242, 0]
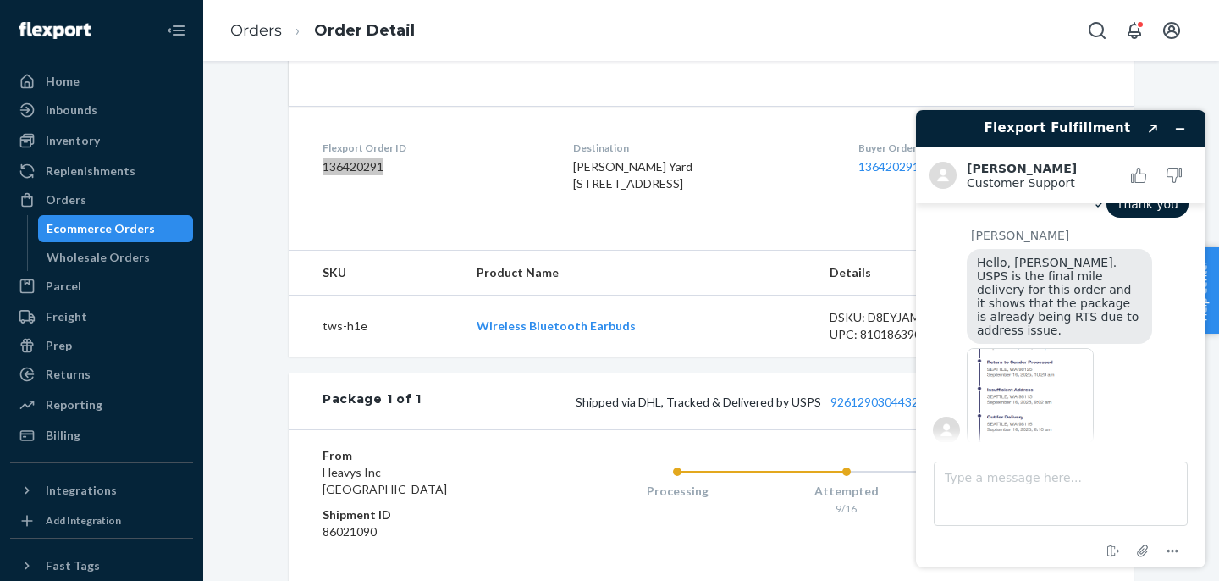
click at [1113, 307] on span "Hello, [PERSON_NAME]. USPS is the final mile delivery for this order and it sho…" at bounding box center [1060, 296] width 166 height 81
click at [1027, 515] on textarea "Type a message here..." at bounding box center [1061, 494] width 254 height 64
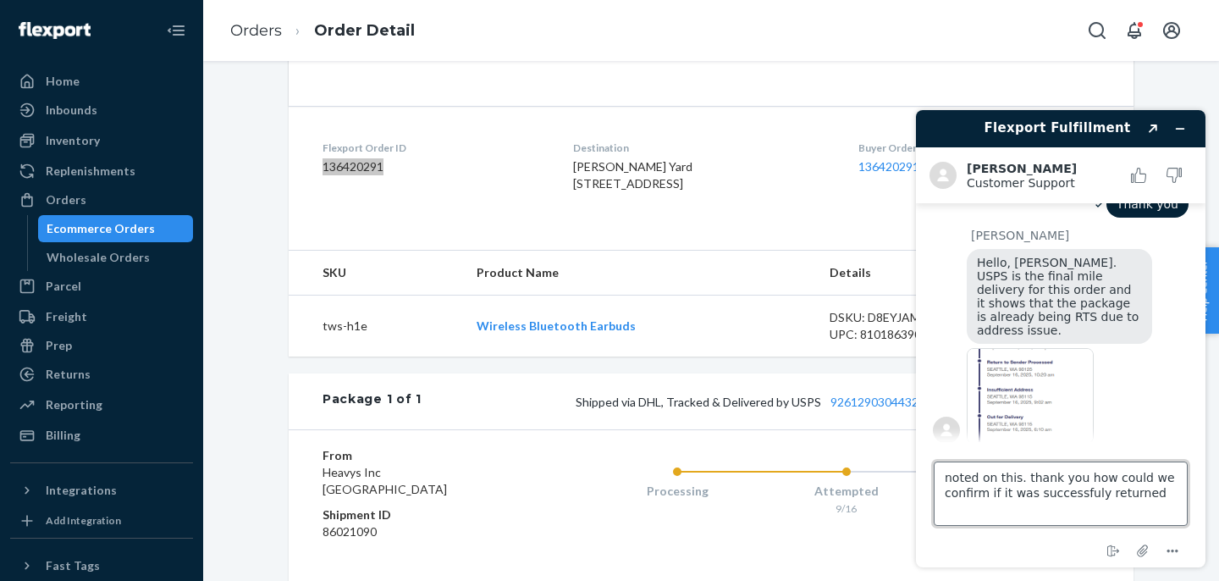
type textarea "noted on this. thank you how could we confirm if it was successfuly returned?"
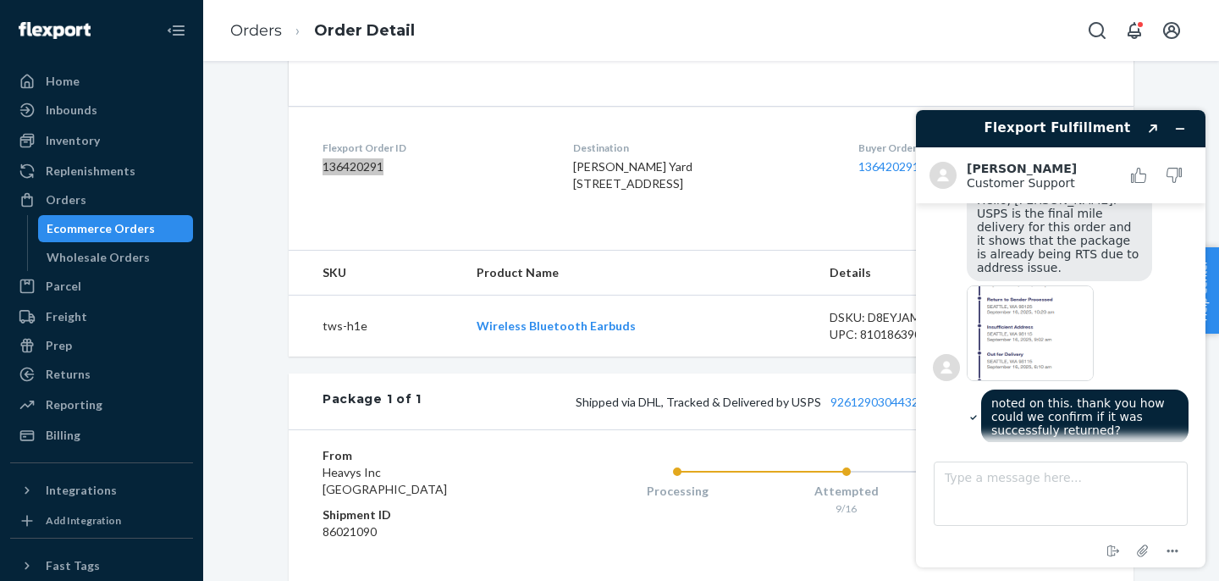
click at [1059, 314] on img at bounding box center [1030, 333] width 127 height 96
click at [1090, 38] on icon "Open Search Box" at bounding box center [1097, 30] width 20 height 20
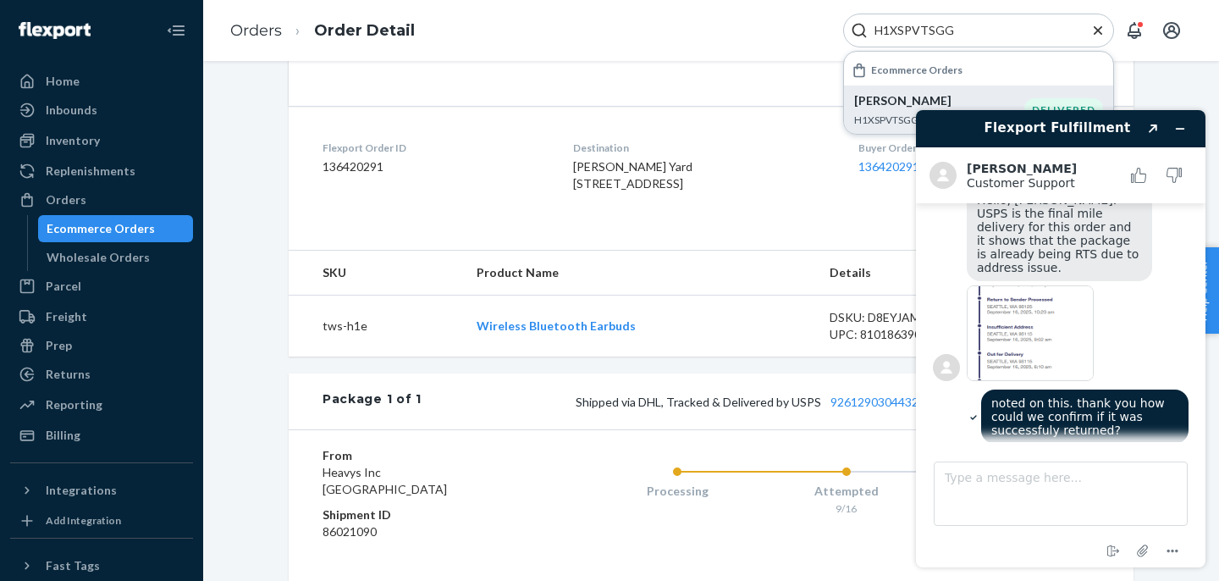
type input "H1XSPVTSGG"
click at [895, 103] on p "[PERSON_NAME]" at bounding box center [939, 100] width 170 height 17
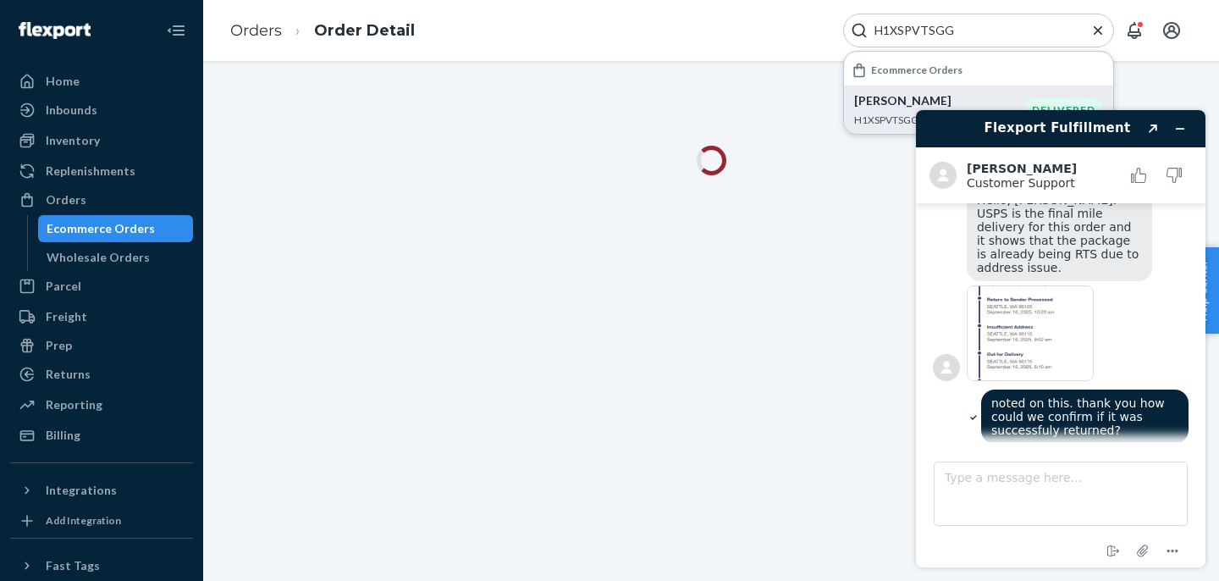
scroll to position [445, 0]
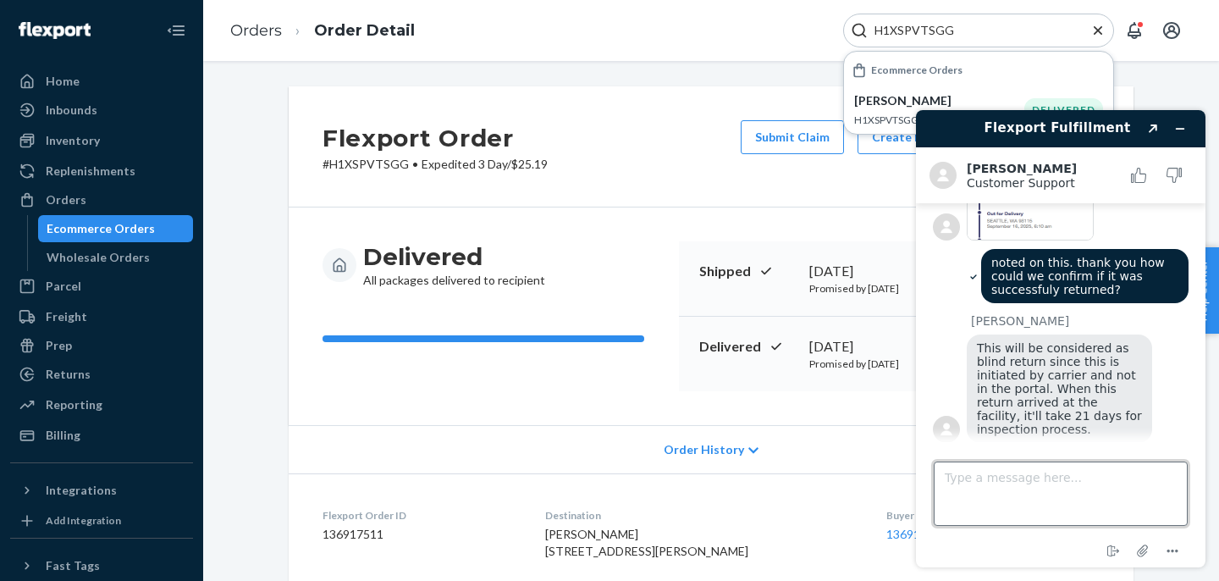
click at [1042, 494] on textarea "Type a message here..." at bounding box center [1061, 494] width 254 height 64
type textarea "Hi [PERSON_NAME], could you help to inform the warehouse about this?"
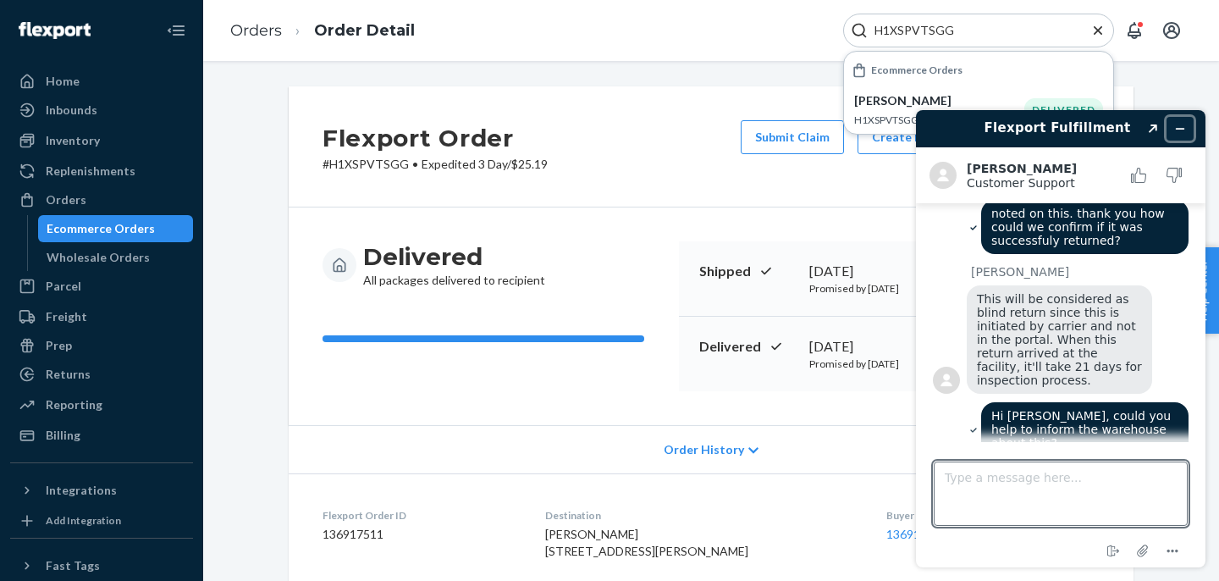
click at [1183, 135] on button "Minimize widget" at bounding box center [1180, 129] width 27 height 24
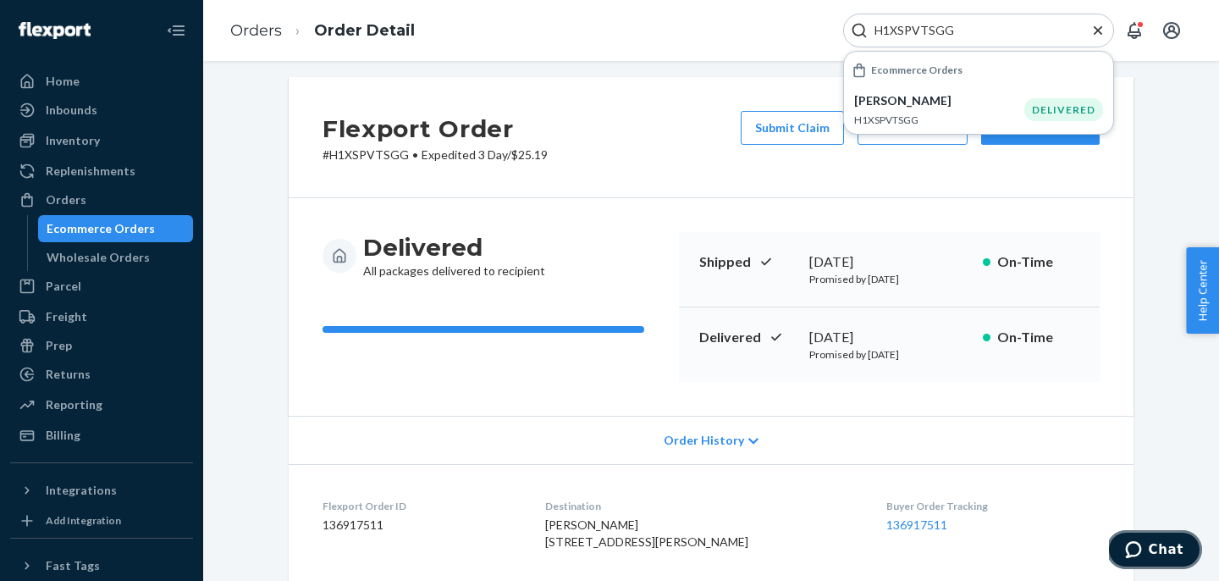
scroll to position [0, 0]
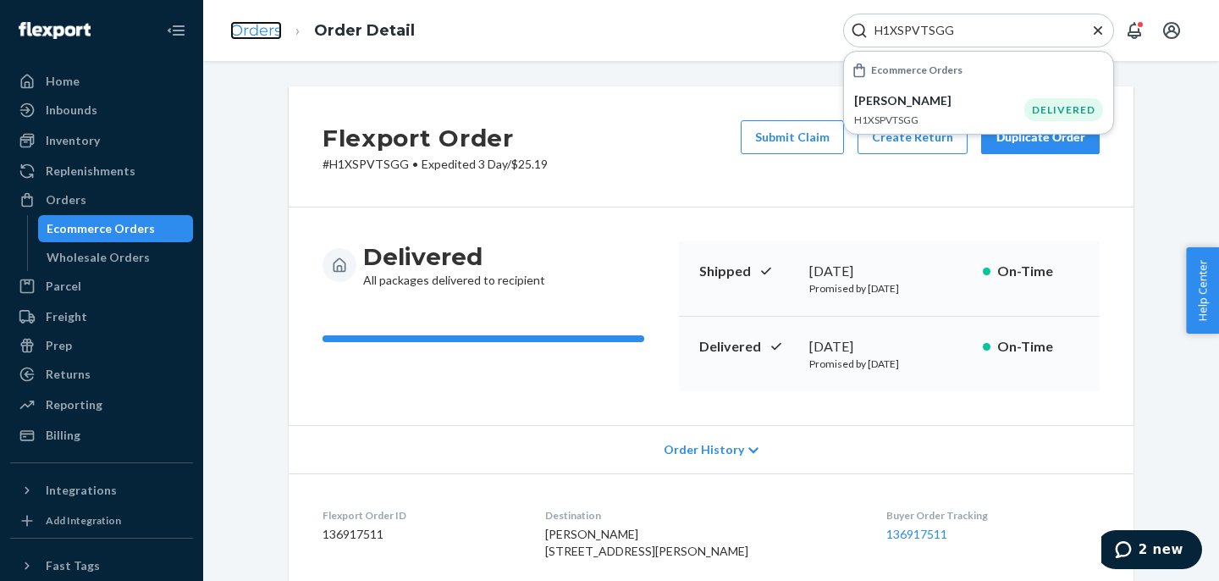
click at [265, 25] on link "Orders" at bounding box center [256, 30] width 52 height 19
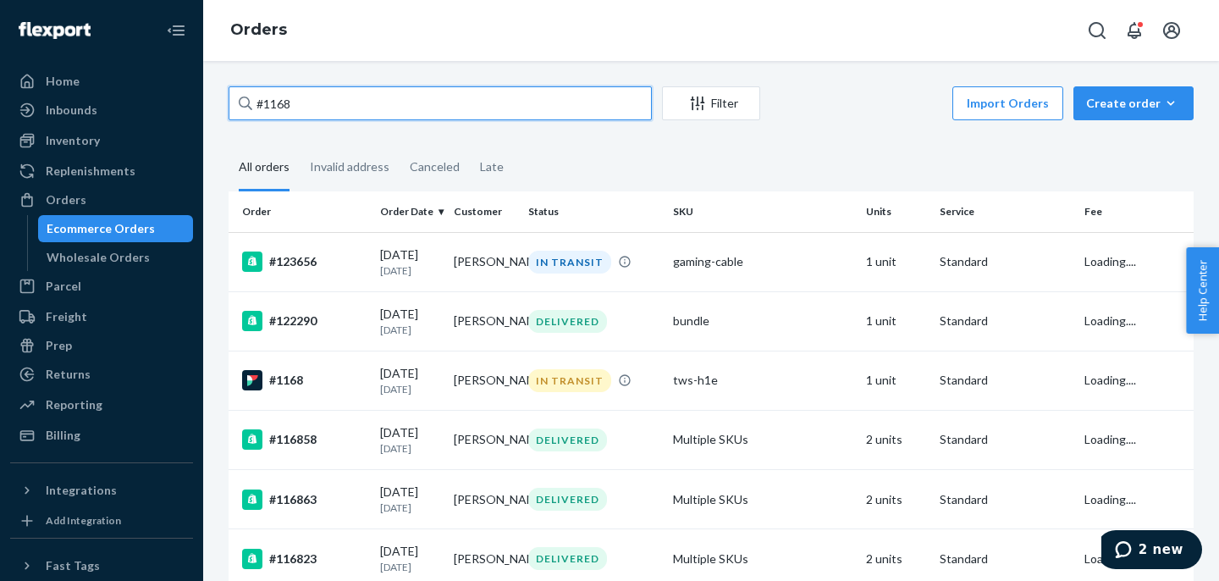
click at [362, 108] on input "#1168" at bounding box center [440, 103] width 423 height 34
paste input "26"
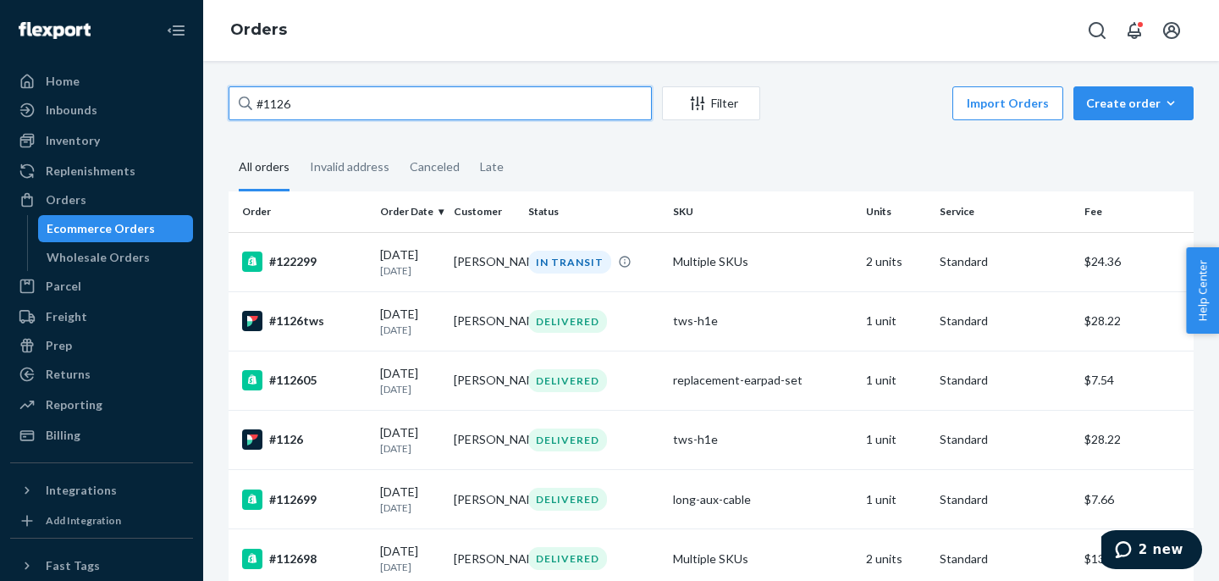
type input "#1126"
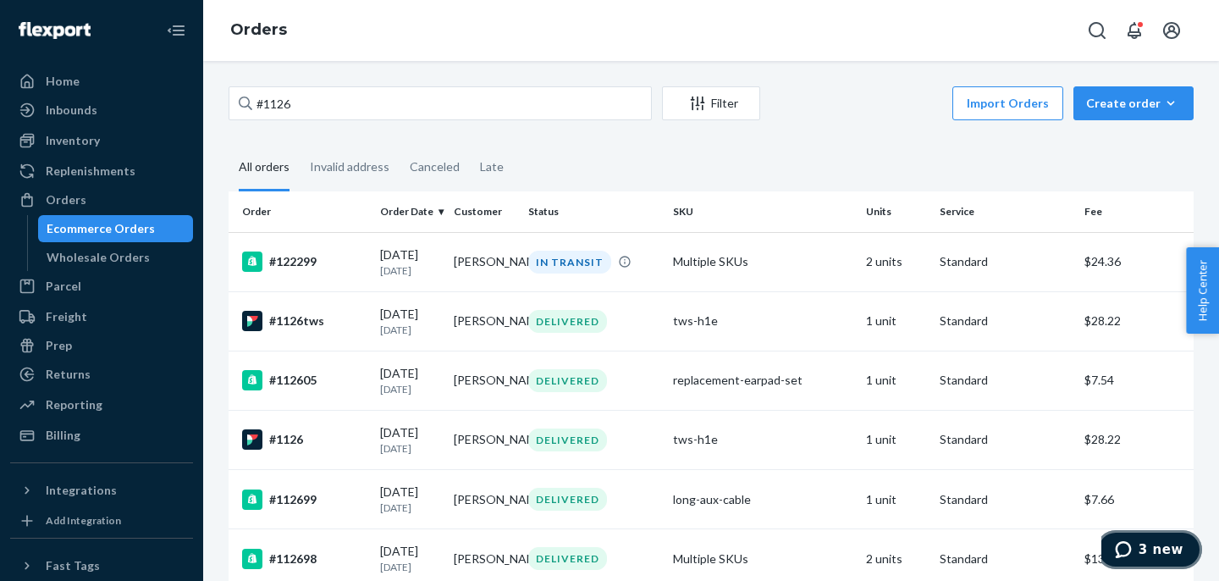
click at [1153, 538] on button "3 new" at bounding box center [1150, 549] width 106 height 39
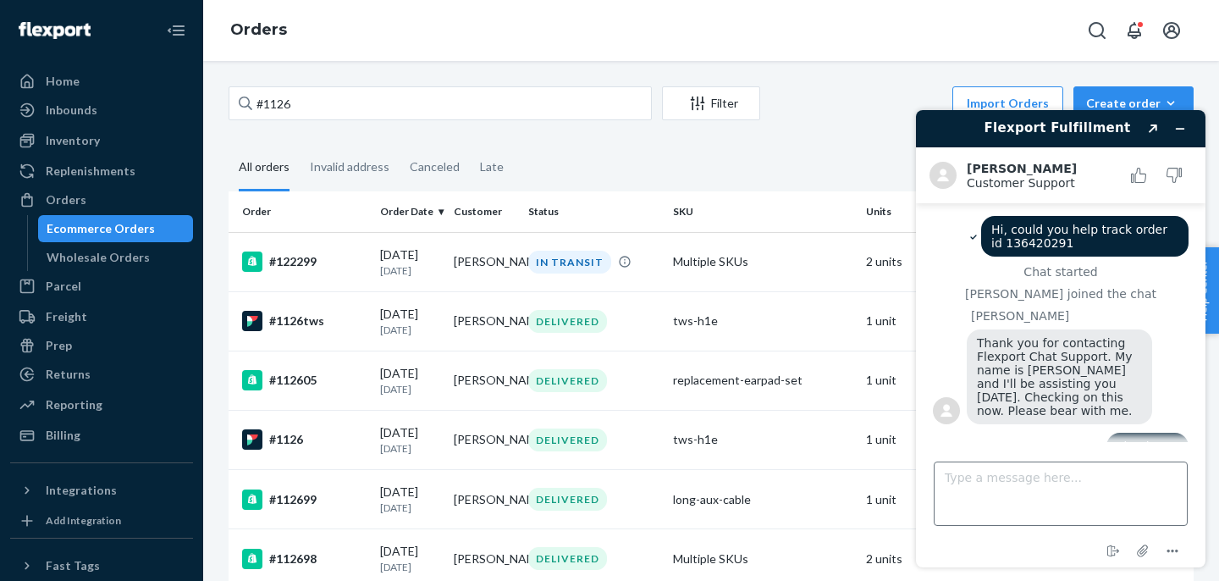
scroll to position [698, 0]
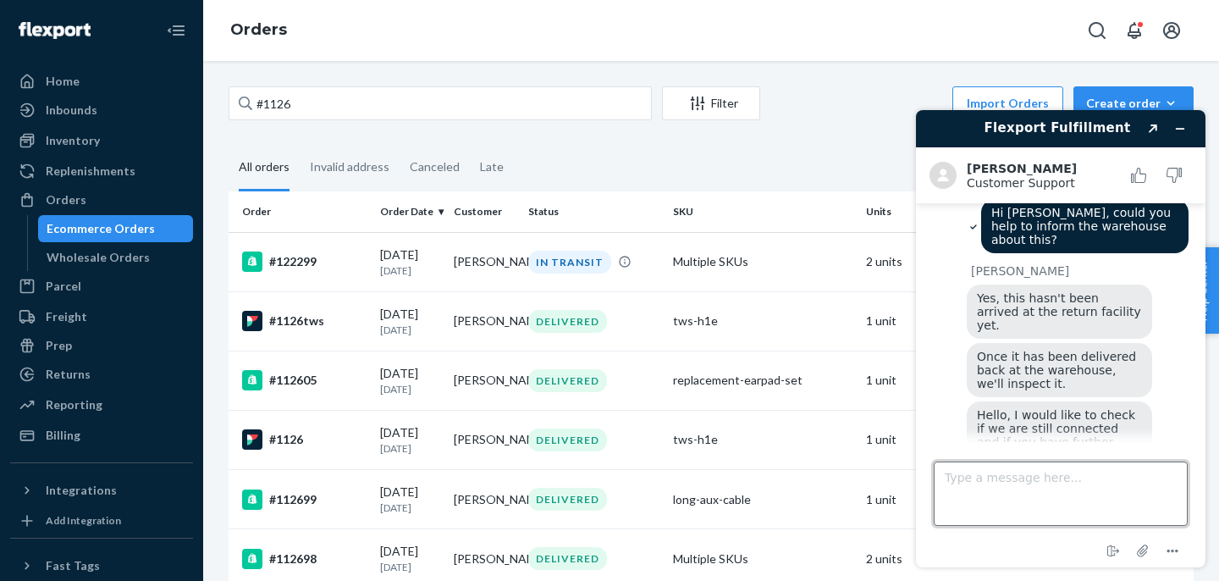
click at [1045, 499] on textarea "Type a message here..." at bounding box center [1061, 494] width 254 height 64
type textarea "Thank you, There are 3 more"
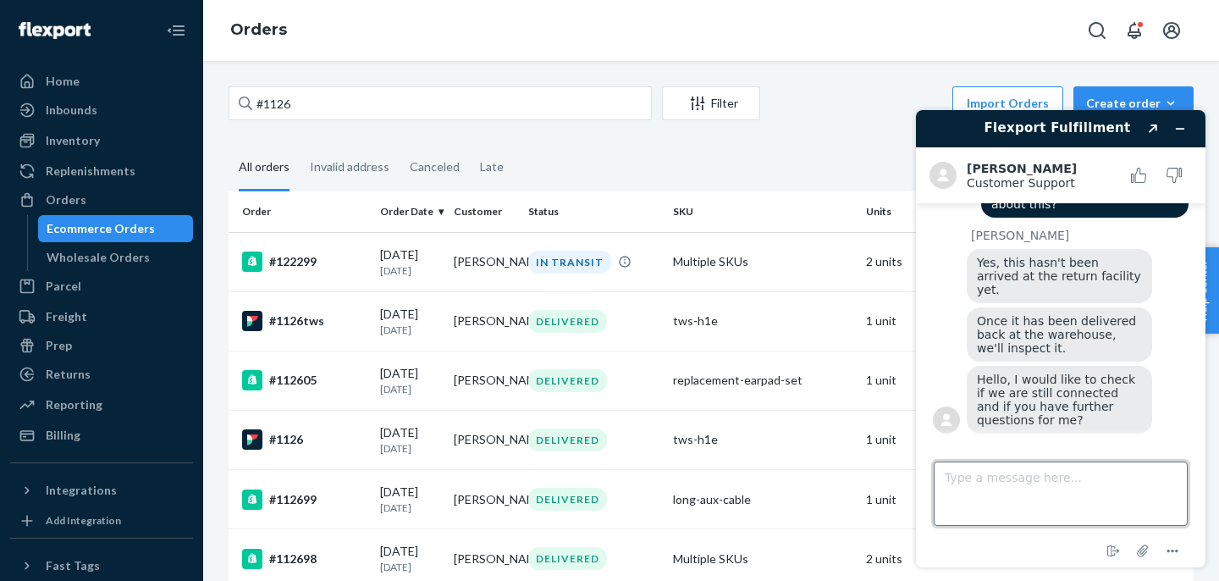
paste textarea "SHIPPED SHIPPED SHIPPED"
type textarea "SHIPPED SHIPPED SHIPPED"
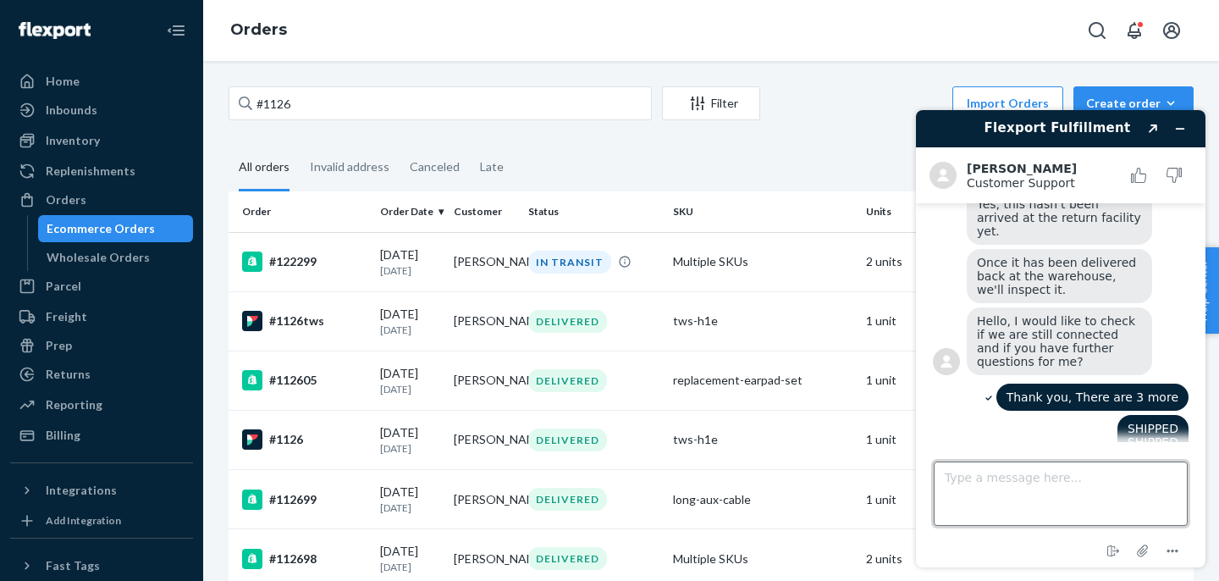
scroll to position [792, 0]
paste textarea "#1125tws #1027 #1152tws"
type textarea "#1125tws #1027 #1152tws"
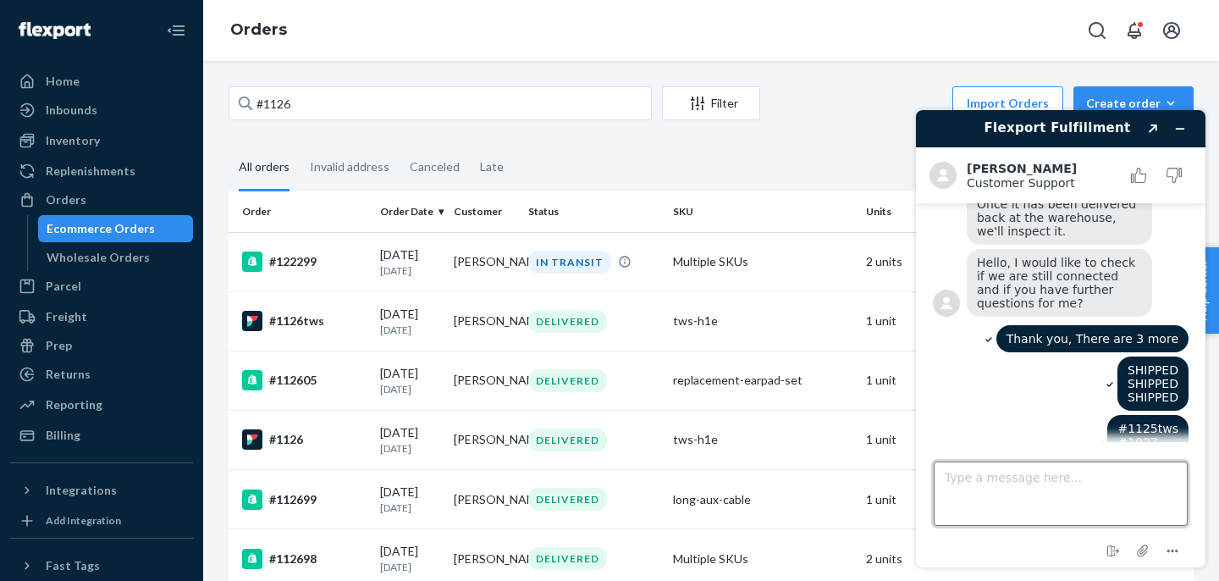
scroll to position [1045, 0]
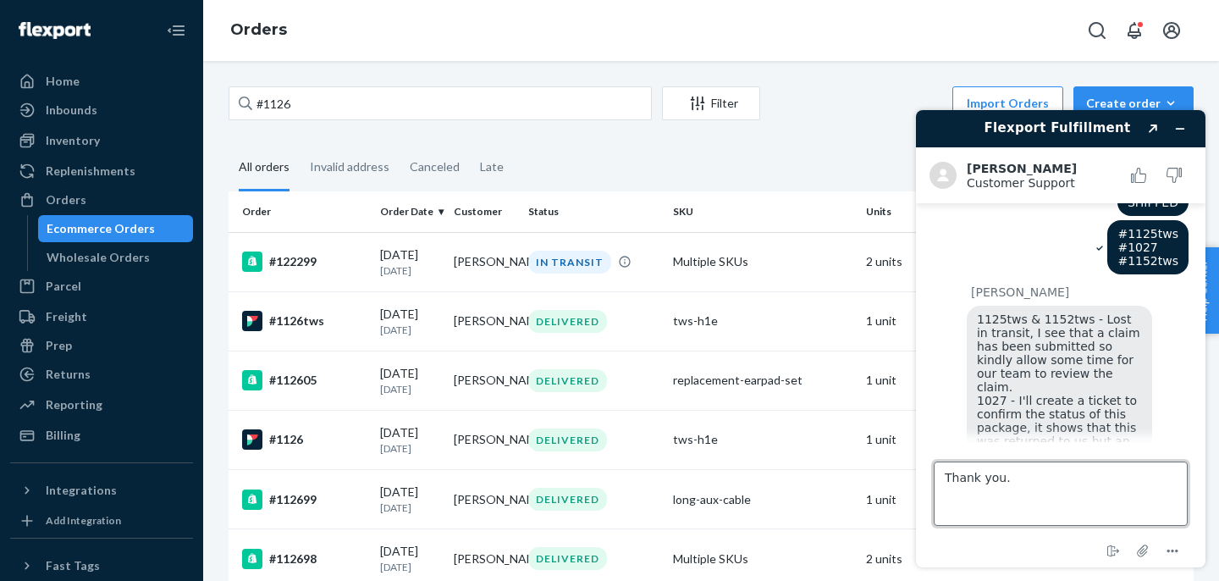
type textarea "Thank you."
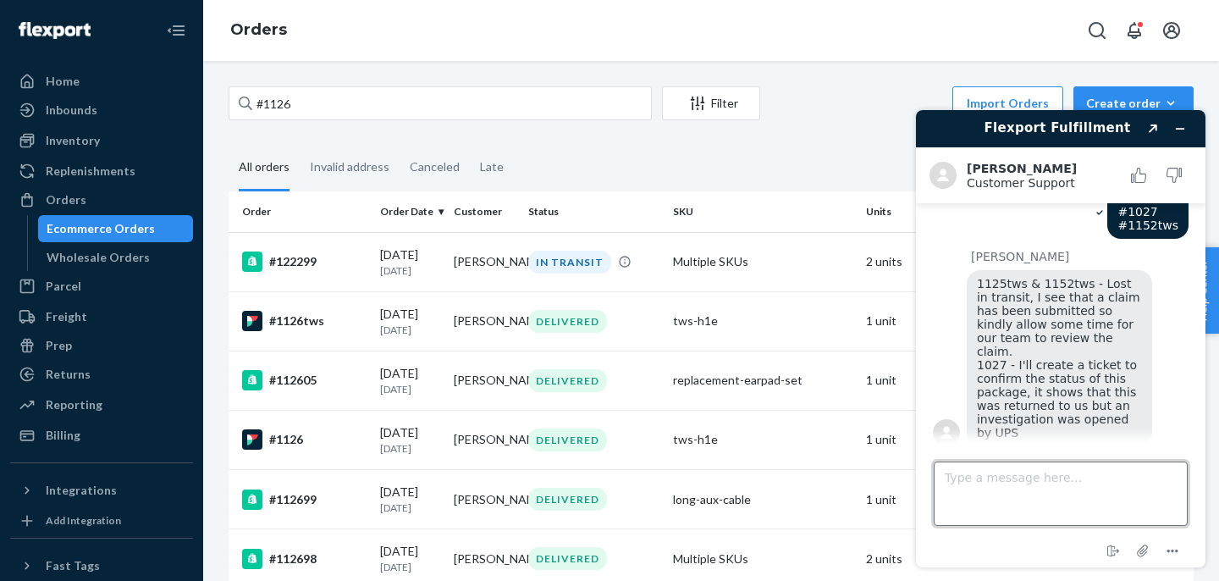
scroll to position [1081, 0]
type textarea "C"
click at [1169, 555] on icon "Menu" at bounding box center [1173, 551] width 20 height 20
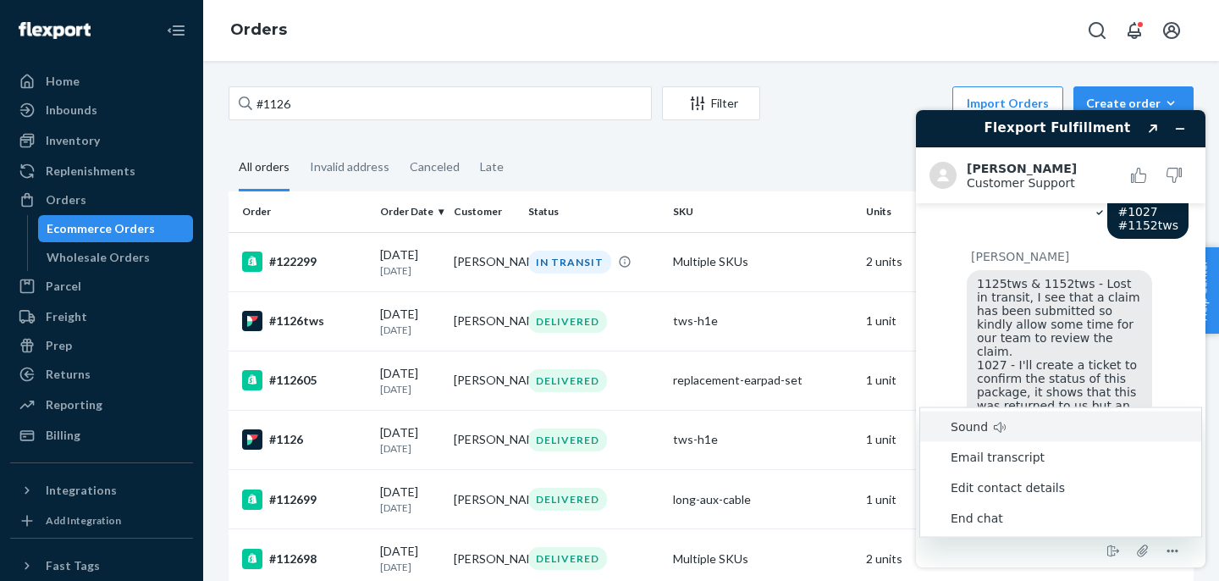
click at [1086, 346] on span "1125tws & 1152tws - Lost in transit, I see that a claim has been submitted so k…" at bounding box center [1060, 358] width 167 height 163
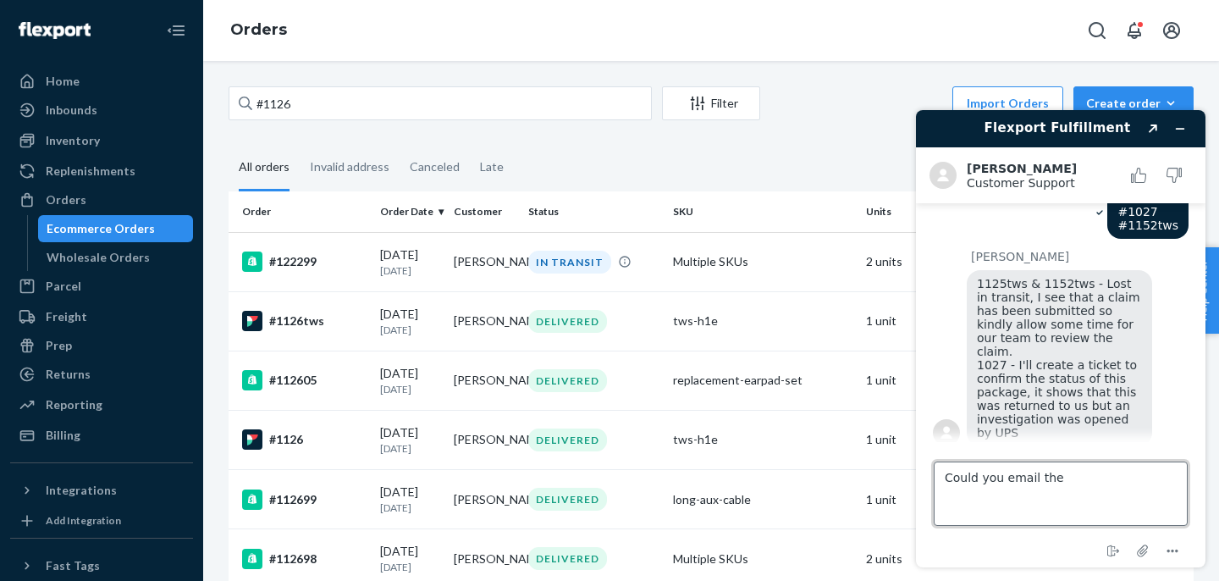
drag, startPoint x: 1076, startPoint y: 473, endPoint x: 880, endPoint y: 463, distance: 196.7
click at [903, 463] on html "Flexport Fulfillment Created with Sketch. Kath C. Customer Support Customer Sup…" at bounding box center [1061, 339] width 317 height 484
type textarea "Could you send me an email if you have an update?"
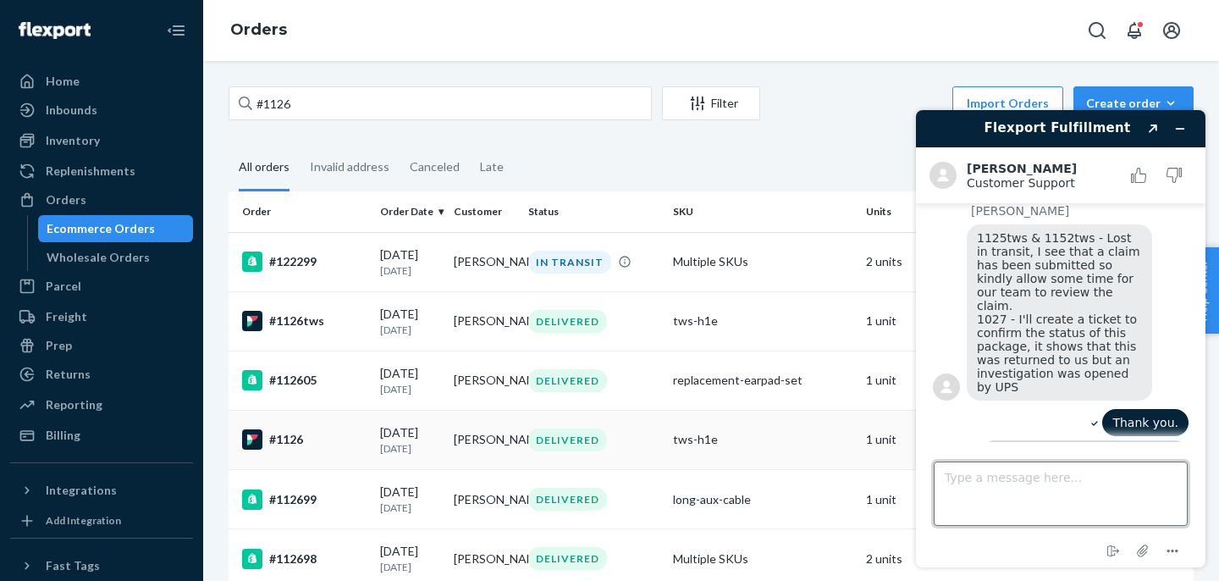
scroll to position [1125, 0]
click at [1180, 131] on icon "Minimize widget" at bounding box center [1181, 129] width 12 height 12
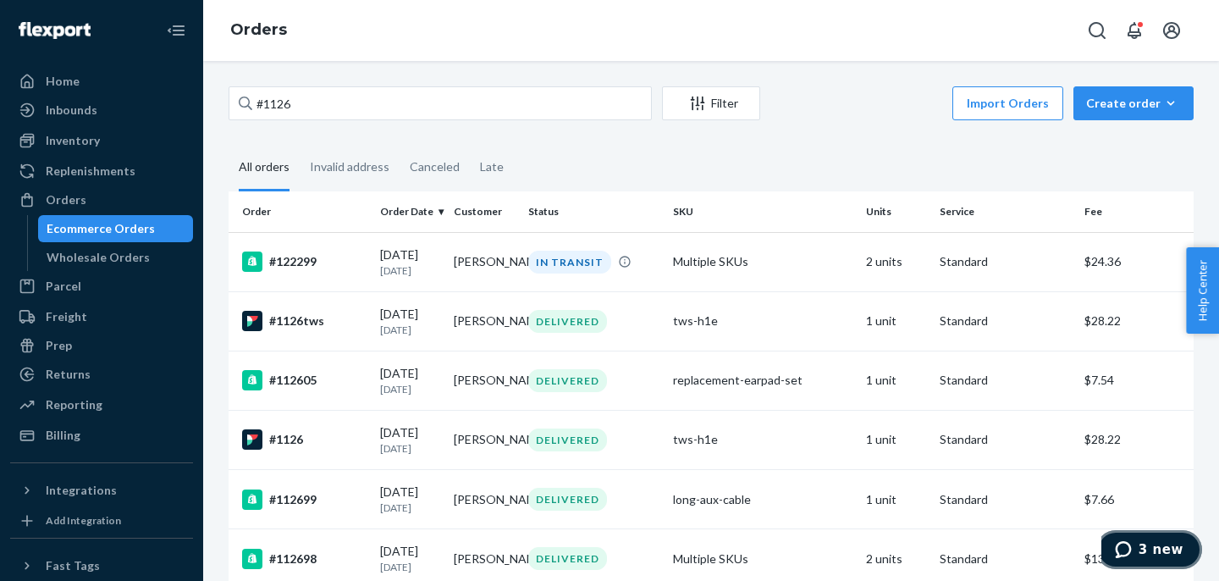
click at [1164, 558] on button "3 new" at bounding box center [1150, 549] width 106 height 39
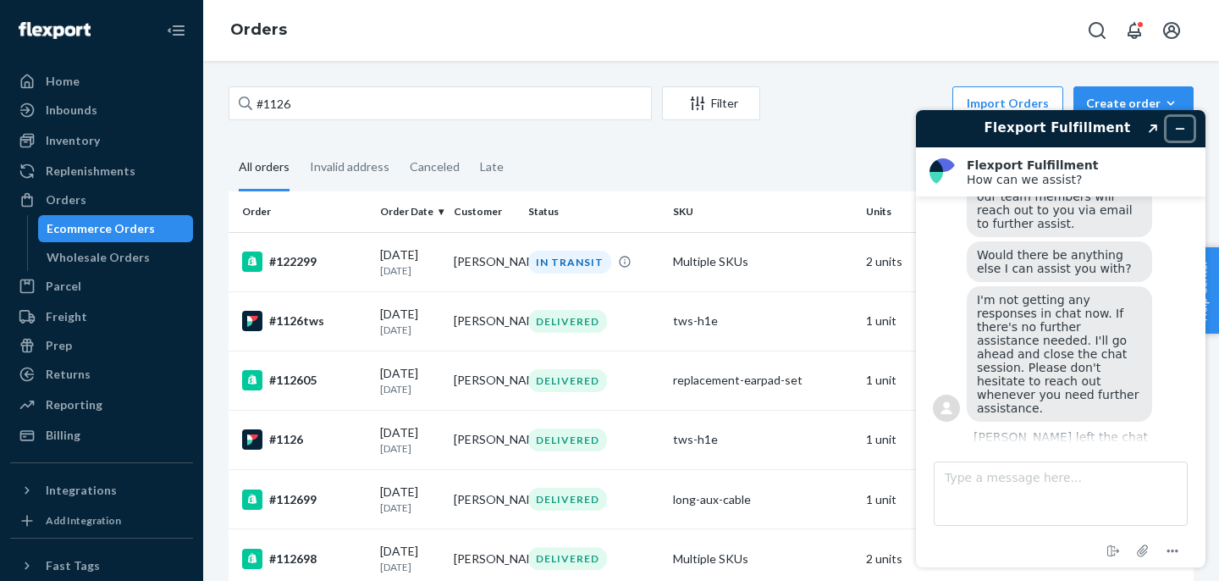
click at [1189, 130] on button "Minimize widget" at bounding box center [1180, 129] width 27 height 24
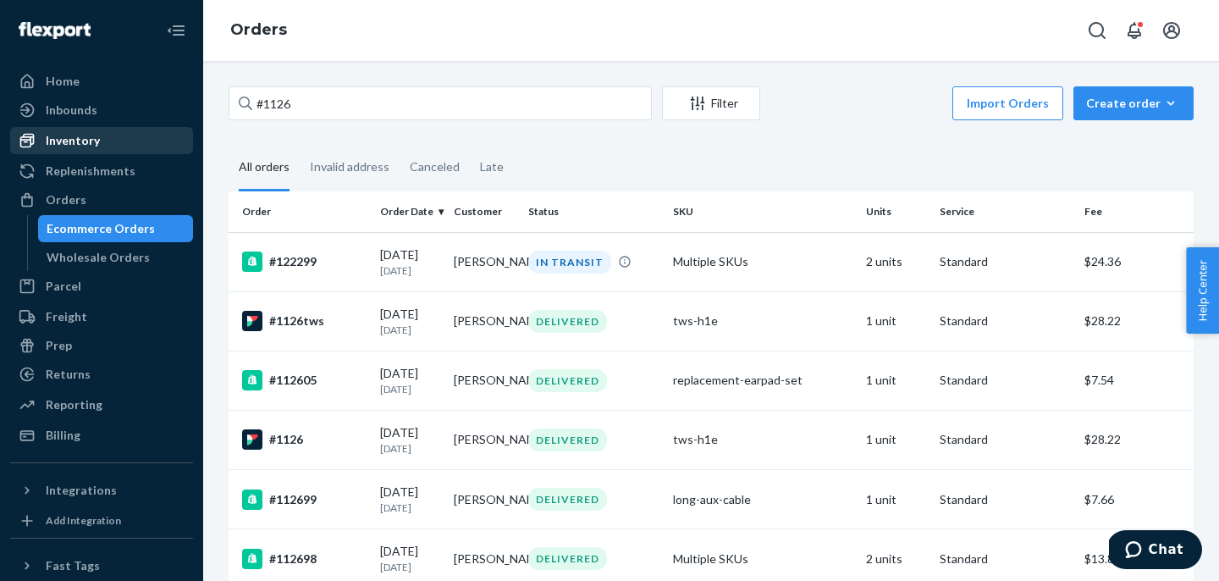
click at [97, 140] on div "Inventory" at bounding box center [102, 141] width 180 height 24
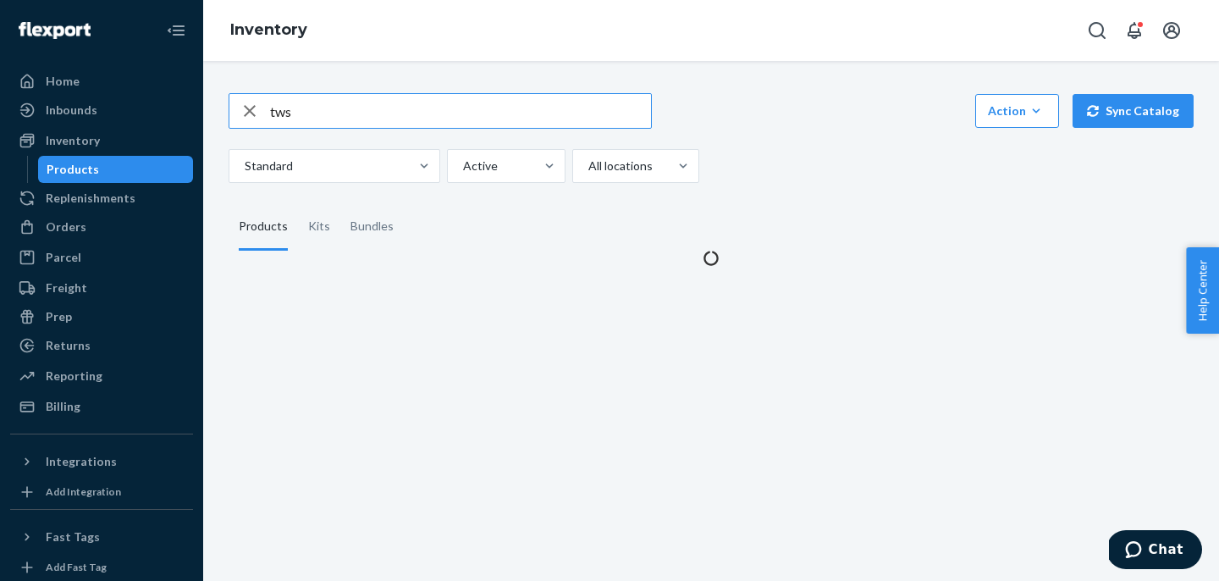
click at [253, 112] on div "tws" at bounding box center [440, 111] width 422 height 34
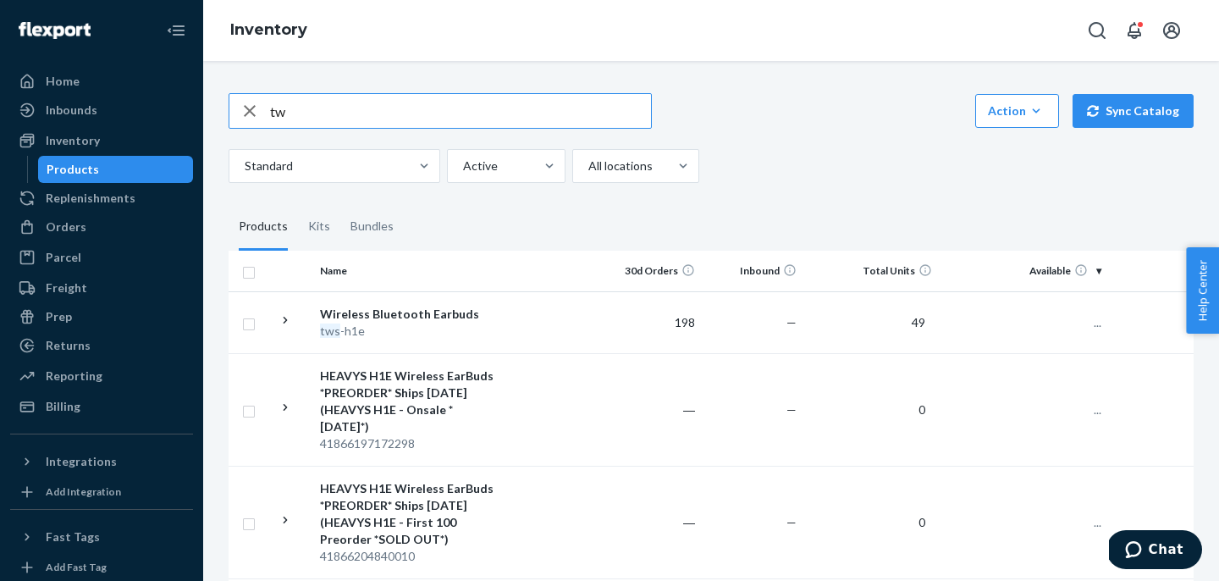
type input "tws"
